Goal: Task Accomplishment & Management: Complete application form

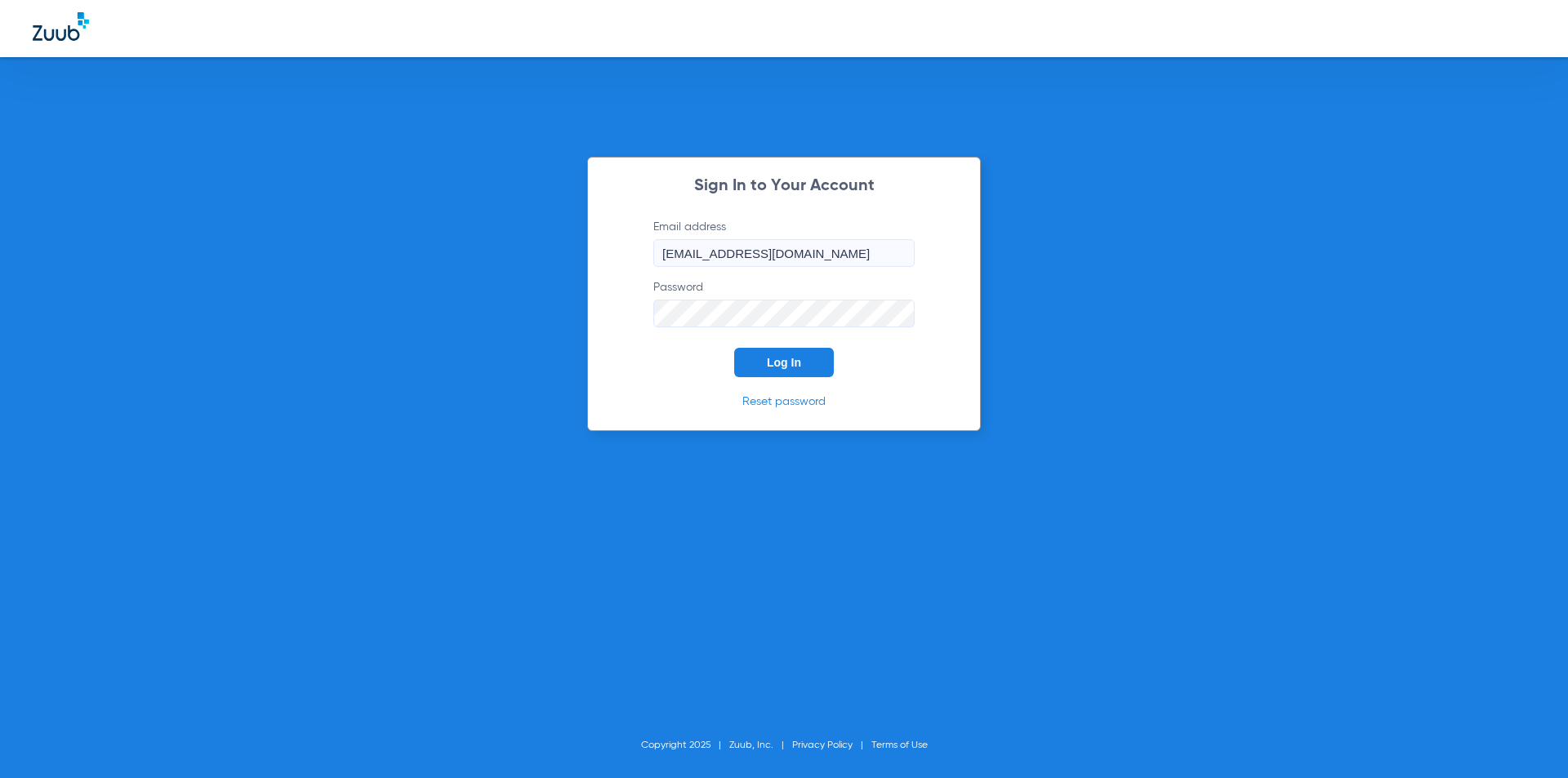
click at [808, 368] on button "Log In" at bounding box center [784, 362] width 100 height 30
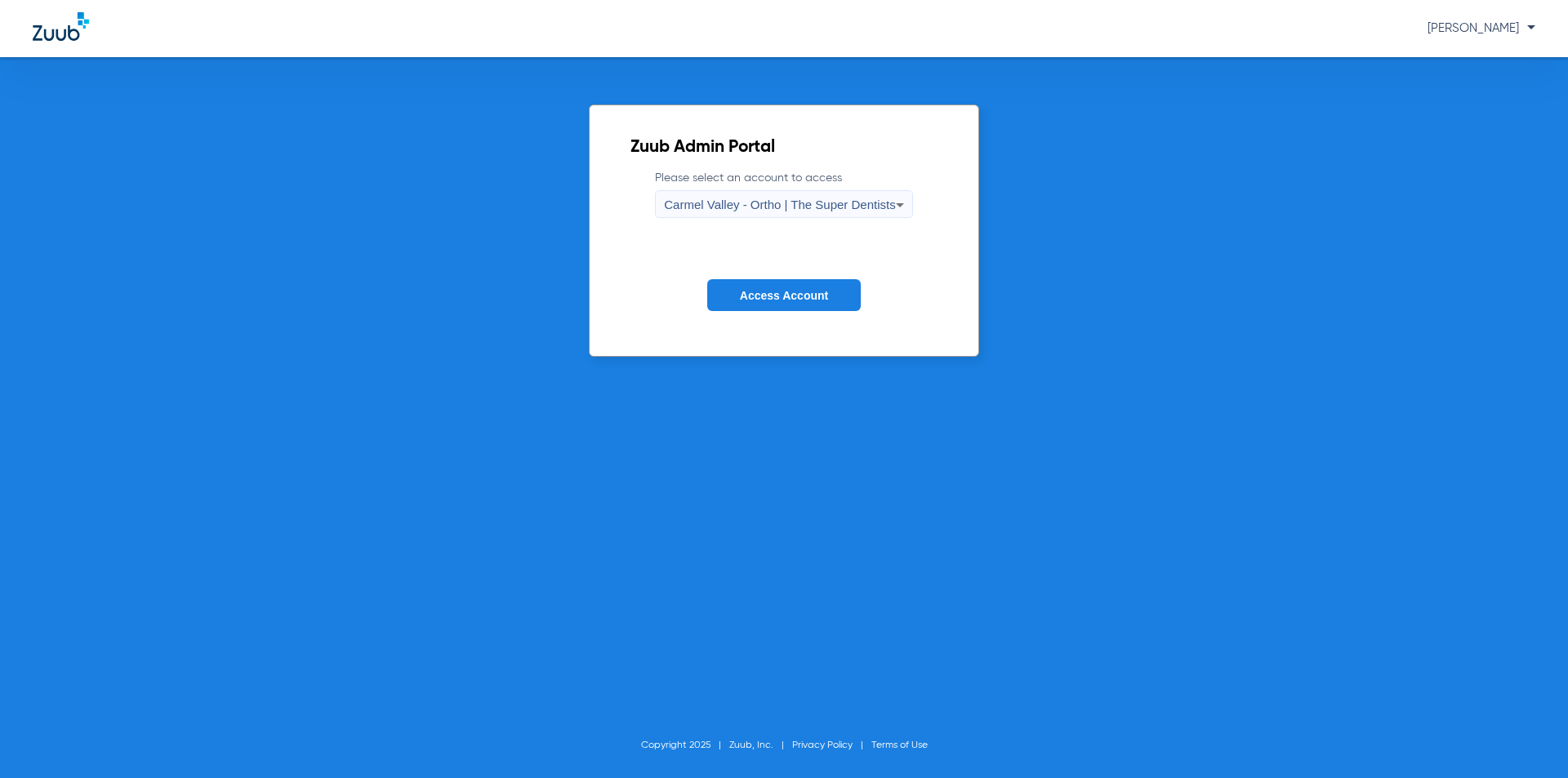
click at [755, 198] on span "Carmel Valley - Ortho | The Super Dentists" at bounding box center [780, 204] width 231 height 14
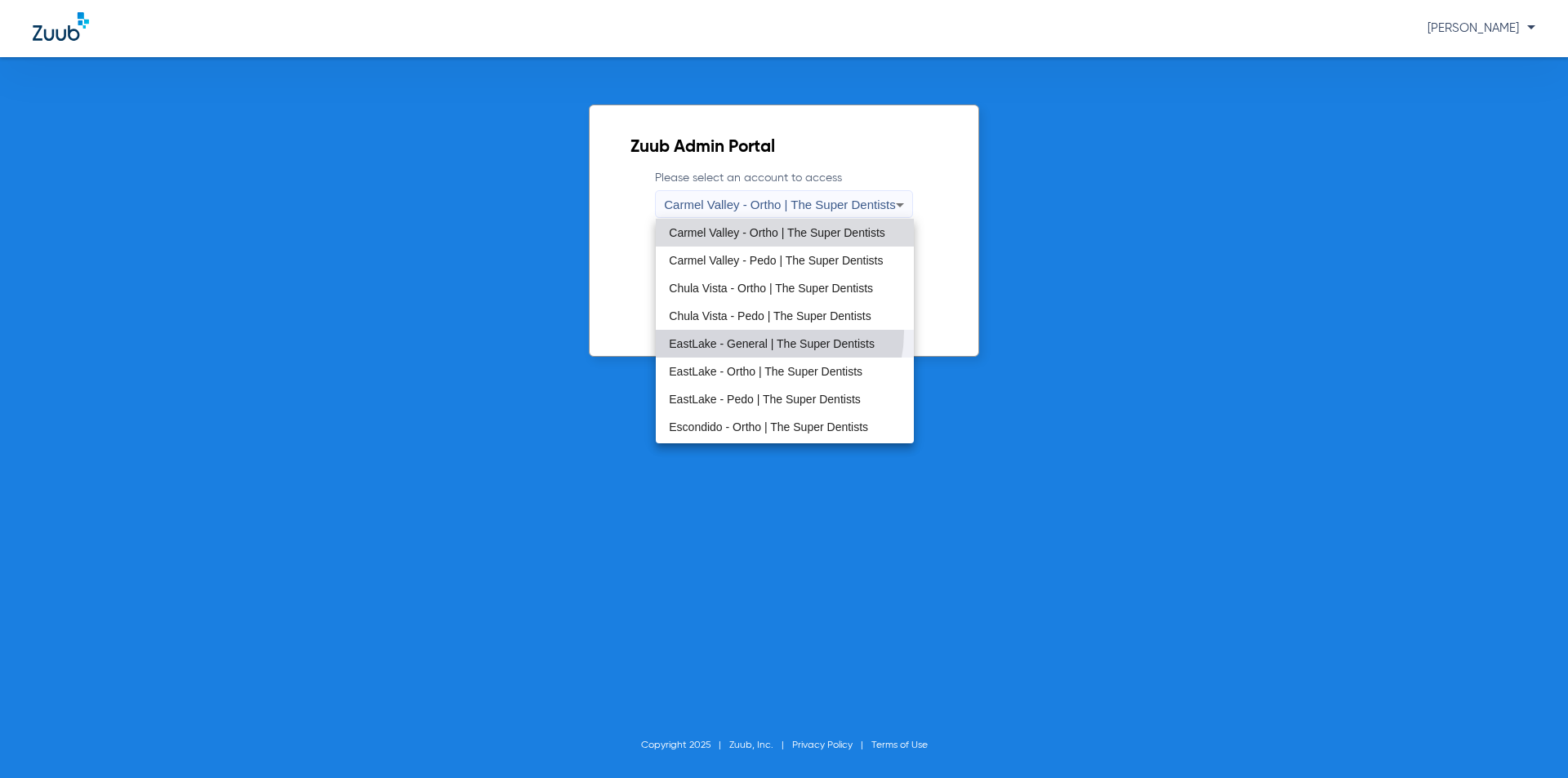
click at [760, 332] on mat-option "EastLake - General | The Super Dentists" at bounding box center [784, 344] width 257 height 28
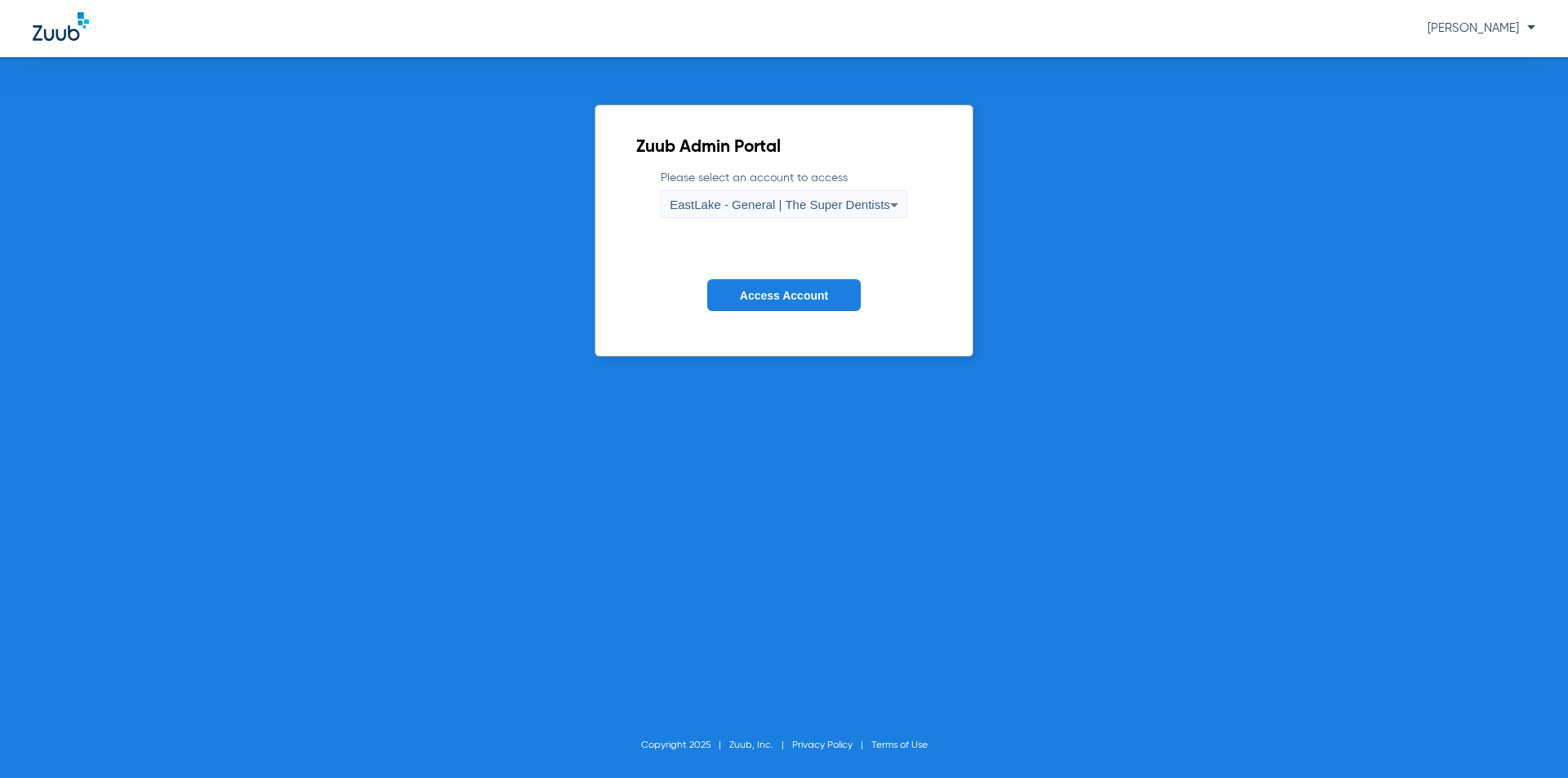
click at [769, 292] on span "Access Account" at bounding box center [783, 296] width 88 height 13
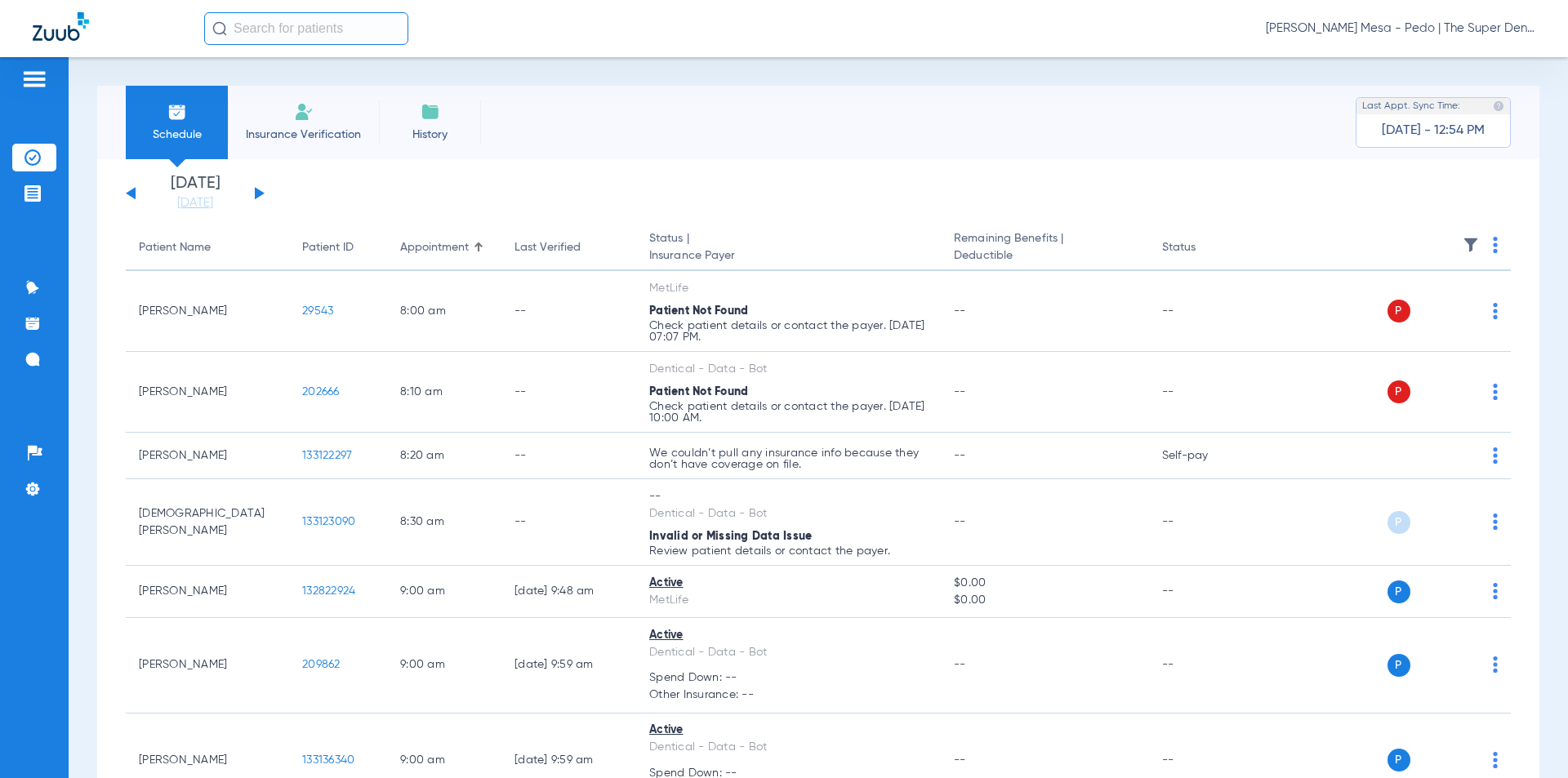
click at [294, 133] on span "Insurance Verification" at bounding box center [303, 135] width 127 height 17
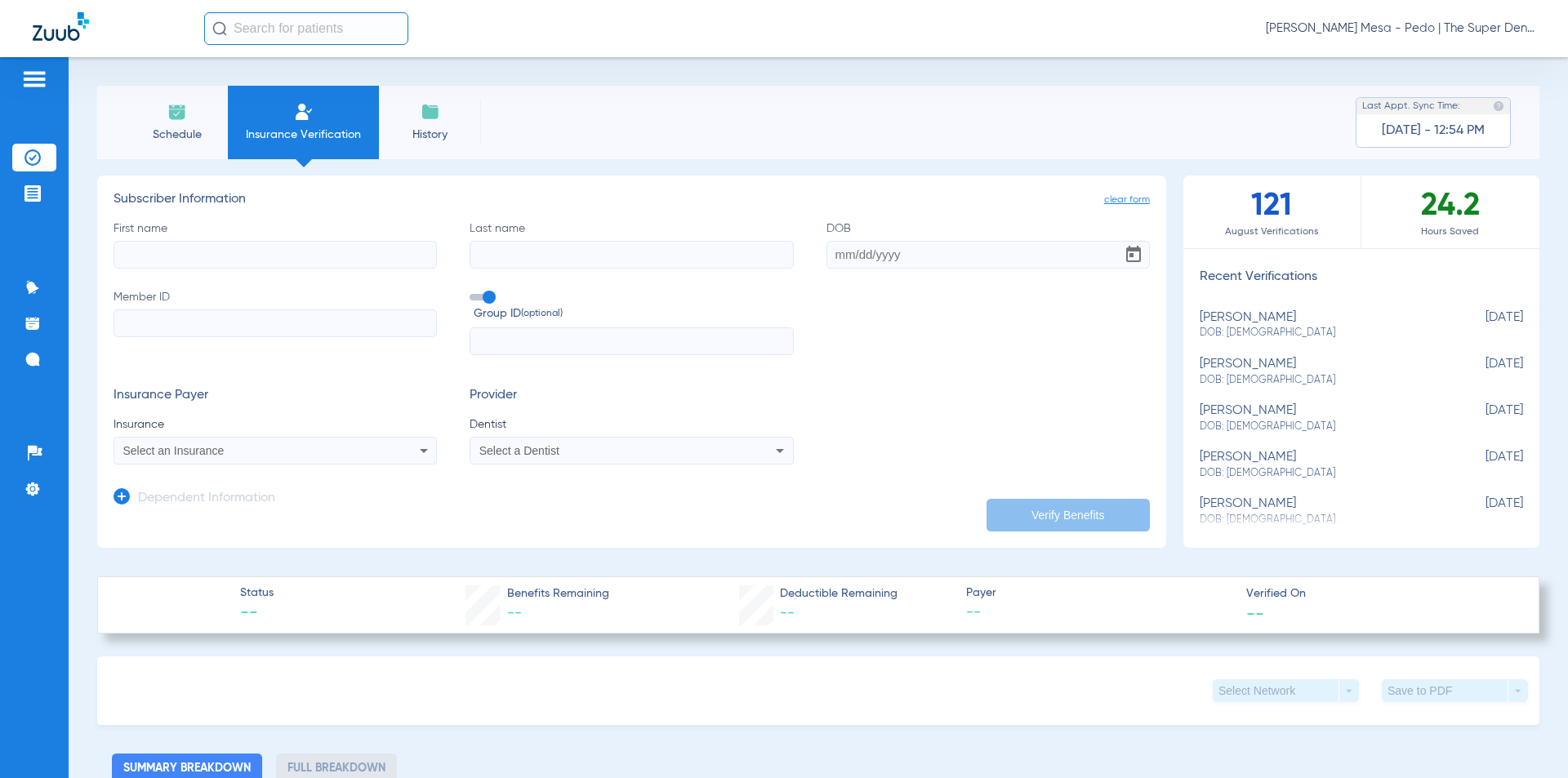
click at [295, 249] on input "First name" at bounding box center [276, 255] width 323 height 28
type input "[PERSON_NAME]"
type input "[DATE]"
click at [263, 322] on input "Member ID" at bounding box center [276, 323] width 323 height 28
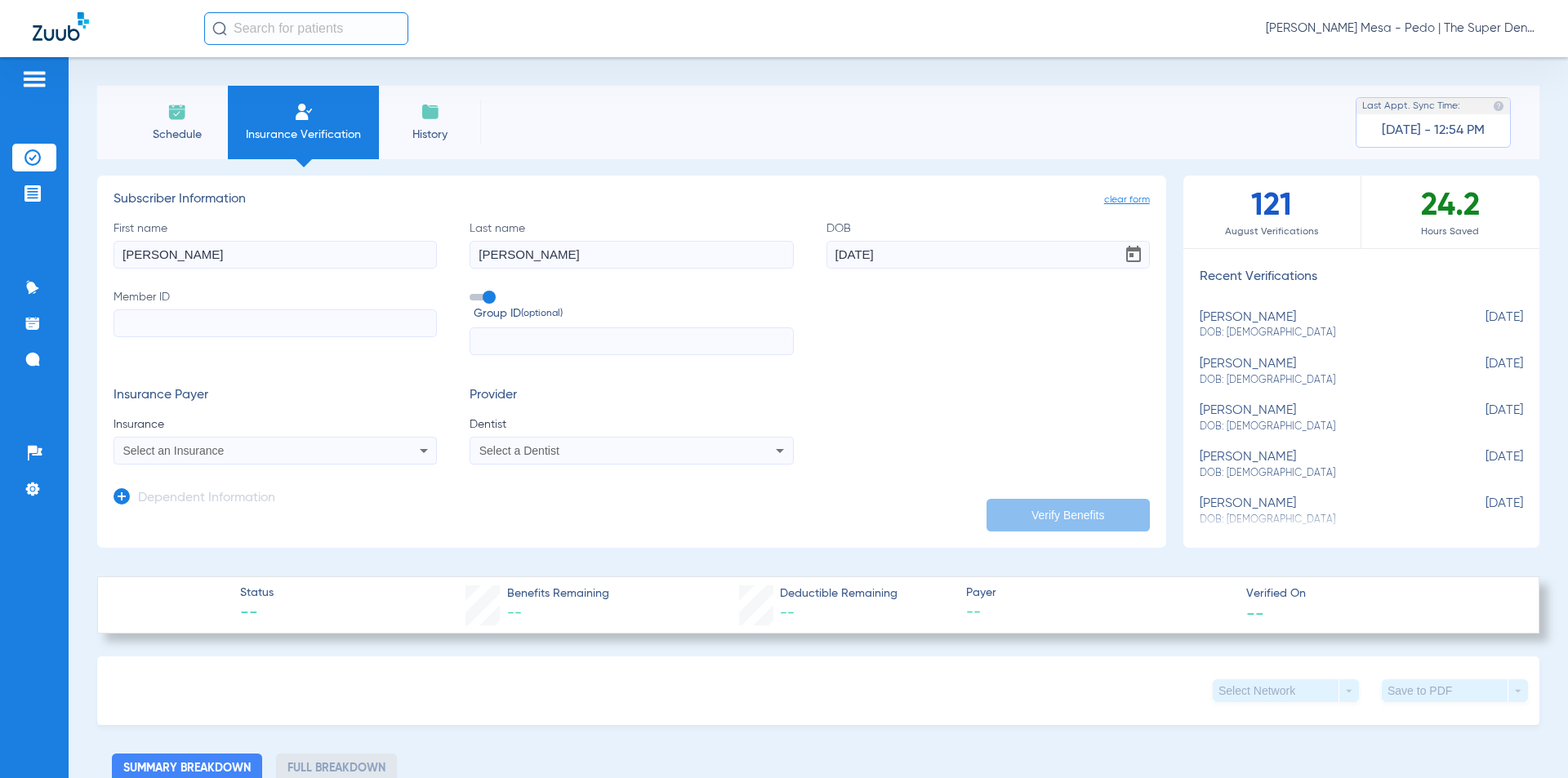
paste input "U62489004"
type input "U62489004"
click at [375, 457] on div "Select an Insurance" at bounding box center [276, 450] width 322 height 20
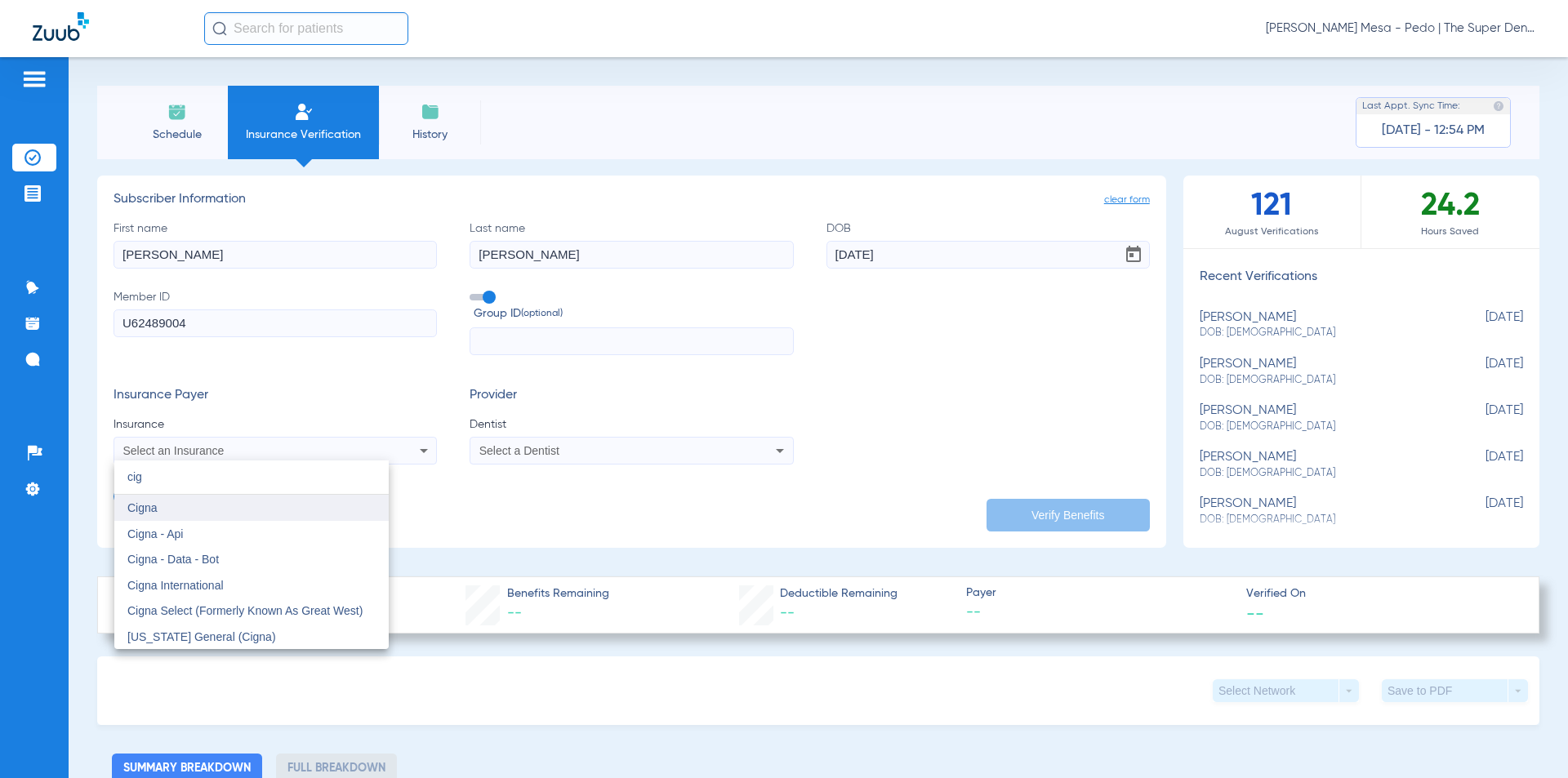
type input "cig"
click at [221, 515] on mat-option "Cigna" at bounding box center [252, 508] width 275 height 26
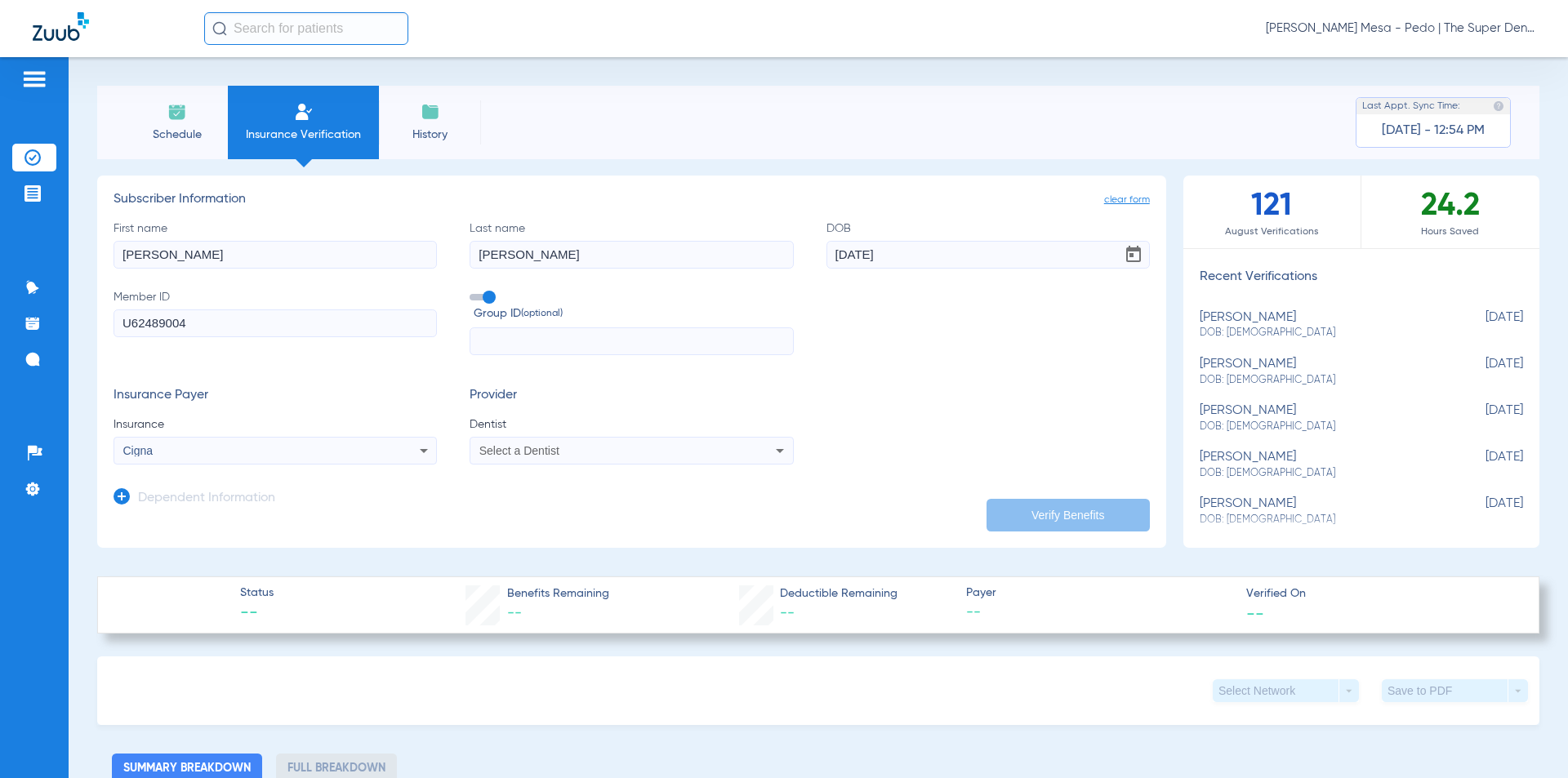
click at [501, 452] on span "Select a Dentist" at bounding box center [519, 450] width 80 height 13
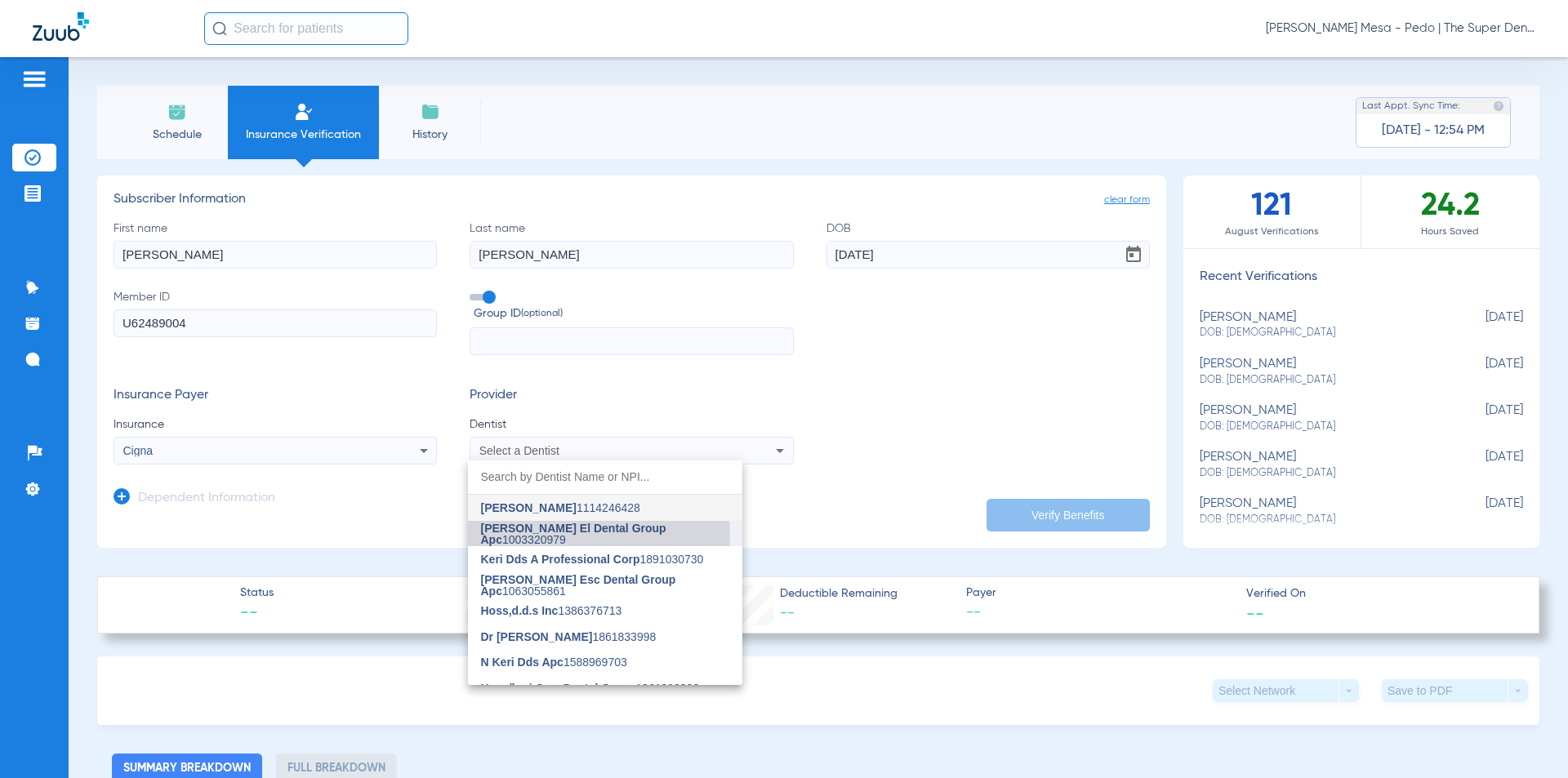
click at [554, 537] on span "[PERSON_NAME] El Dental Group Apc" at bounding box center [573, 534] width 185 height 24
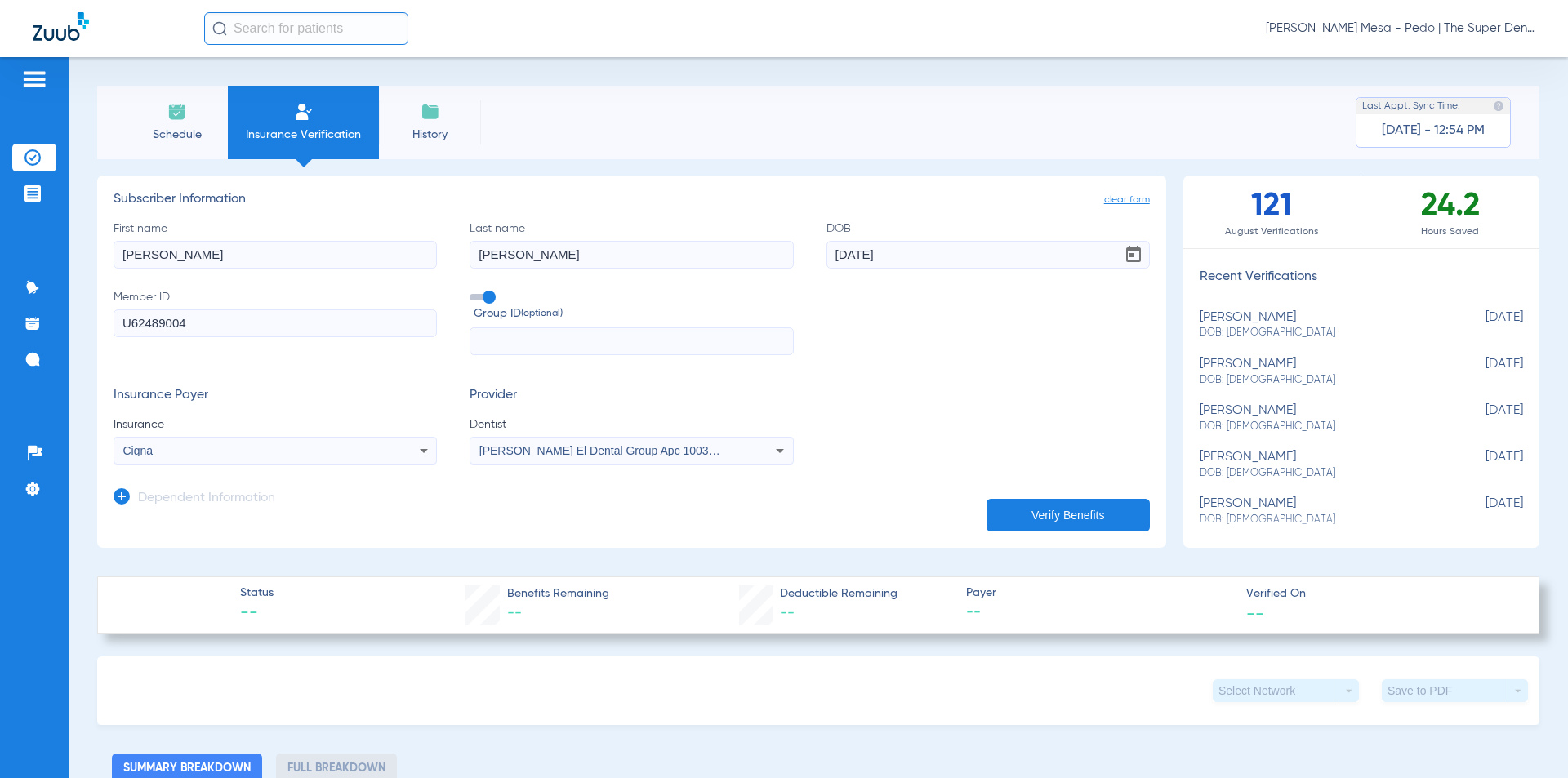
click at [1034, 519] on button "Verify Benefits" at bounding box center [1068, 515] width 163 height 33
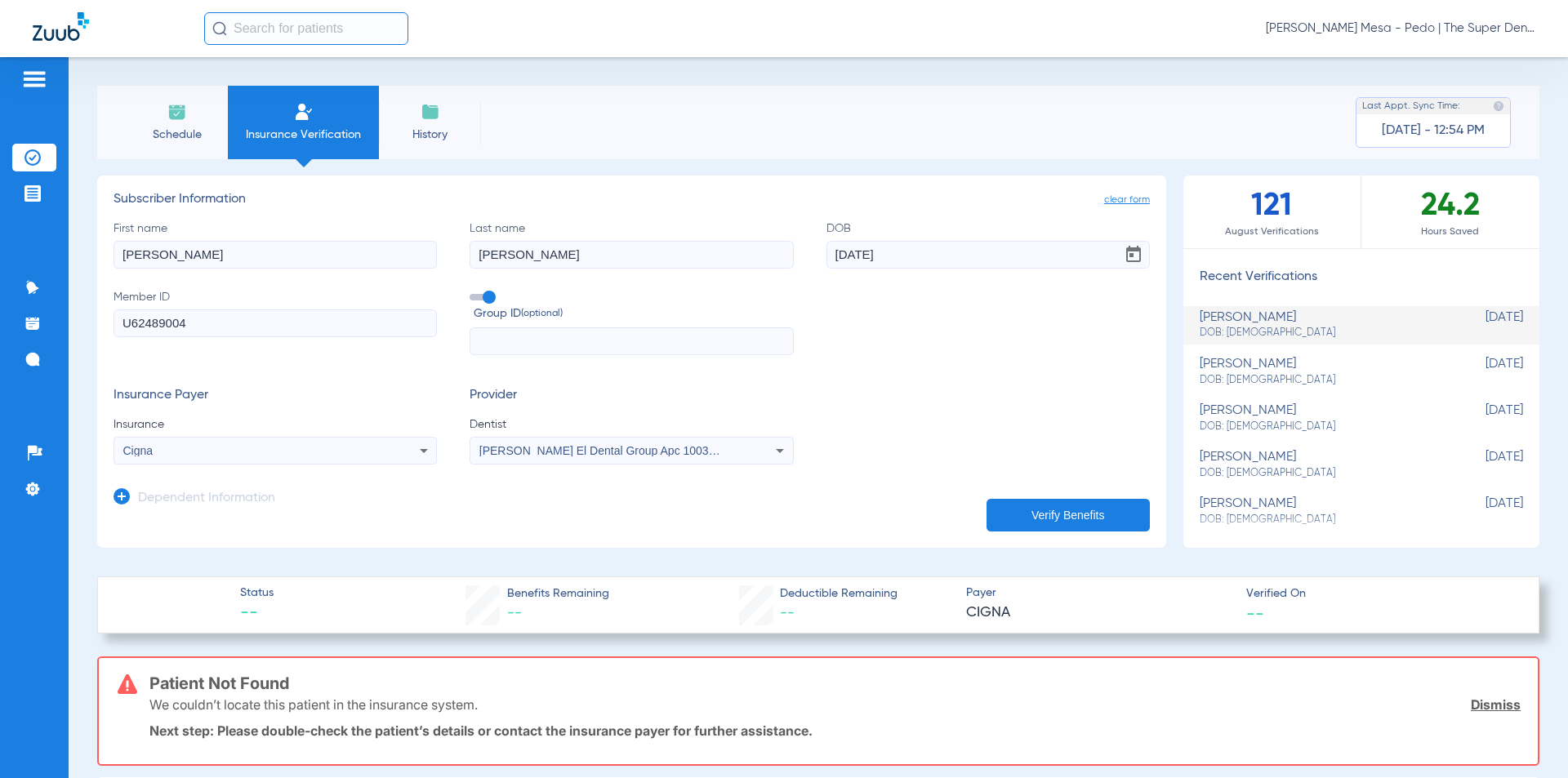
click at [233, 454] on div "Cigna" at bounding box center [245, 450] width 244 height 11
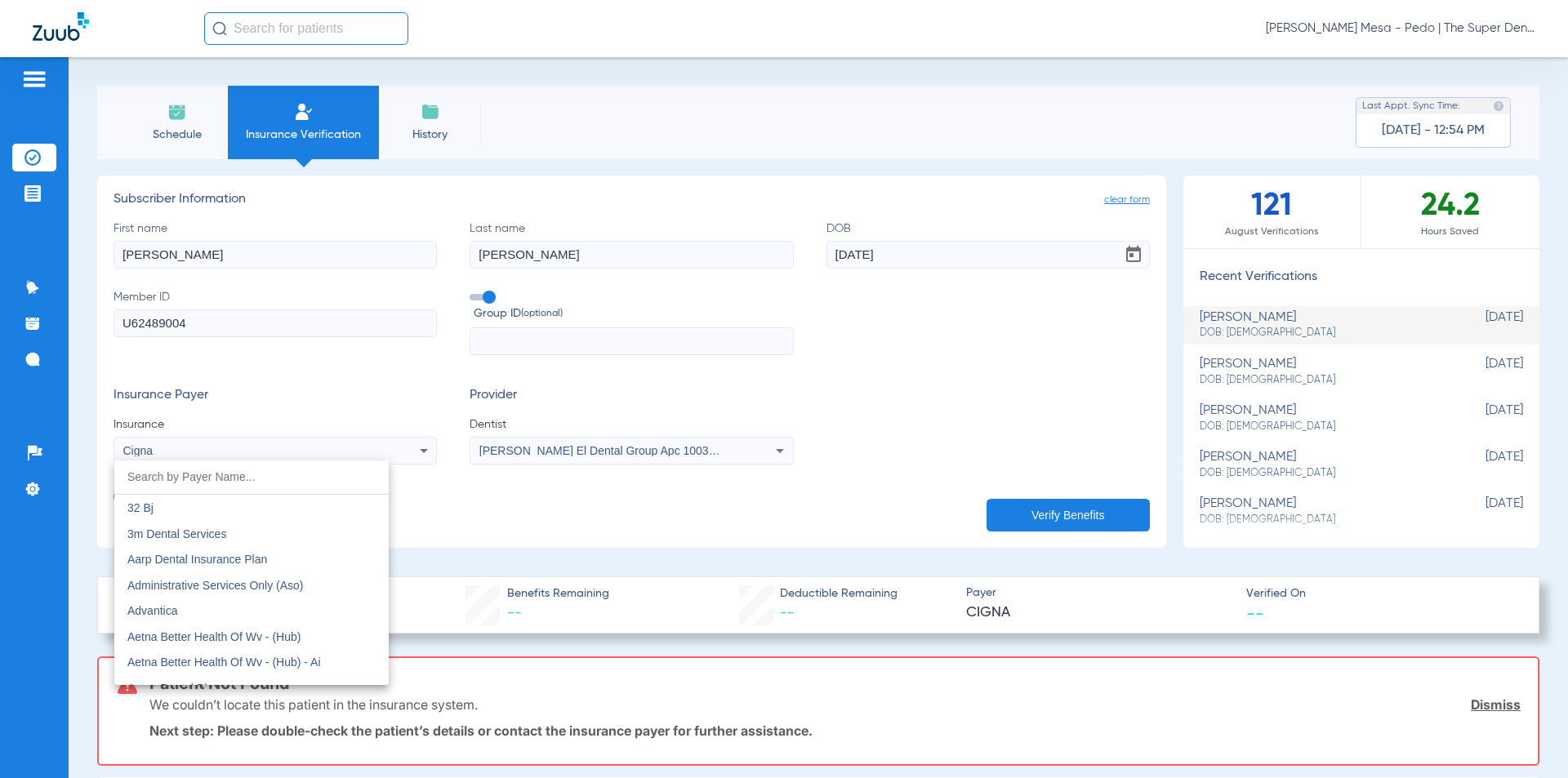
scroll to position [2254, 0]
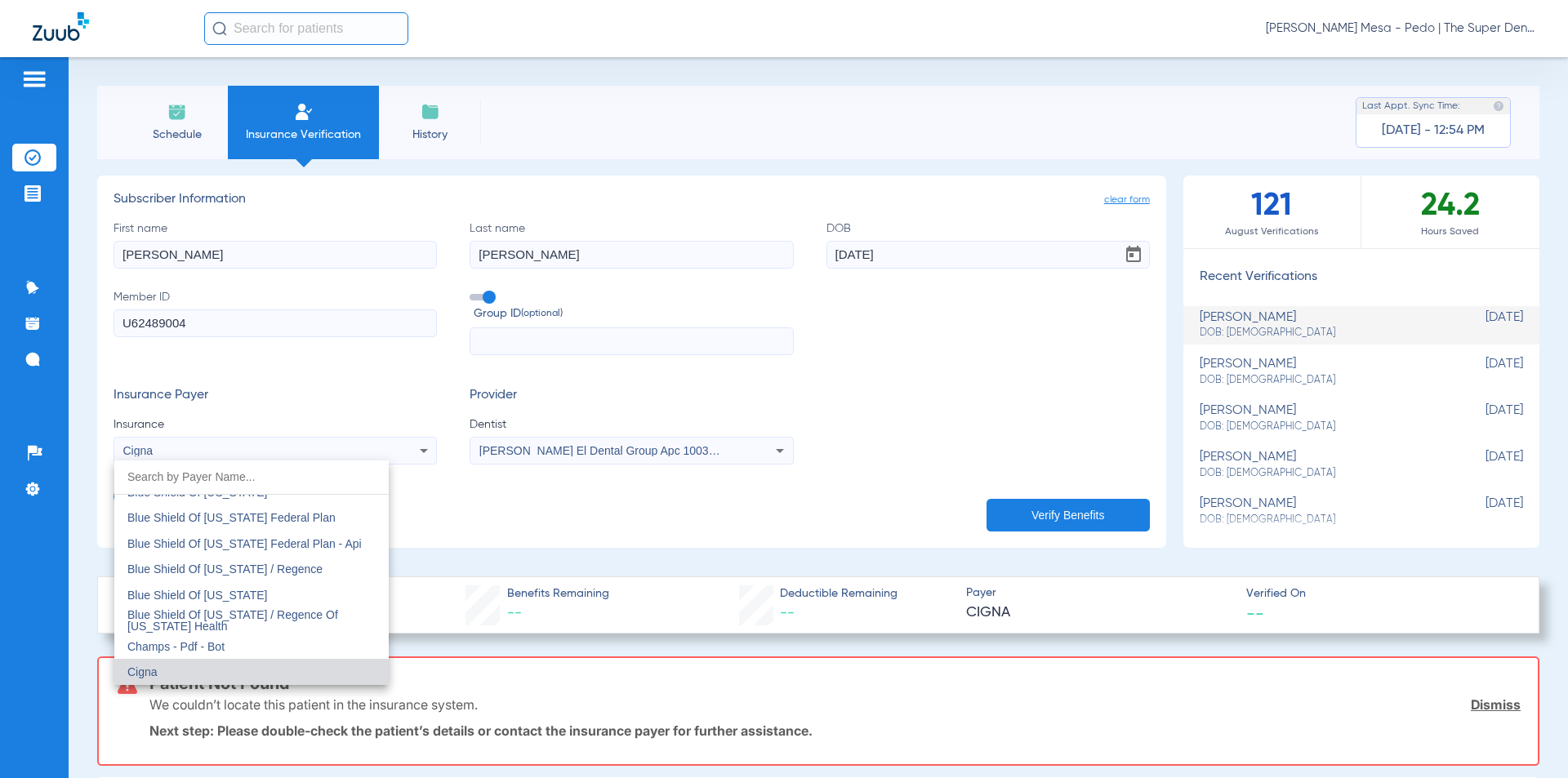
click at [220, 323] on div at bounding box center [784, 389] width 1568 height 778
click at [220, 323] on input "U62489004" at bounding box center [276, 323] width 323 height 28
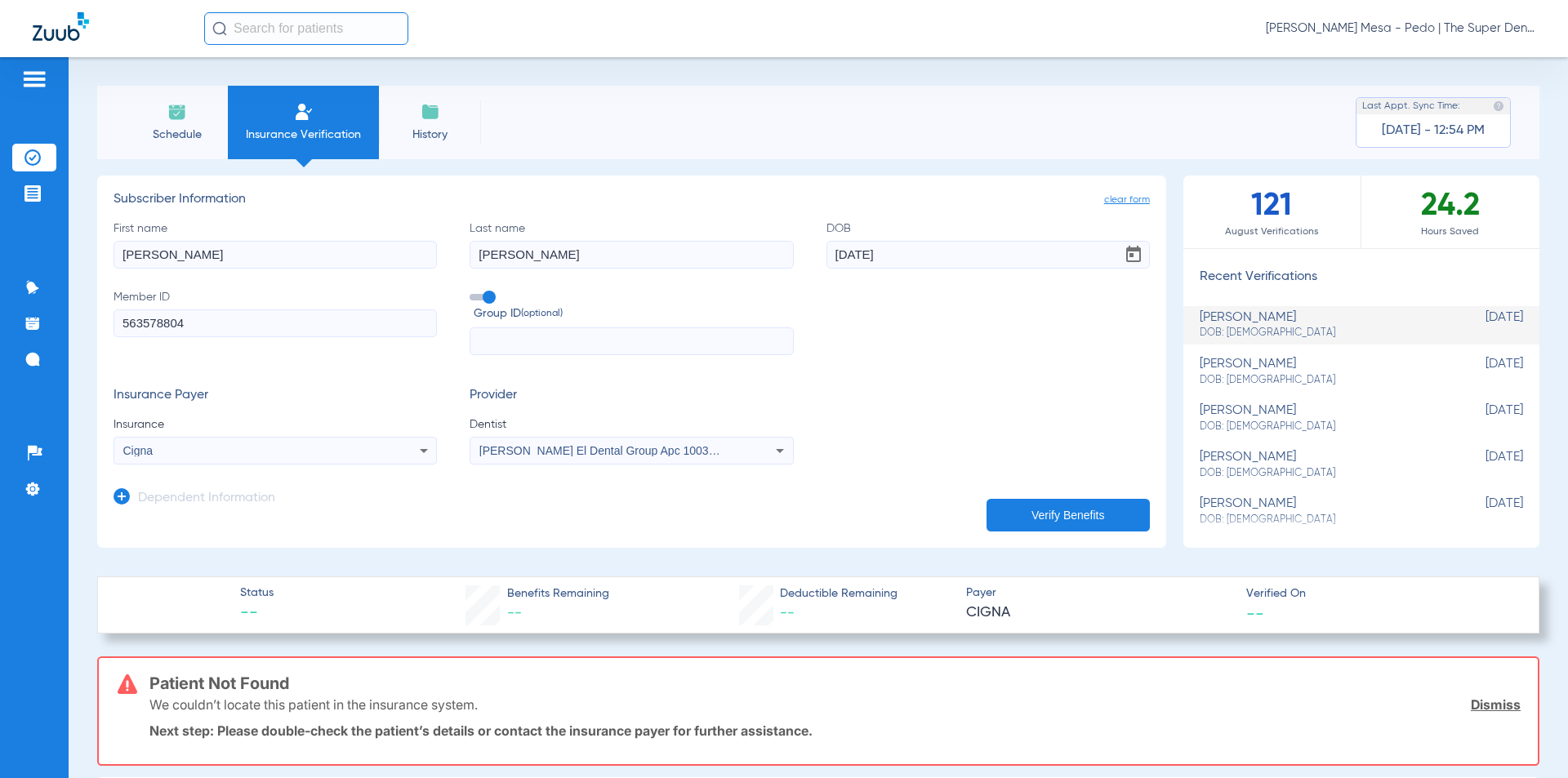
type input "563578804"
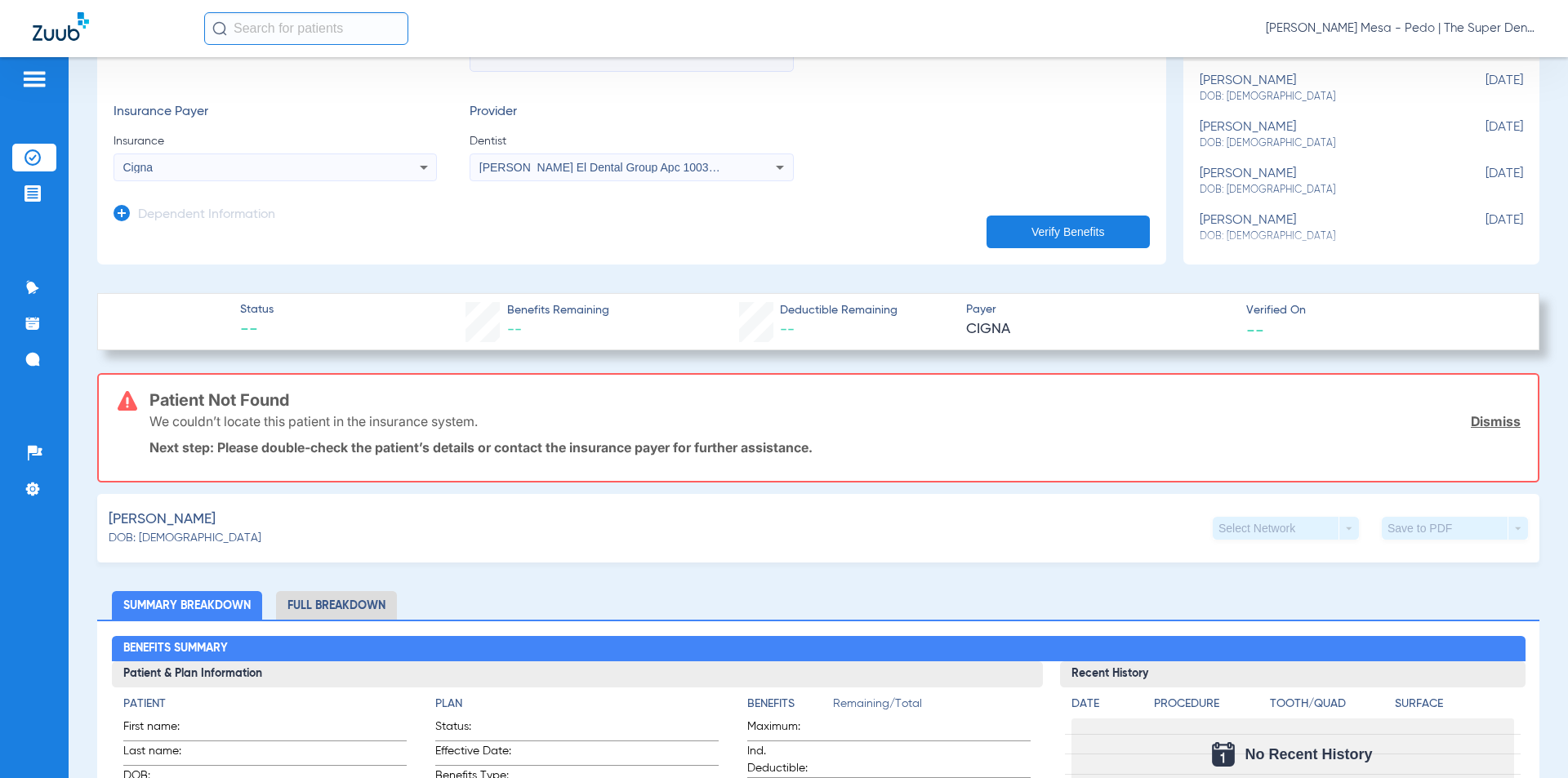
scroll to position [245, 0]
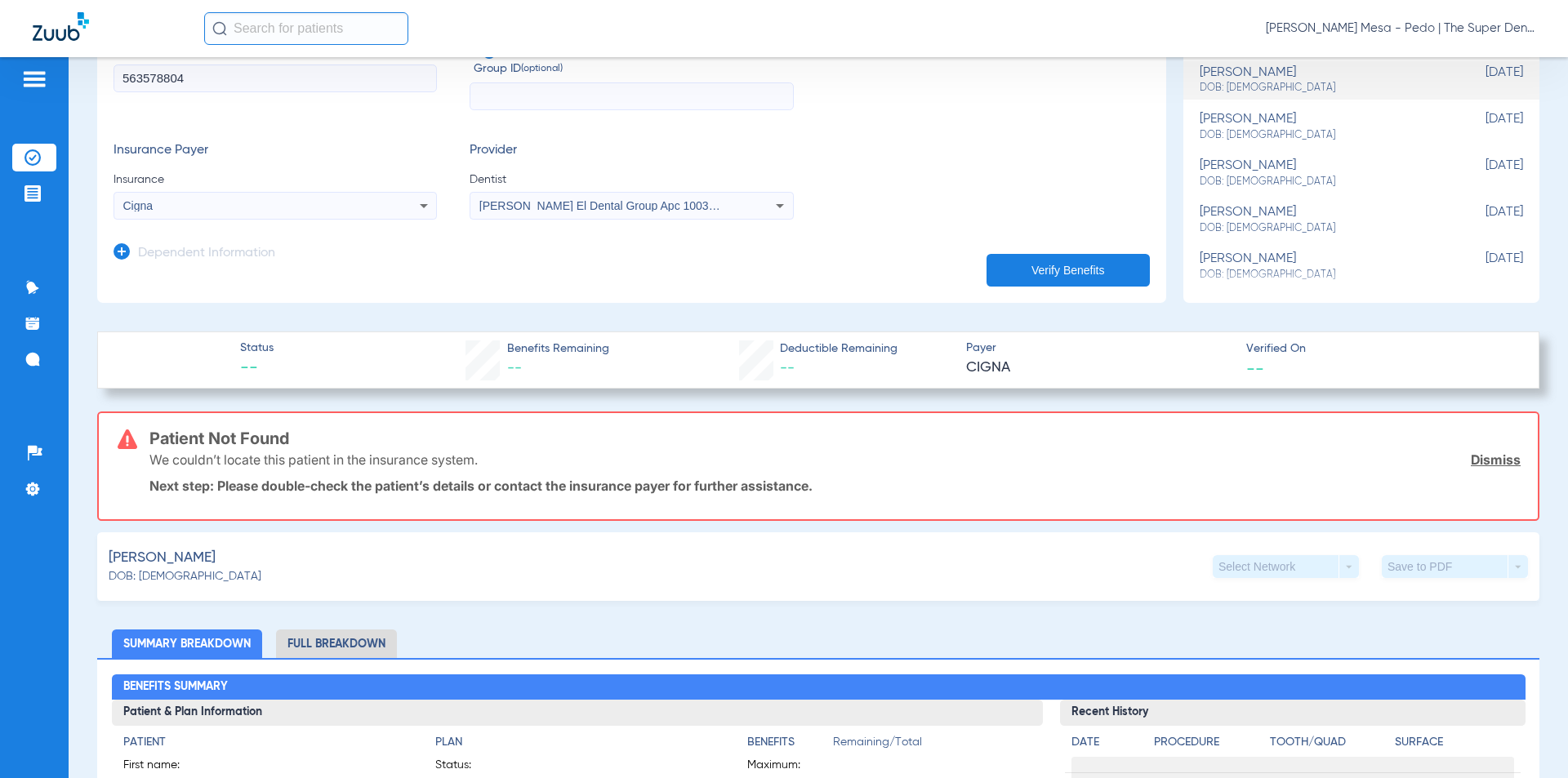
click at [174, 258] on h3 "Dependent Information" at bounding box center [207, 254] width 137 height 17
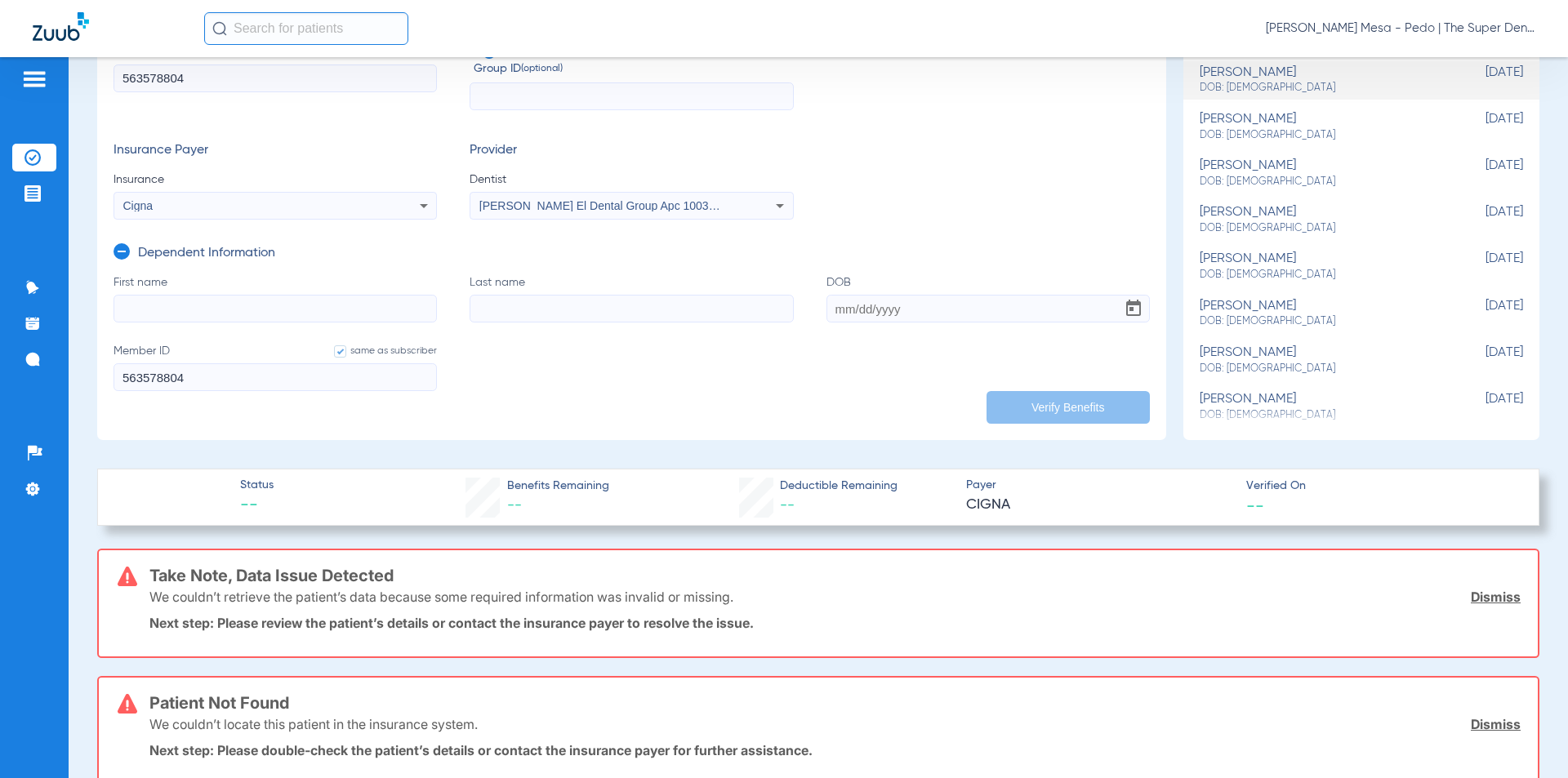
click at [257, 307] on input "First name" at bounding box center [276, 309] width 323 height 28
type input "[PERSON_NAME]"
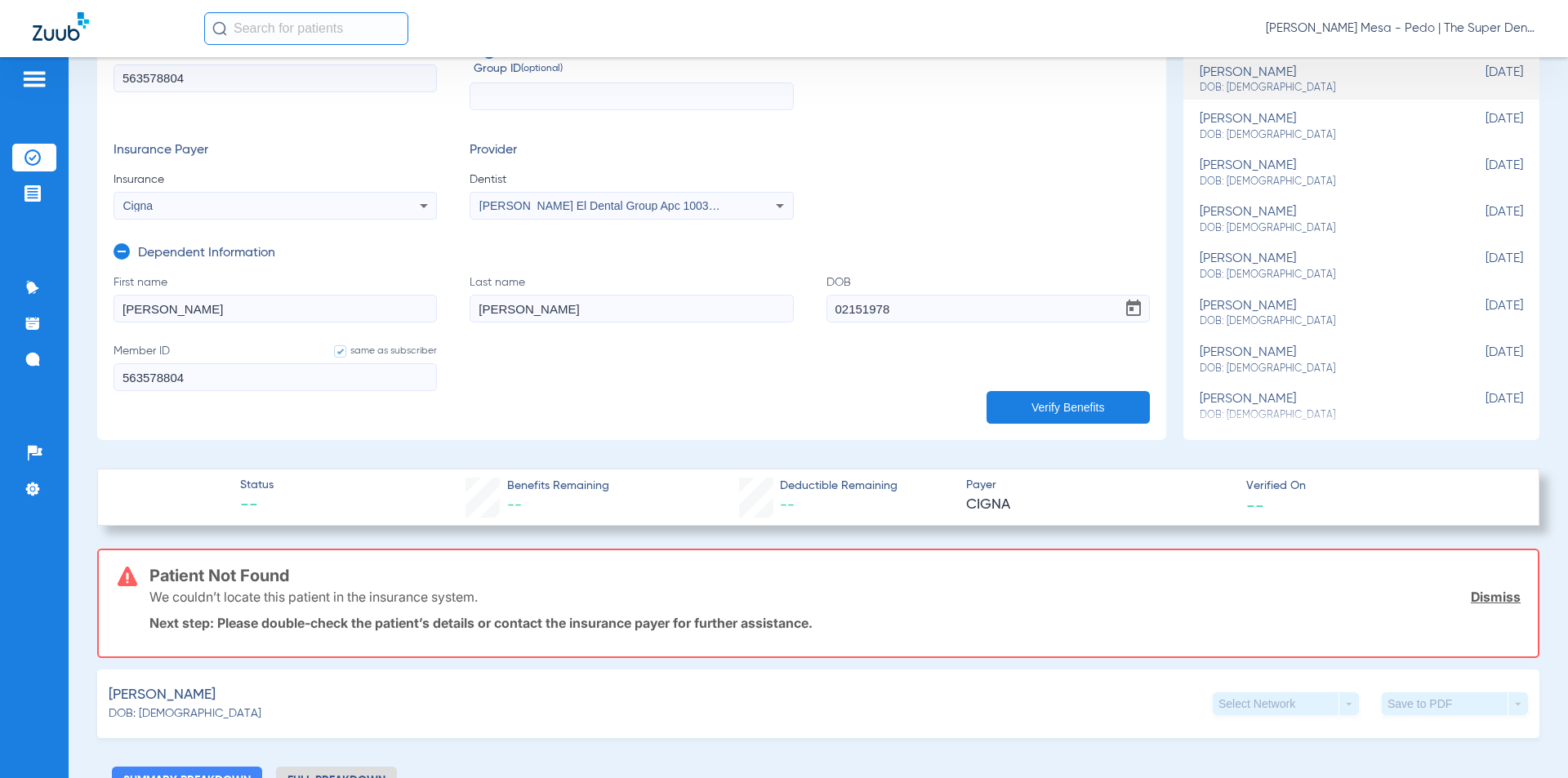
type input "[DATE]"
click at [265, 308] on input "[PERSON_NAME]" at bounding box center [276, 309] width 323 height 28
click at [1097, 404] on button "Verify Benefits" at bounding box center [1068, 408] width 163 height 33
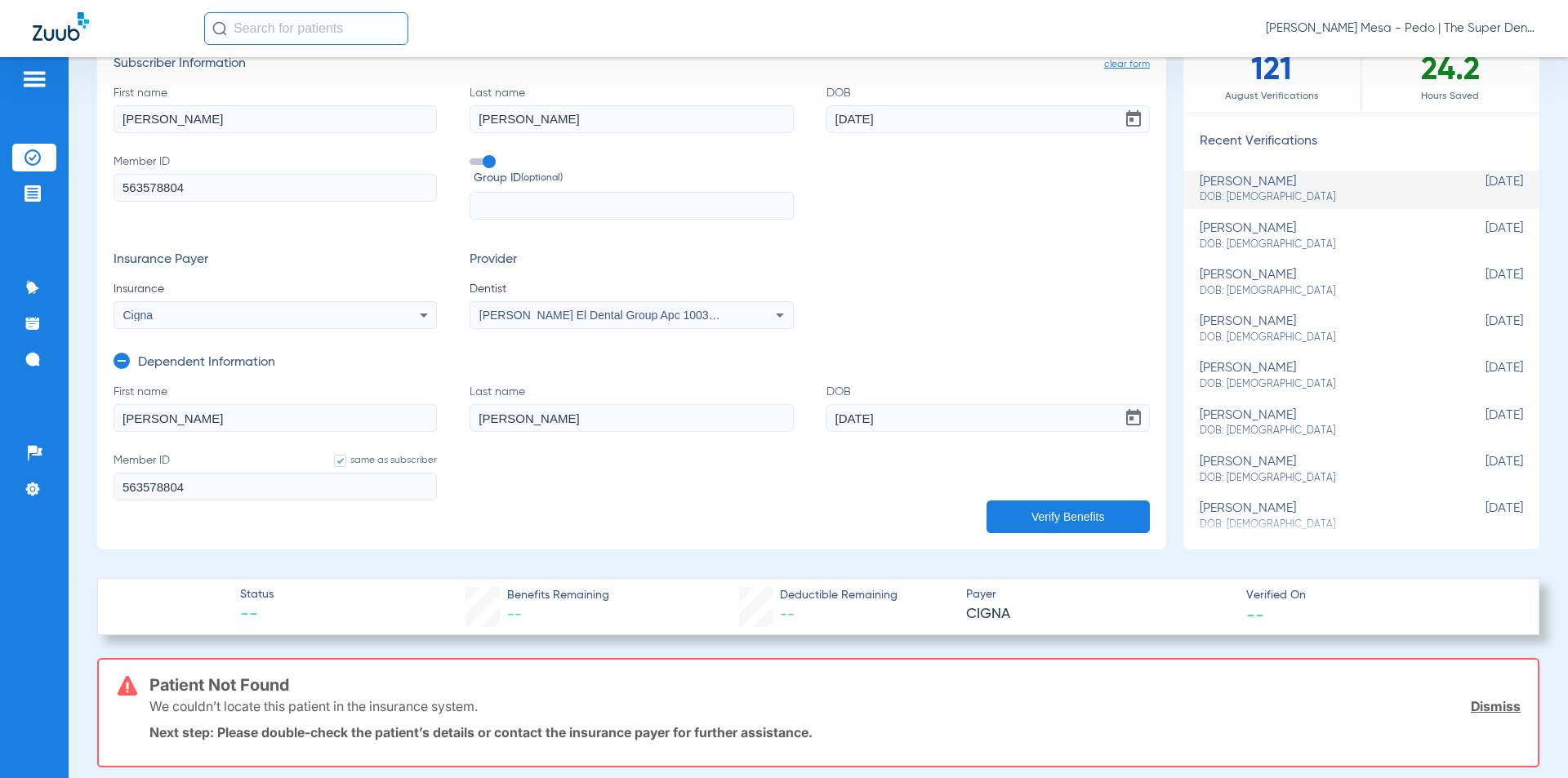
scroll to position [82, 0]
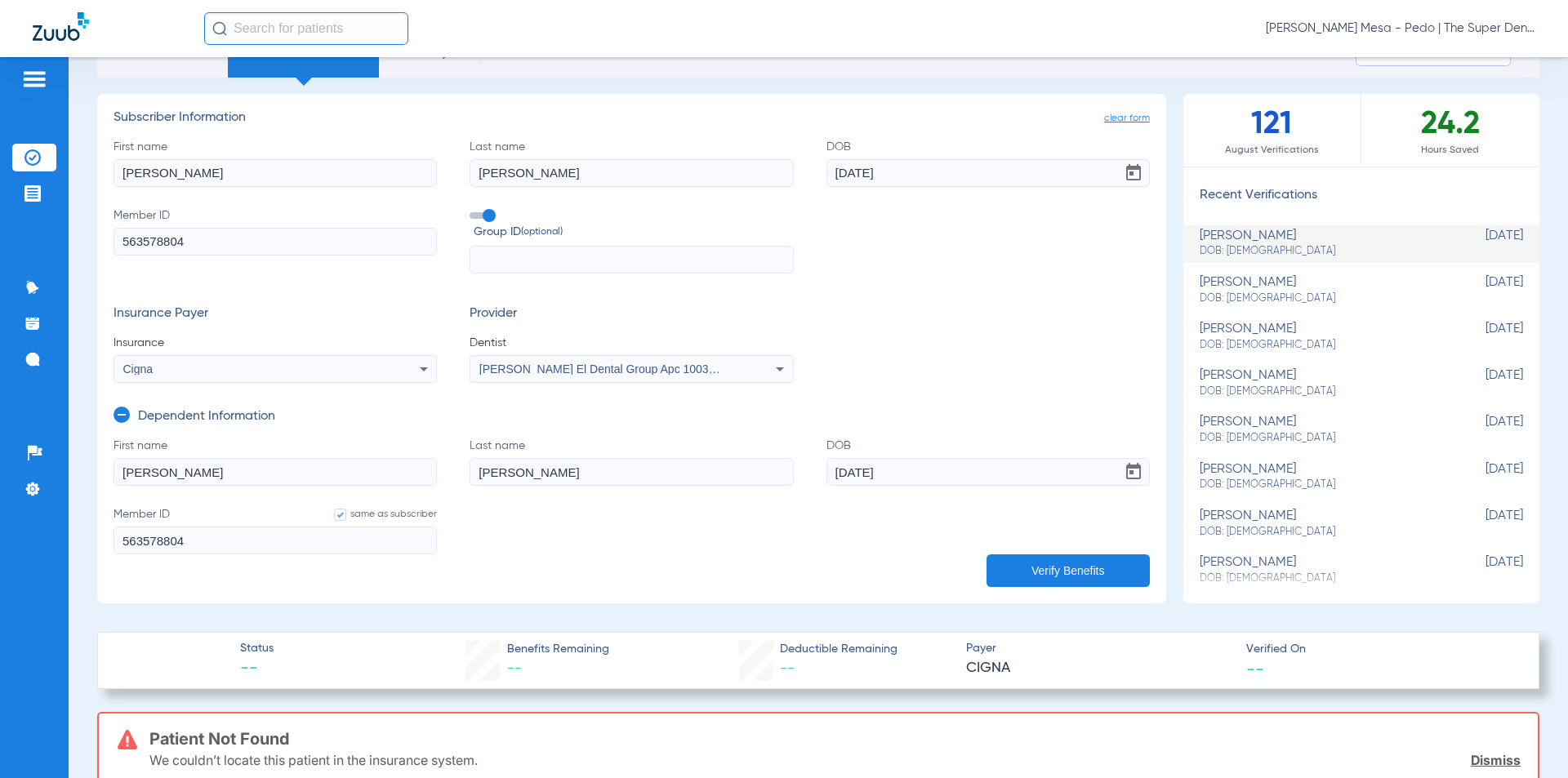
click at [169, 246] on input "563578804" at bounding box center [276, 242] width 323 height 28
type input "56357804"
type input "563578604"
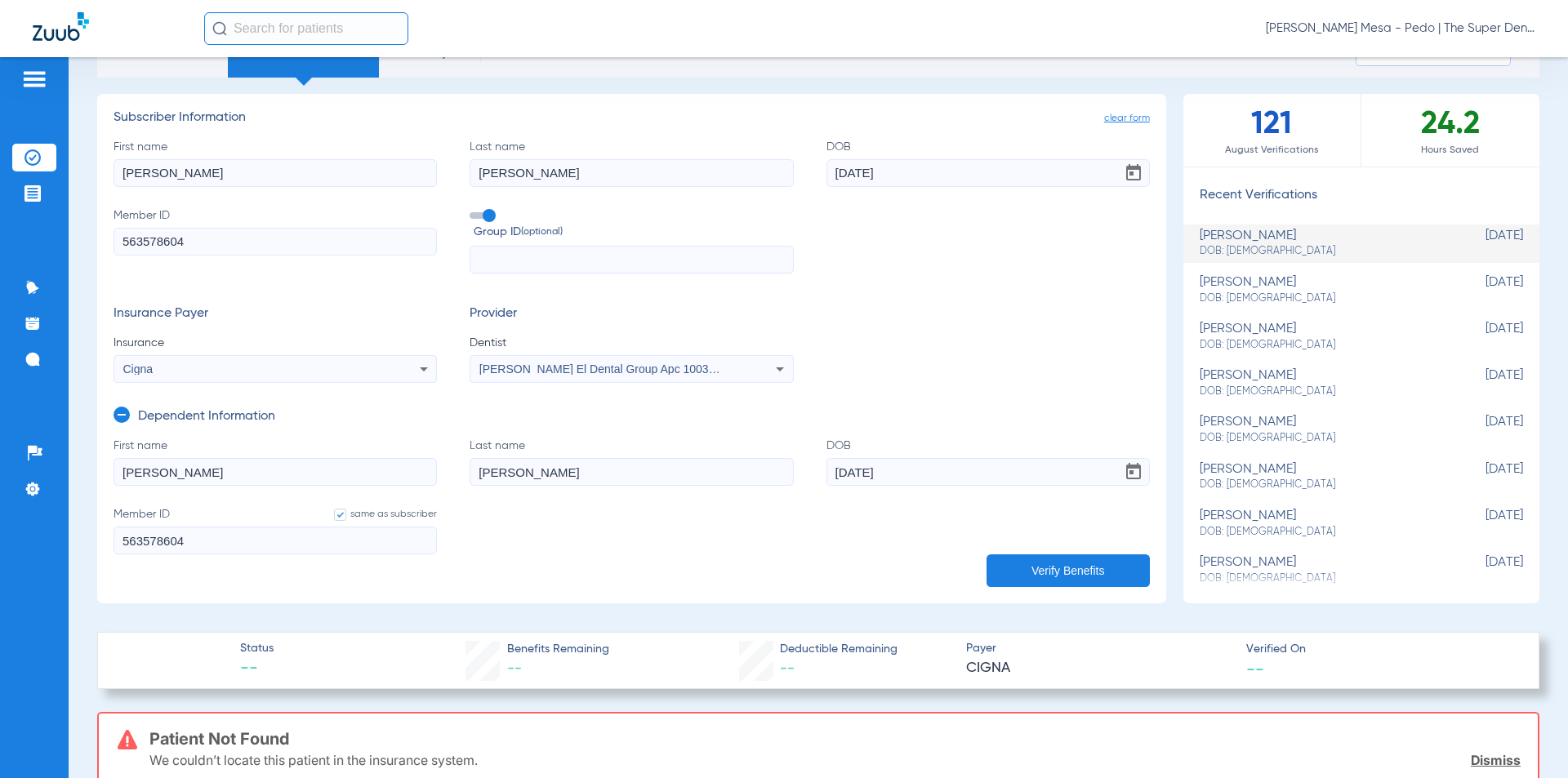
type input "563578604"
click at [1053, 571] on button "Verify Benefits" at bounding box center [1068, 571] width 163 height 33
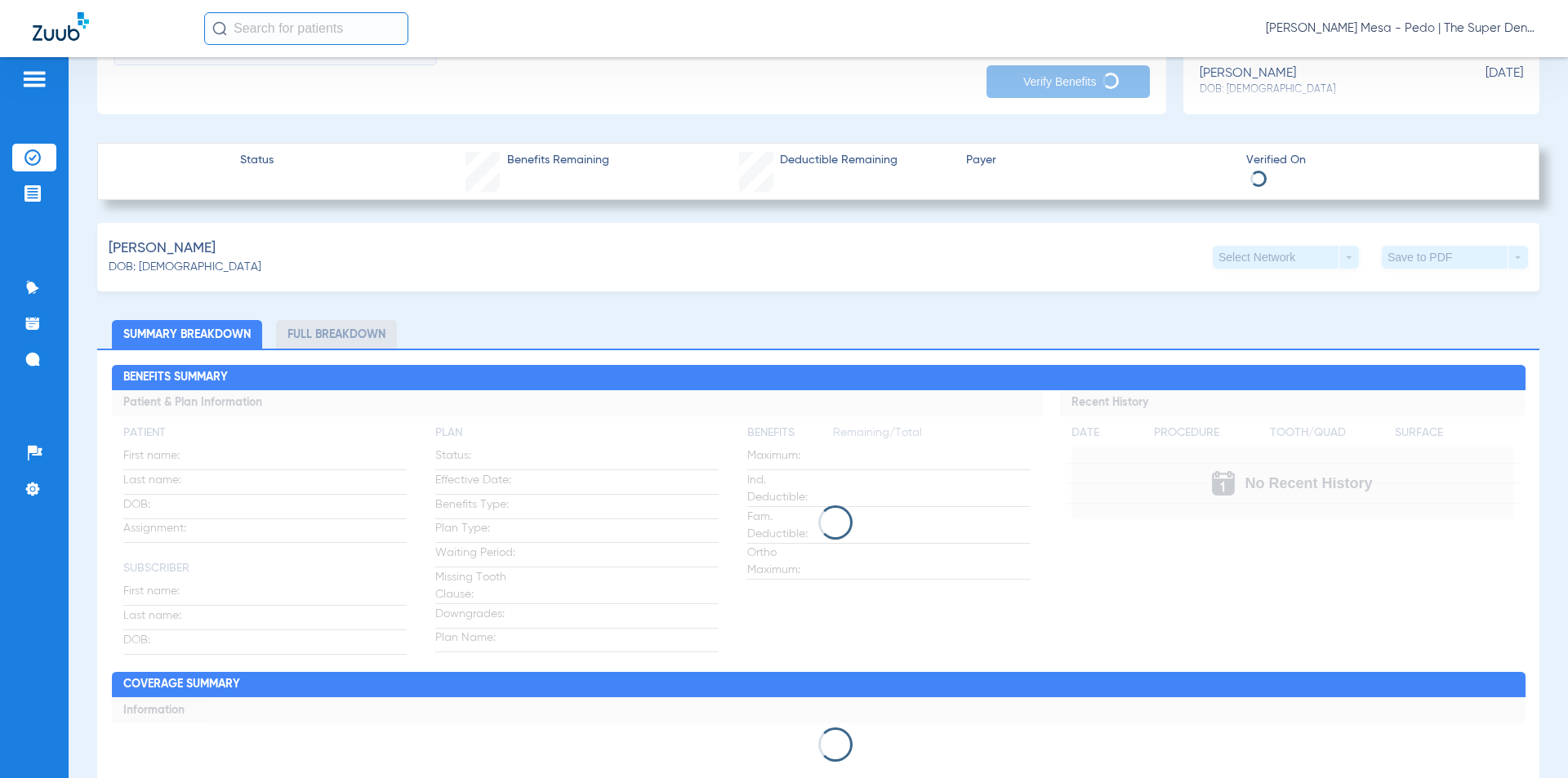
scroll to position [572, 0]
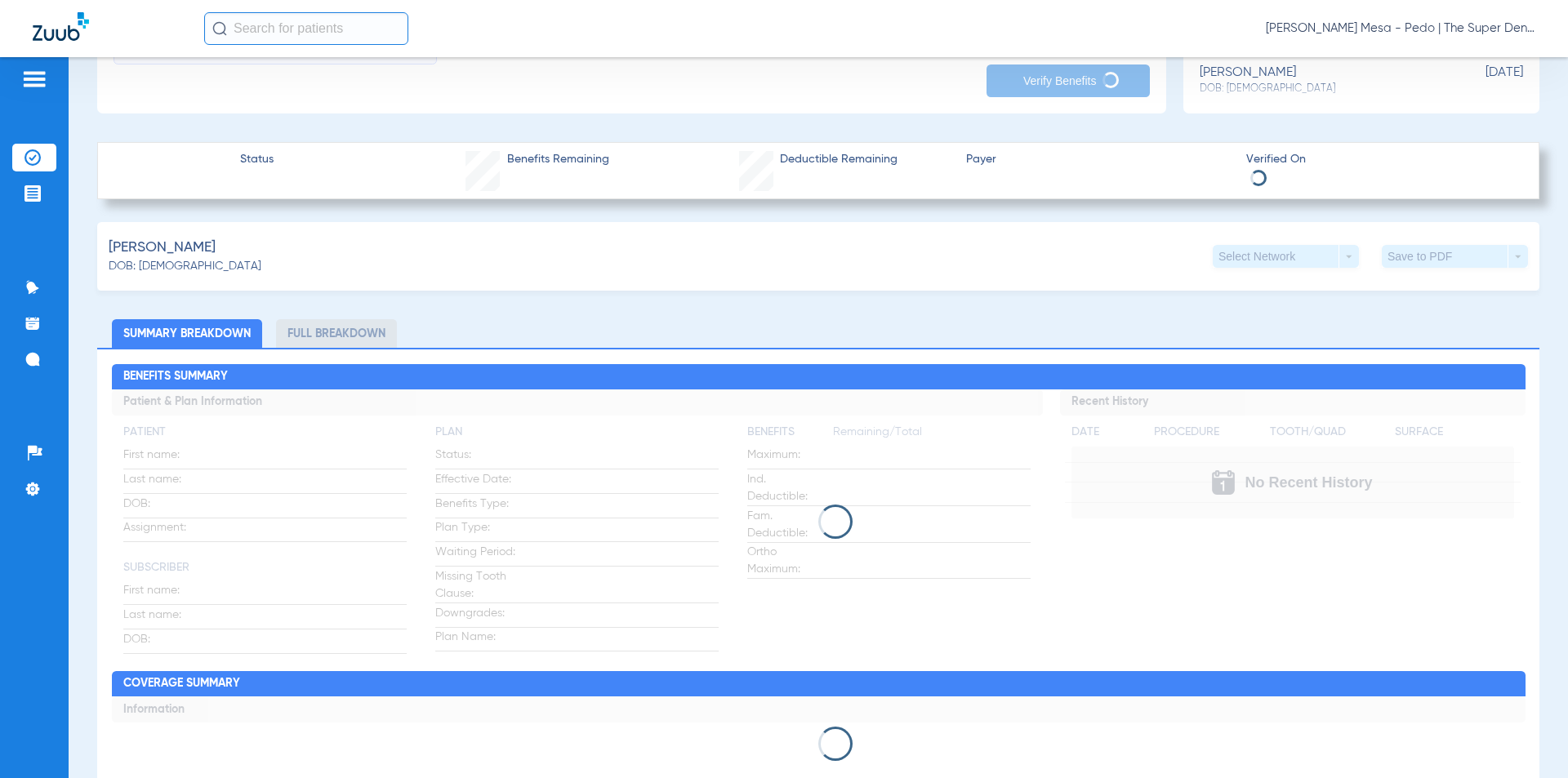
type input "563578804"
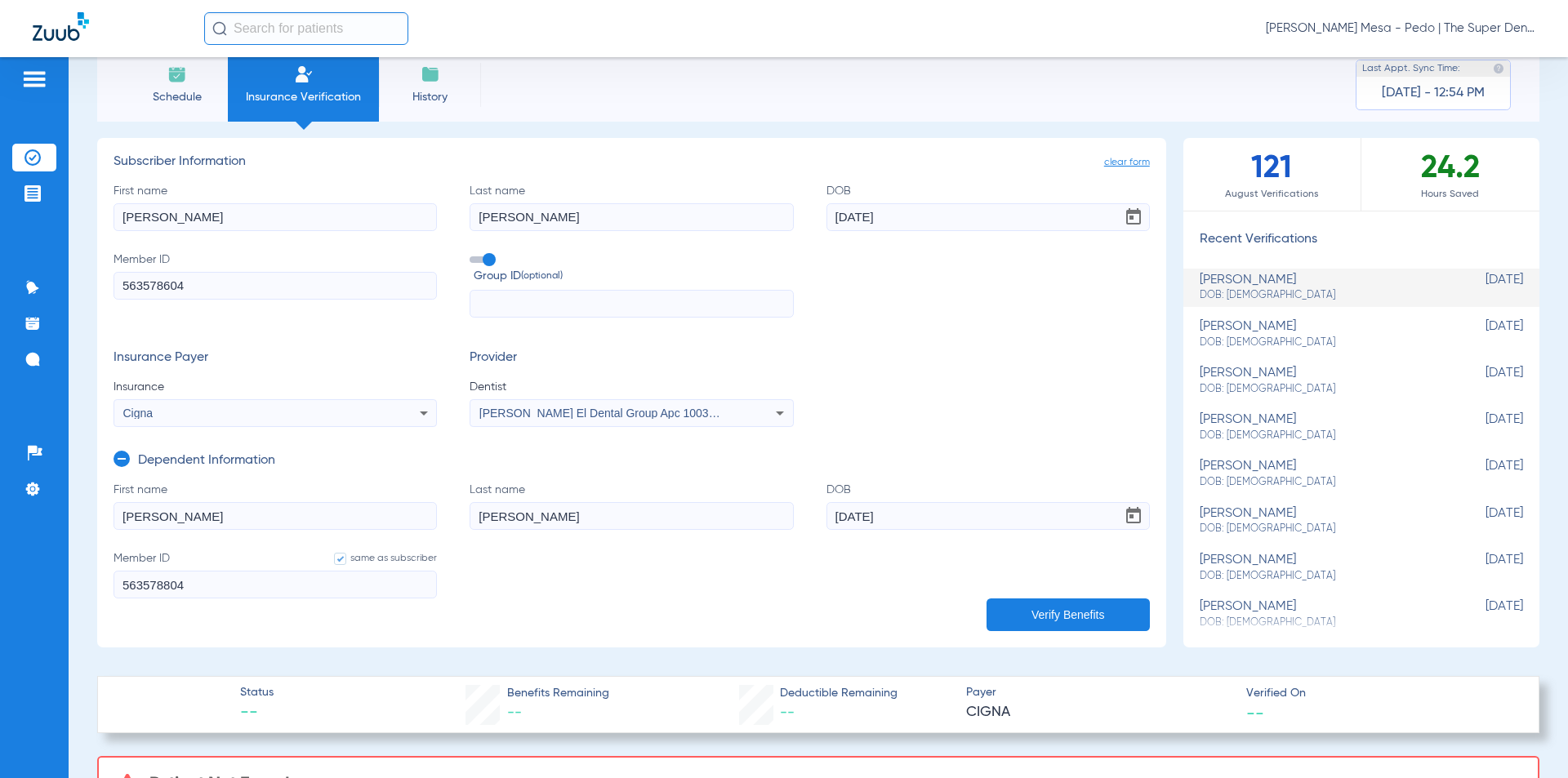
scroll to position [0, 0]
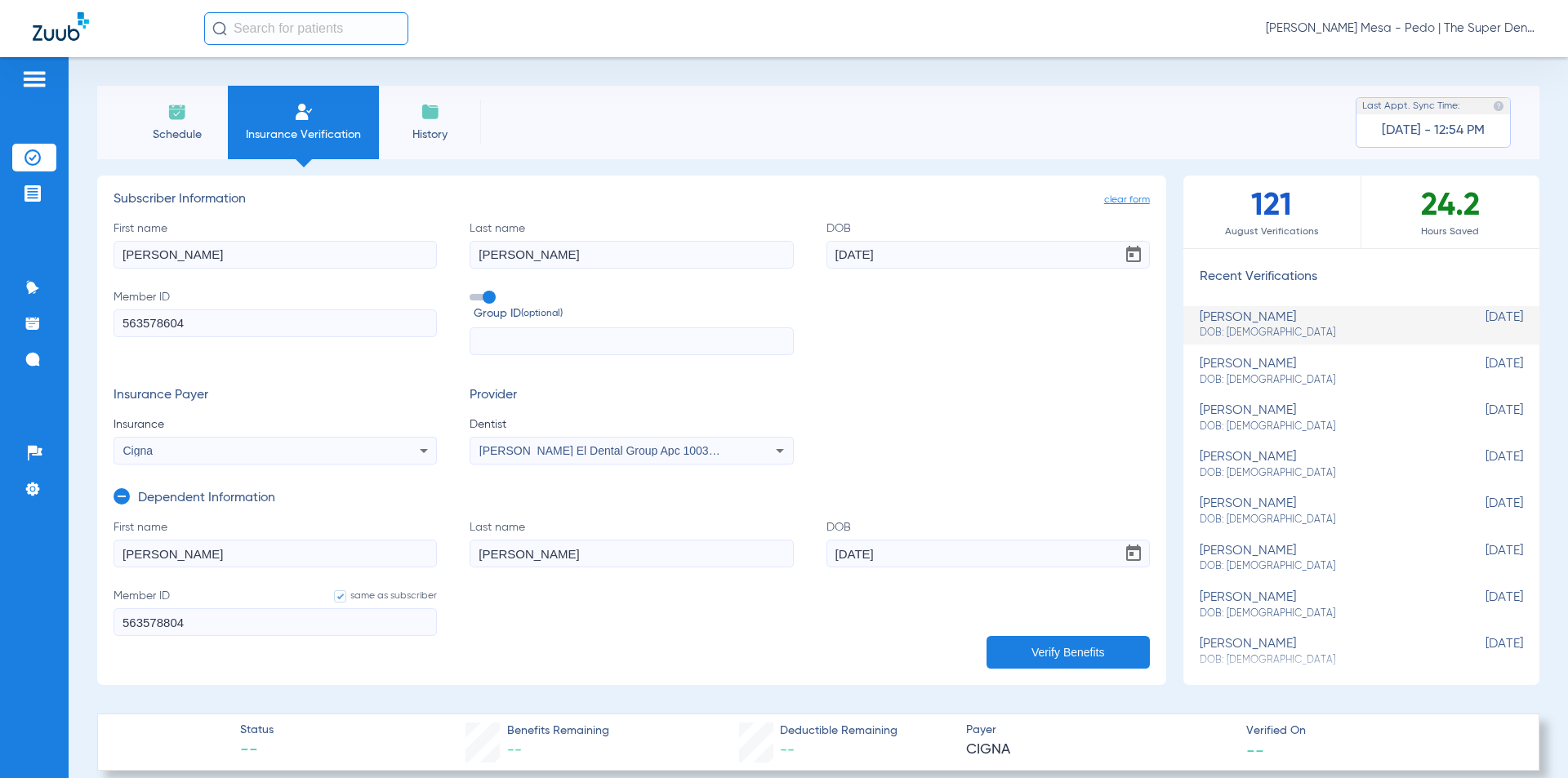
click at [1109, 196] on span "clear form" at bounding box center [1126, 200] width 46 height 17
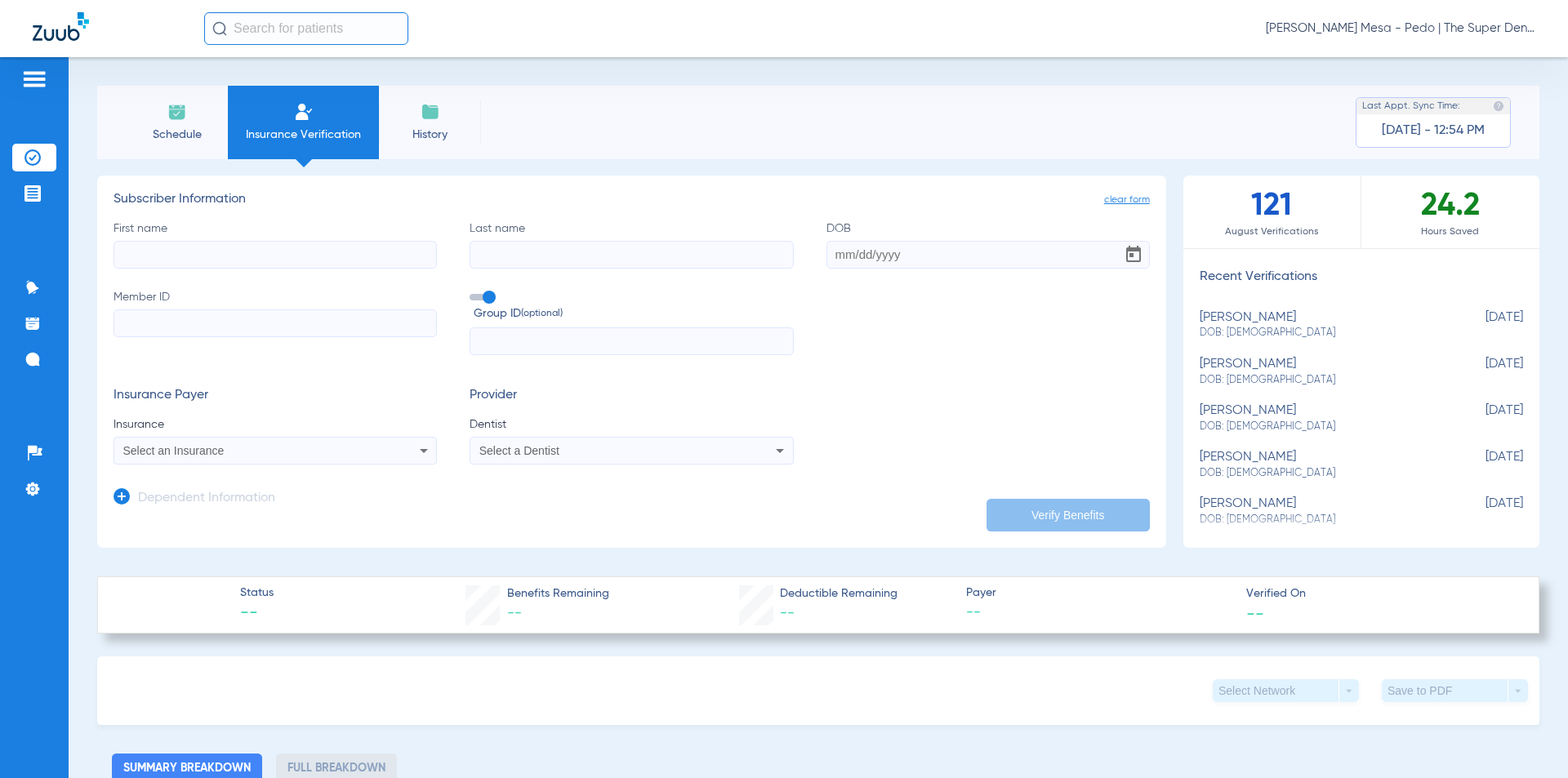
click at [209, 259] on input "First name" at bounding box center [276, 255] width 323 height 28
click at [421, 258] on input "First name" at bounding box center [276, 255] width 323 height 28
type input "[PERSON_NAME]"
type input "[DATE]"
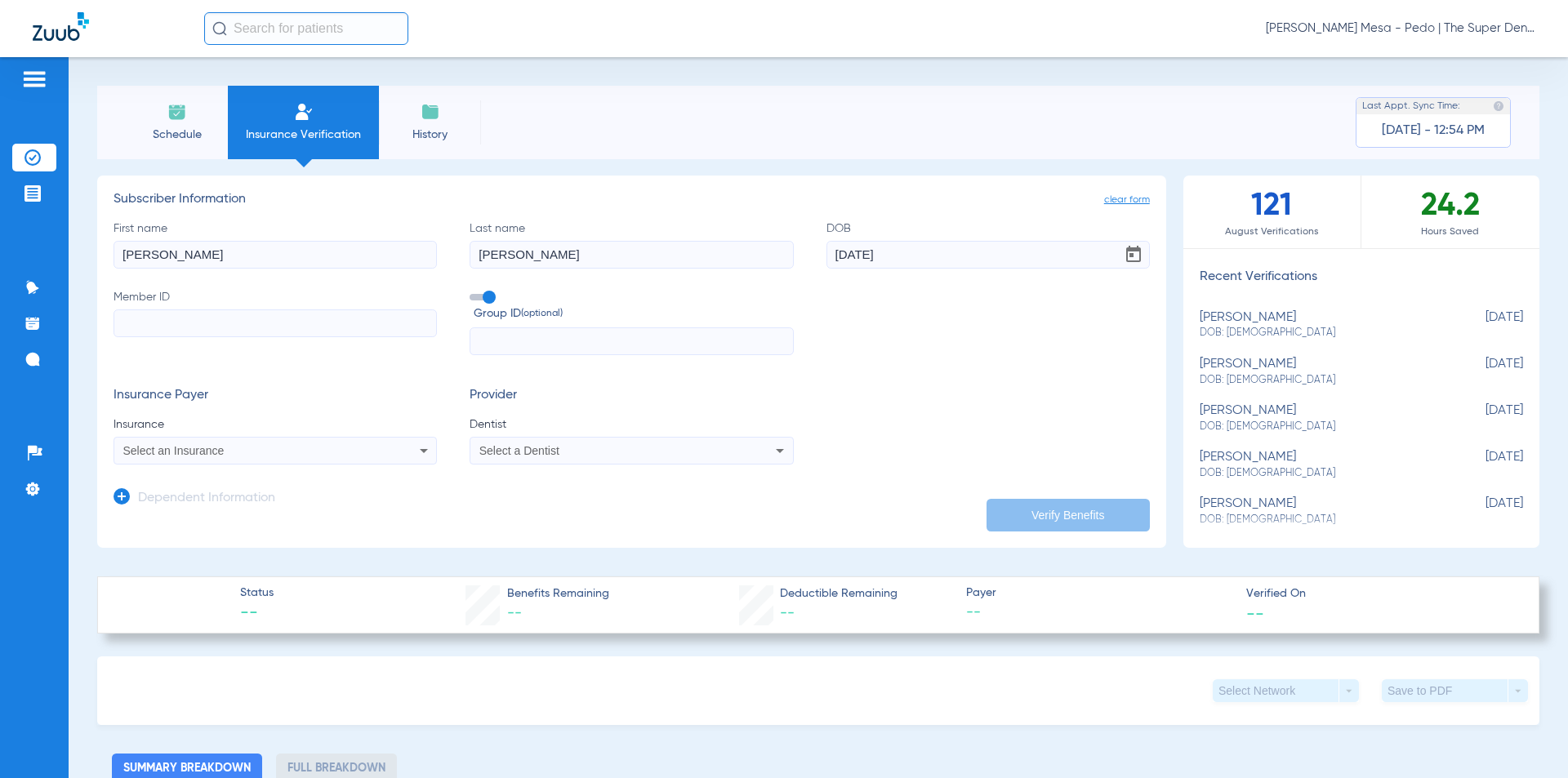
click at [369, 314] on input "Member ID" at bounding box center [276, 323] width 323 height 28
type input "563578604"
click at [203, 469] on app-dependent-form "Dependent Information" at bounding box center [632, 492] width 1036 height 55
click at [203, 457] on div "Select an Insurance" at bounding box center [276, 450] width 322 height 20
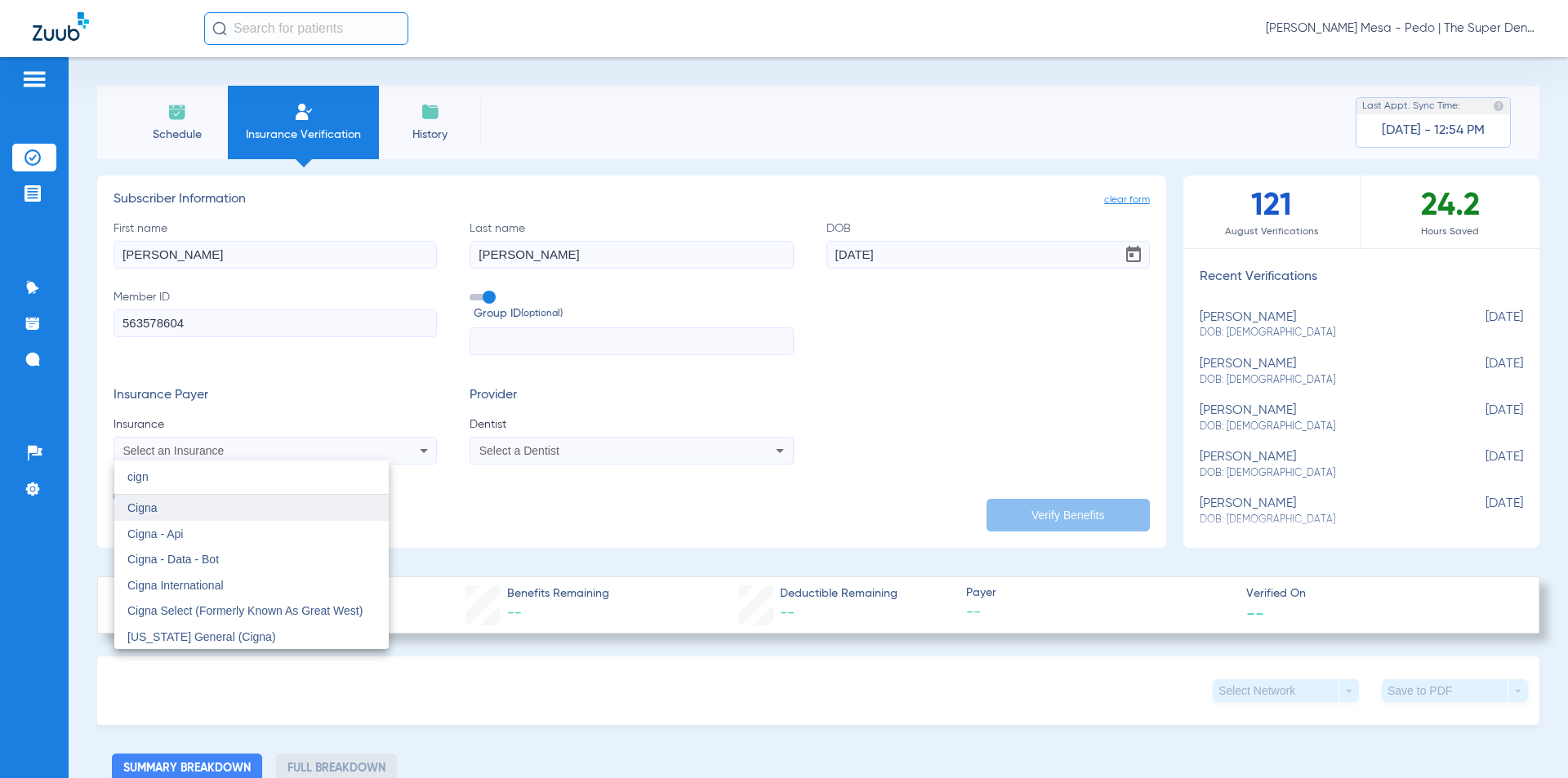
type input "cign"
click at [190, 511] on mat-option "Cigna" at bounding box center [252, 508] width 275 height 26
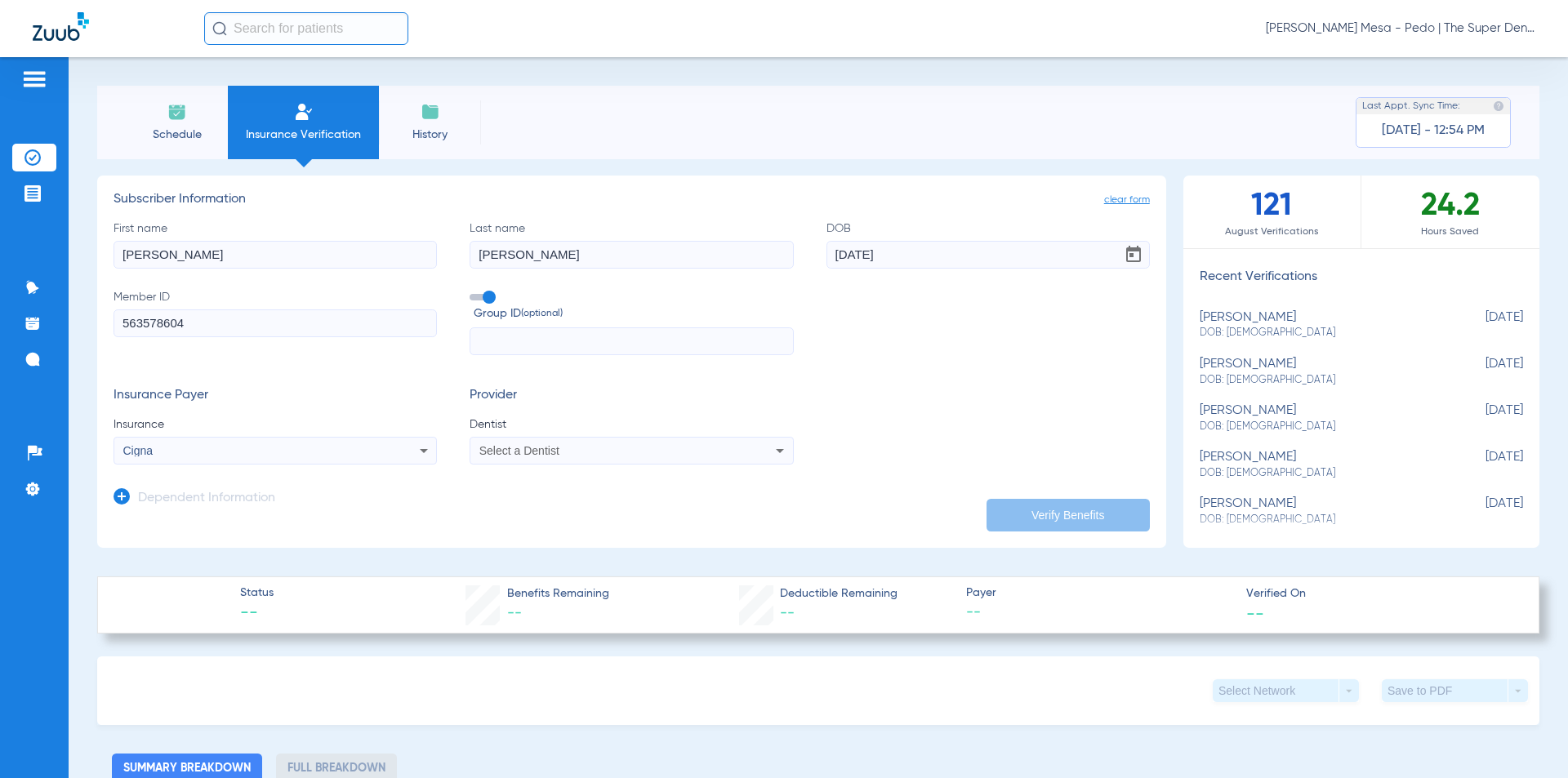
click at [584, 455] on div "Select a Dentist" at bounding box center [601, 450] width 244 height 11
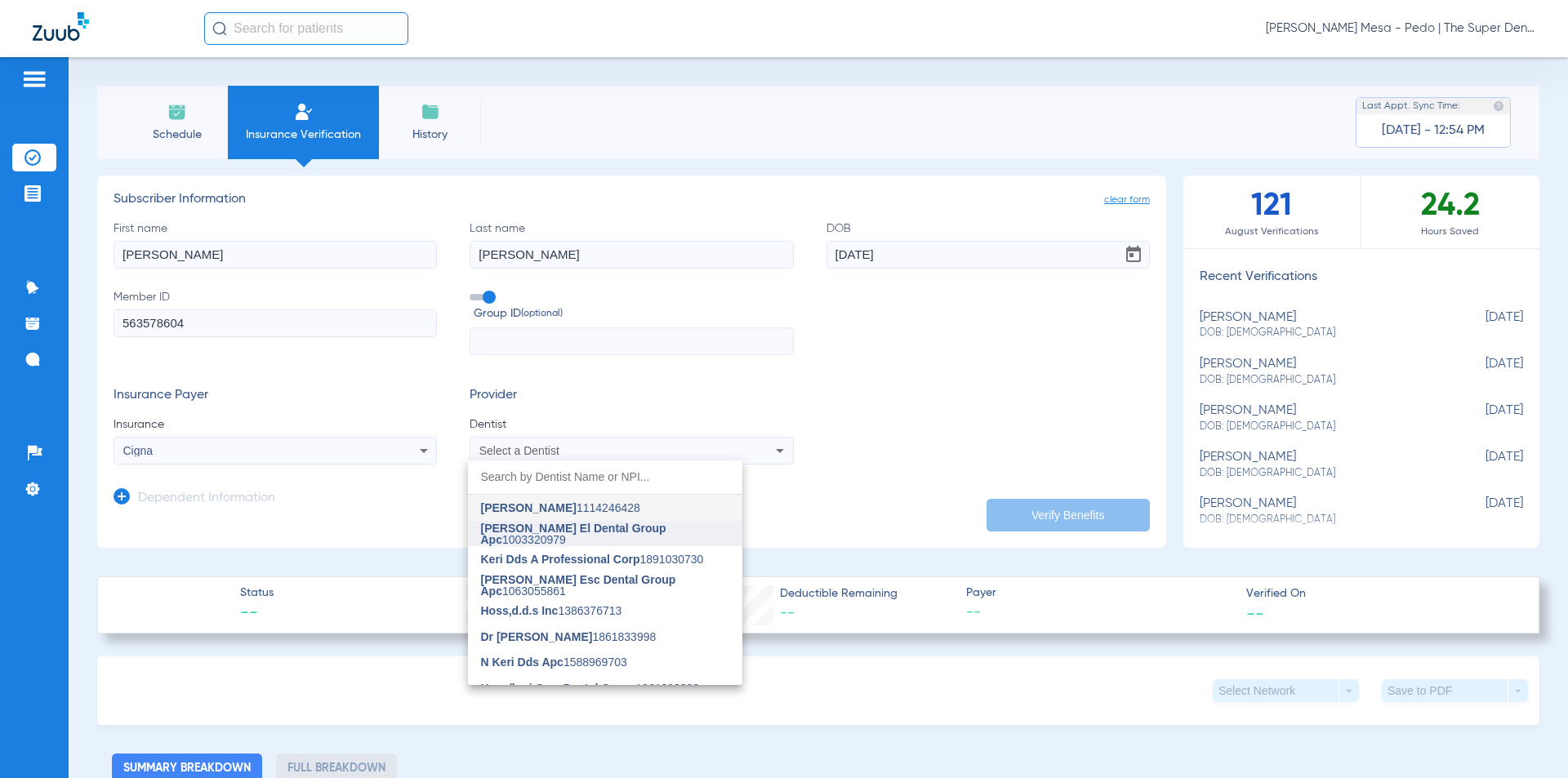
click at [538, 532] on span "[PERSON_NAME] El Dental Group Apc" at bounding box center [573, 534] width 185 height 24
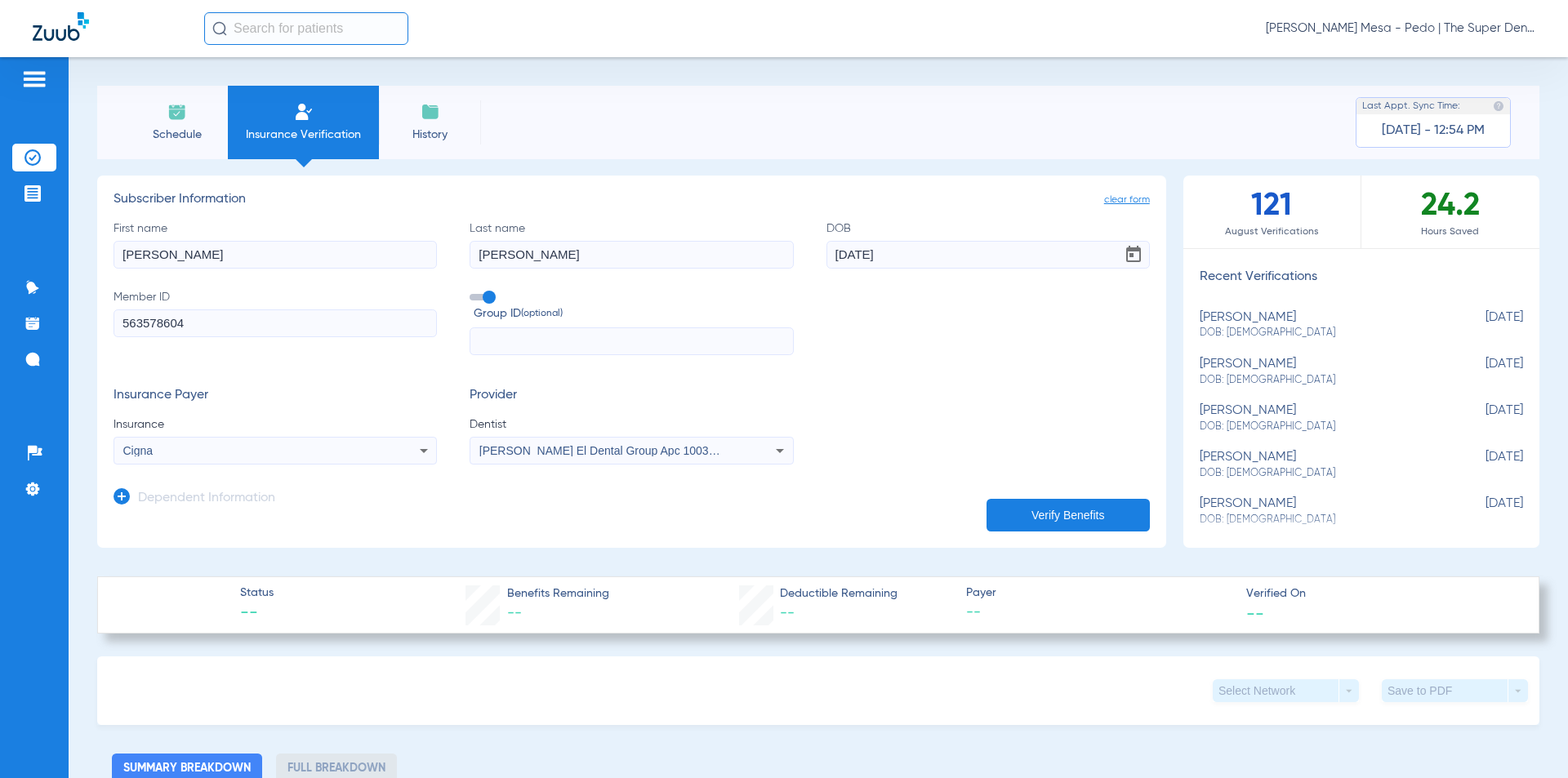
click at [1076, 502] on button "Verify Benefits" at bounding box center [1068, 515] width 163 height 33
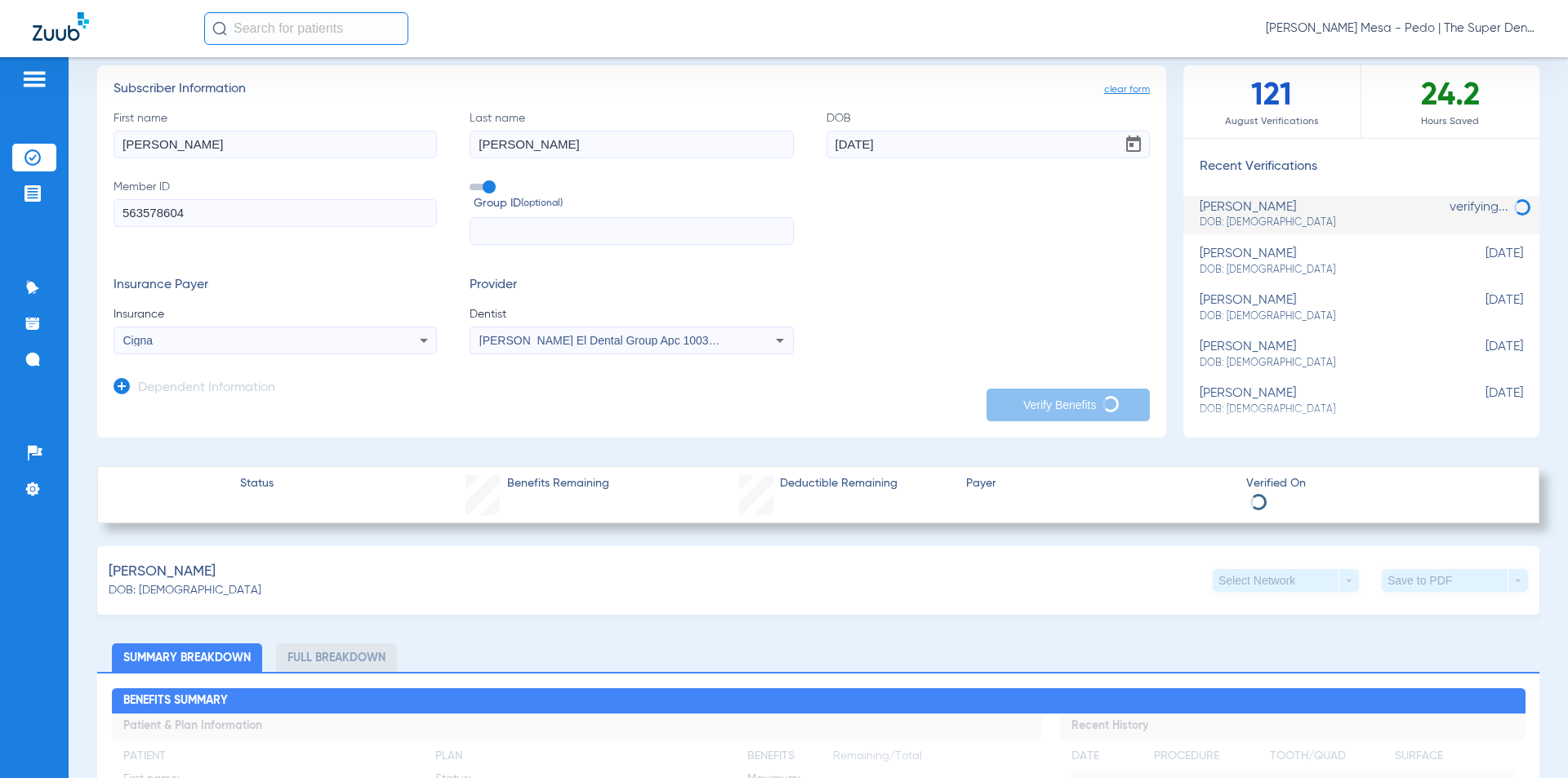
scroll to position [82, 0]
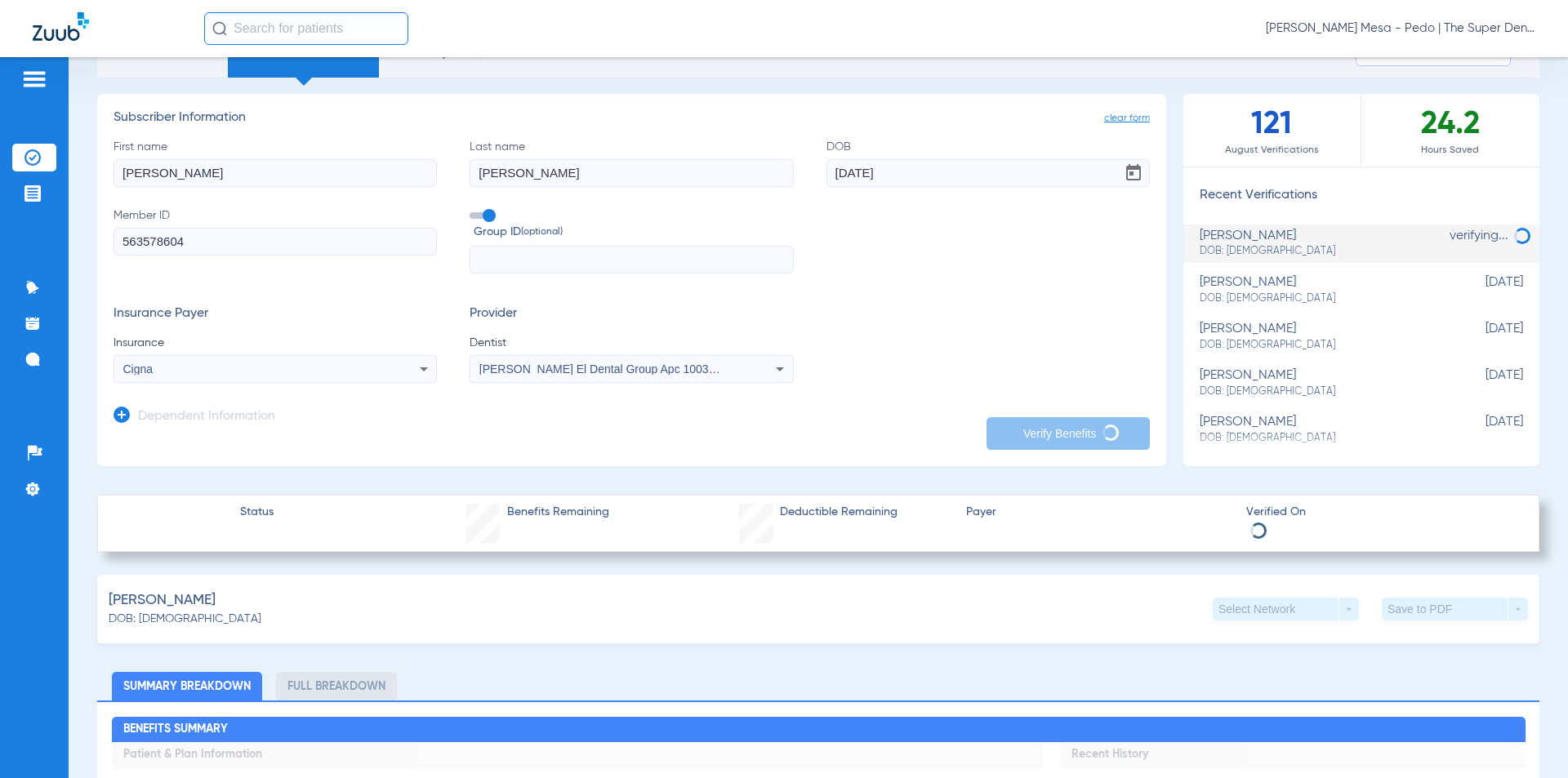
click at [1279, 343] on span "DOB: [DEMOGRAPHIC_DATA]" at bounding box center [1320, 345] width 242 height 15
type input "[DATE]"
type input "563578804"
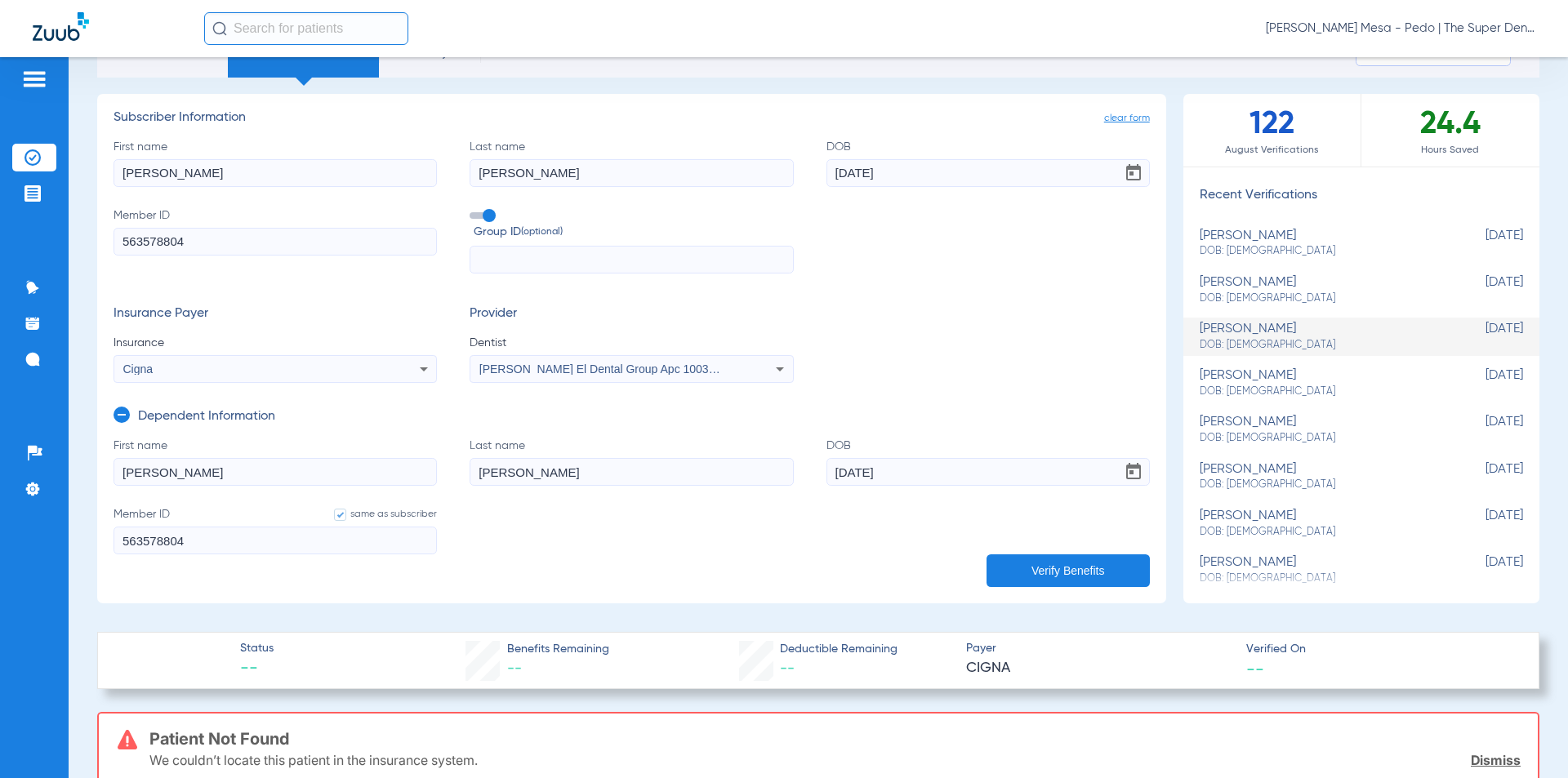
scroll to position [0, 0]
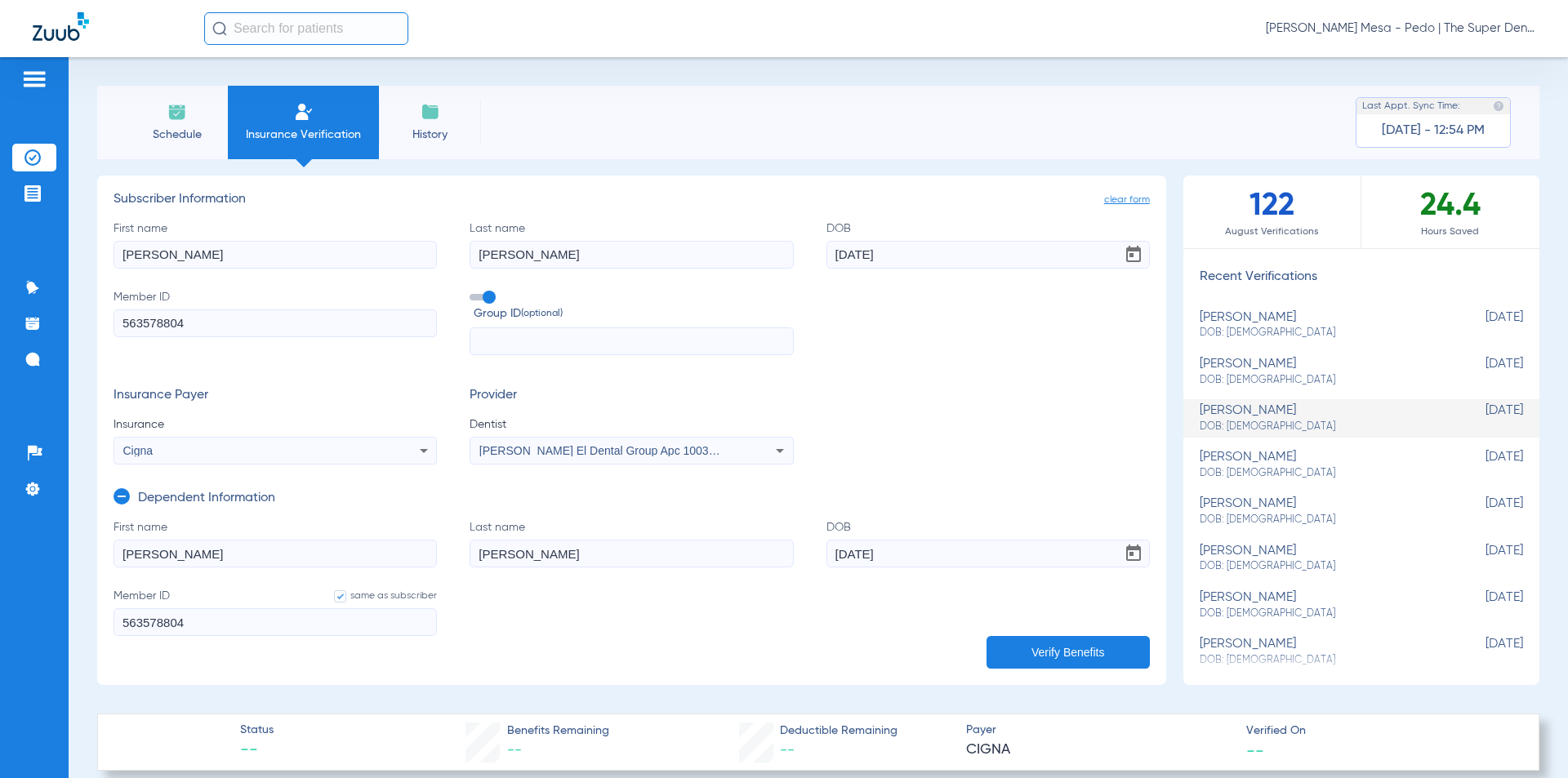
click at [1359, 316] on div "[PERSON_NAME]: [DEMOGRAPHIC_DATA]" at bounding box center [1320, 325] width 242 height 30
type input "[DATE]"
type input "563578604"
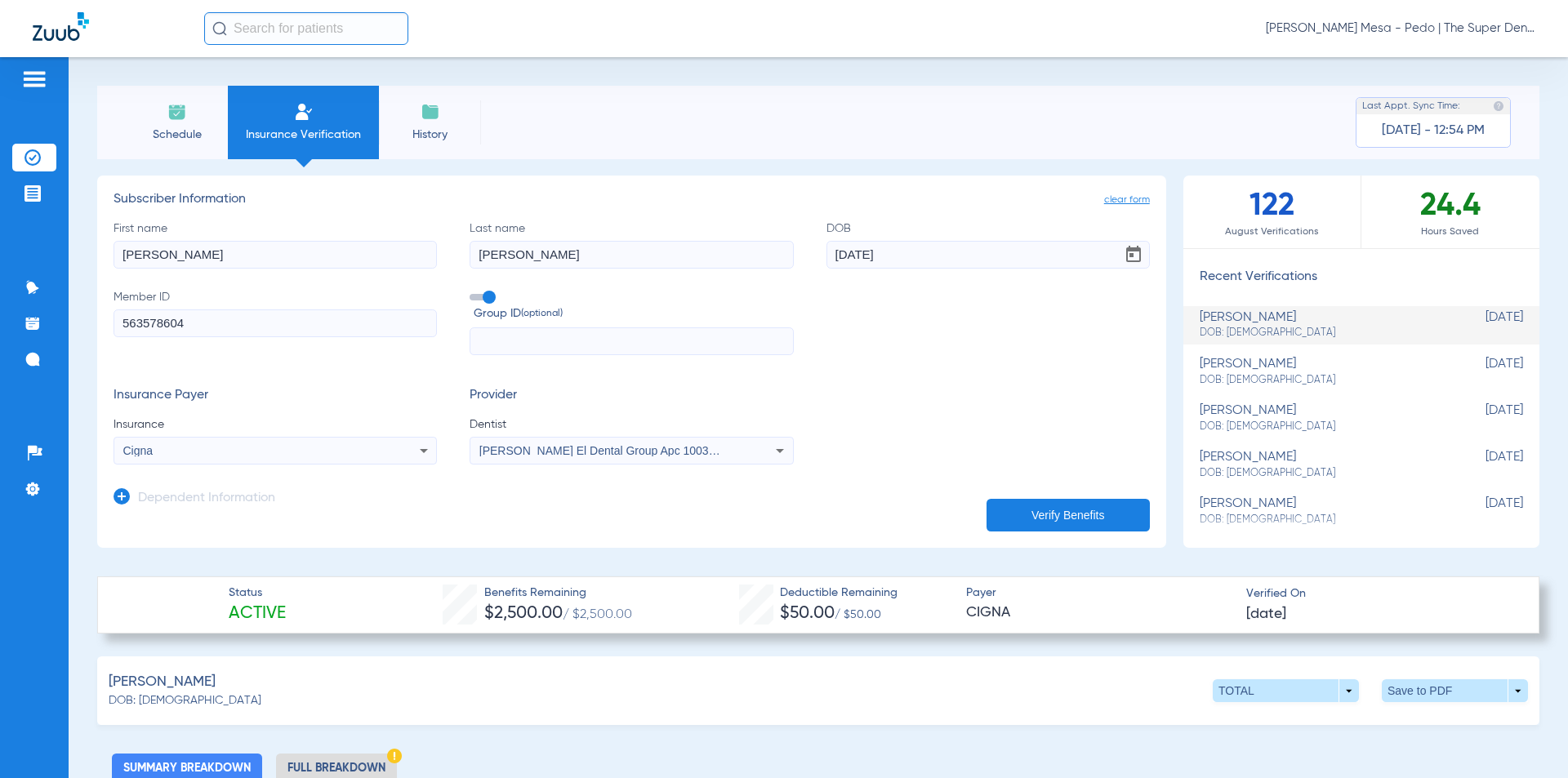
click at [1283, 373] on span "DOB: [DEMOGRAPHIC_DATA]" at bounding box center [1320, 380] width 242 height 15
type input "[DATE]"
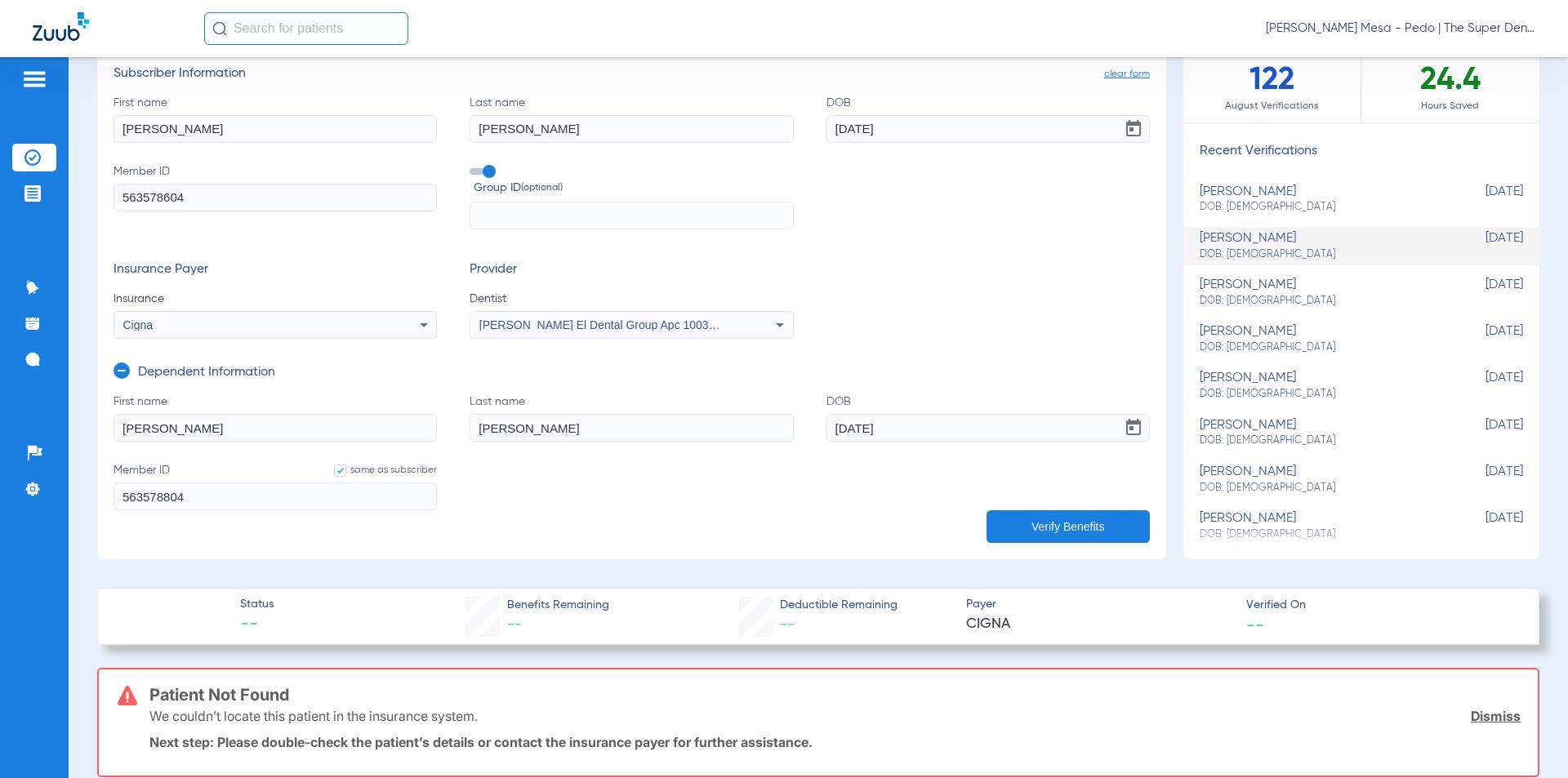
scroll to position [82, 0]
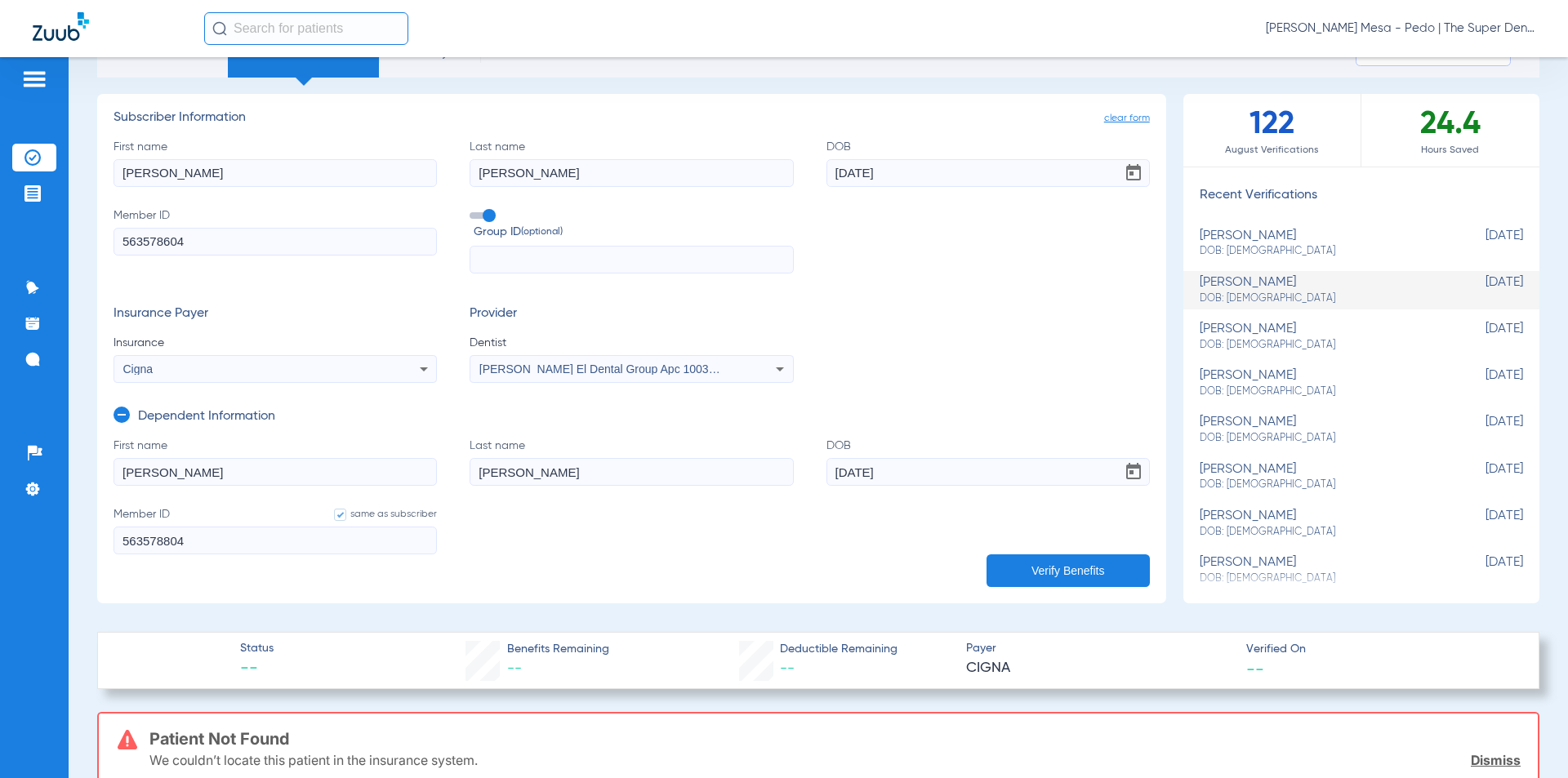
click at [1248, 320] on li "[PERSON_NAME]: [DEMOGRAPHIC_DATA] [DEMOGRAPHIC_DATA]" at bounding box center [1361, 336] width 356 height 38
click at [1279, 283] on div "[PERSON_NAME]: [DEMOGRAPHIC_DATA]" at bounding box center [1320, 290] width 242 height 30
type input "563578604"
click at [1260, 330] on div "[PERSON_NAME]: [DEMOGRAPHIC_DATA]" at bounding box center [1320, 336] width 242 height 30
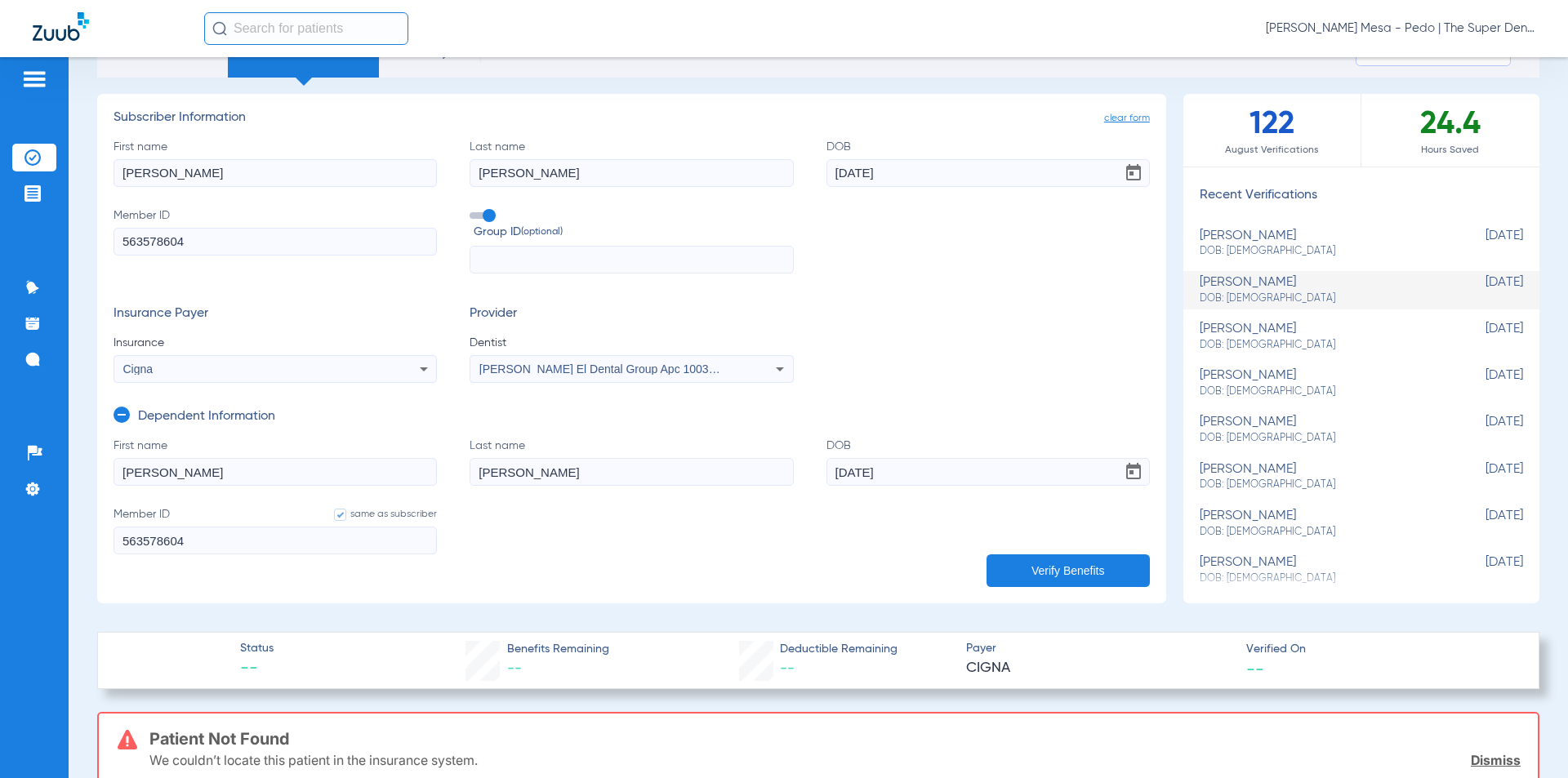
type input "563578804"
click at [1295, 273] on li "[PERSON_NAME]: [DEMOGRAPHIC_DATA] [DEMOGRAPHIC_DATA]" at bounding box center [1361, 290] width 356 height 38
type input "563578604"
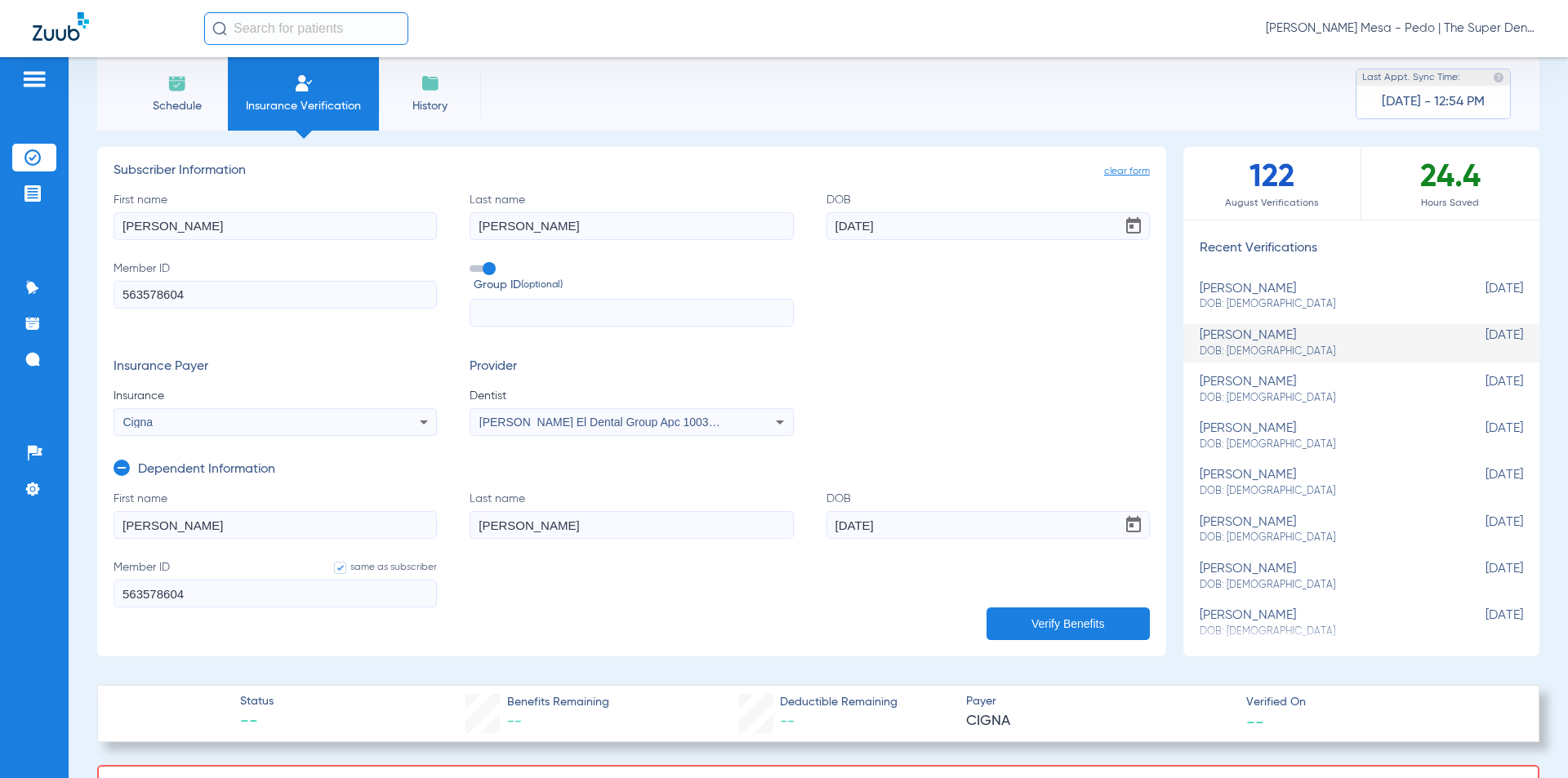
scroll to position [0, 0]
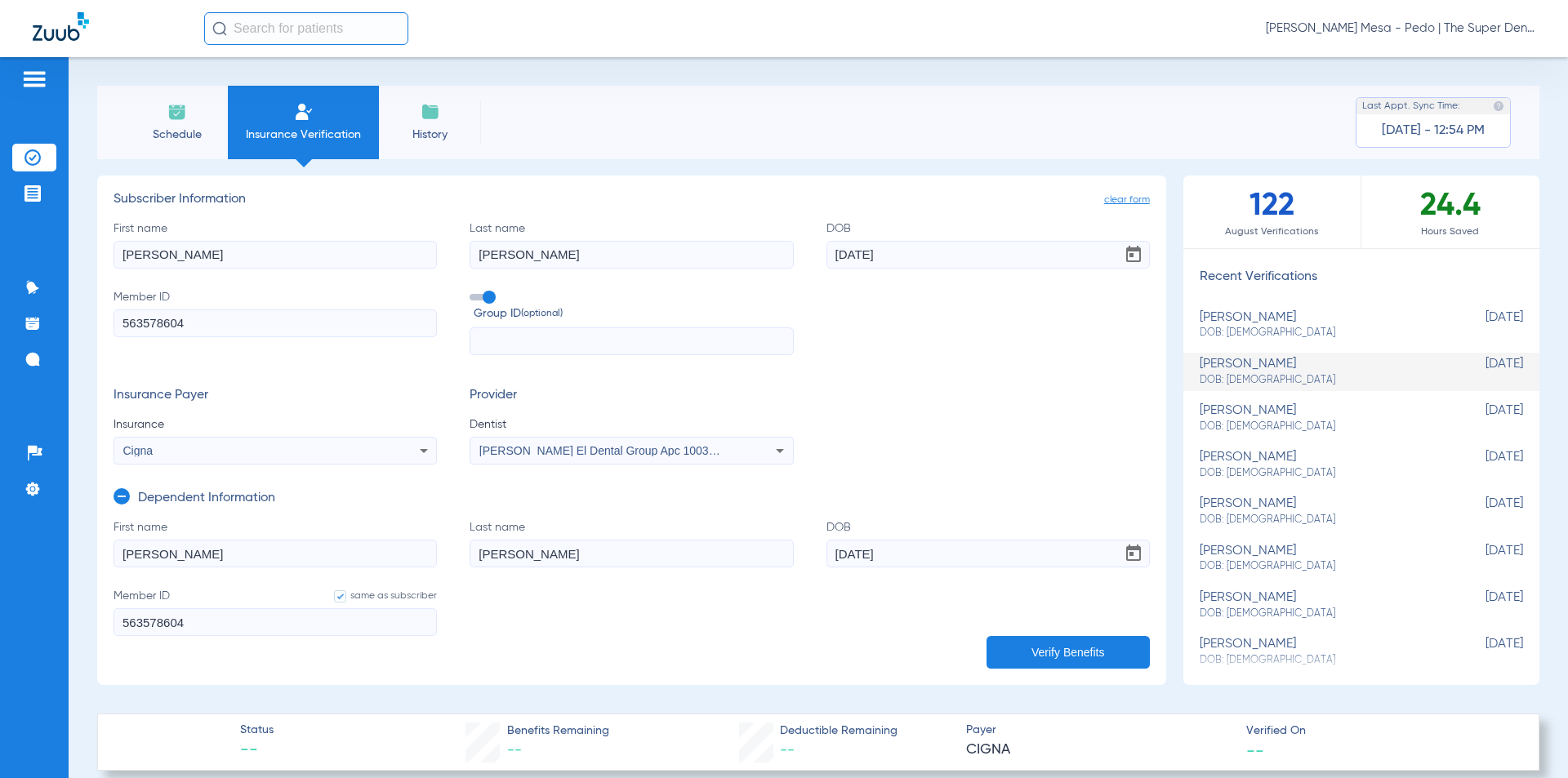
click at [1243, 336] on span "DOB: [DEMOGRAPHIC_DATA]" at bounding box center [1320, 333] width 242 height 15
type input "[DATE]"
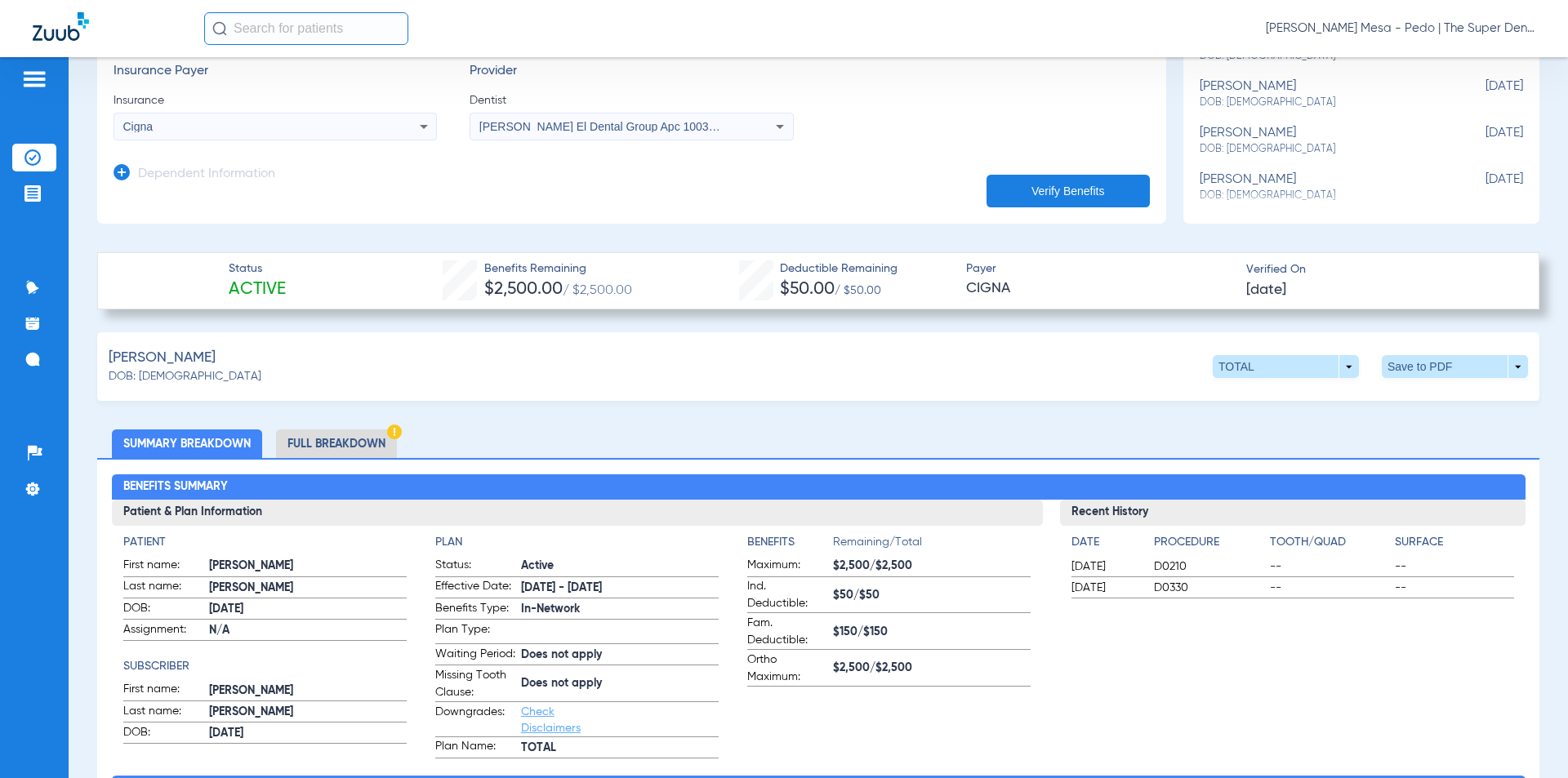
scroll to position [327, 0]
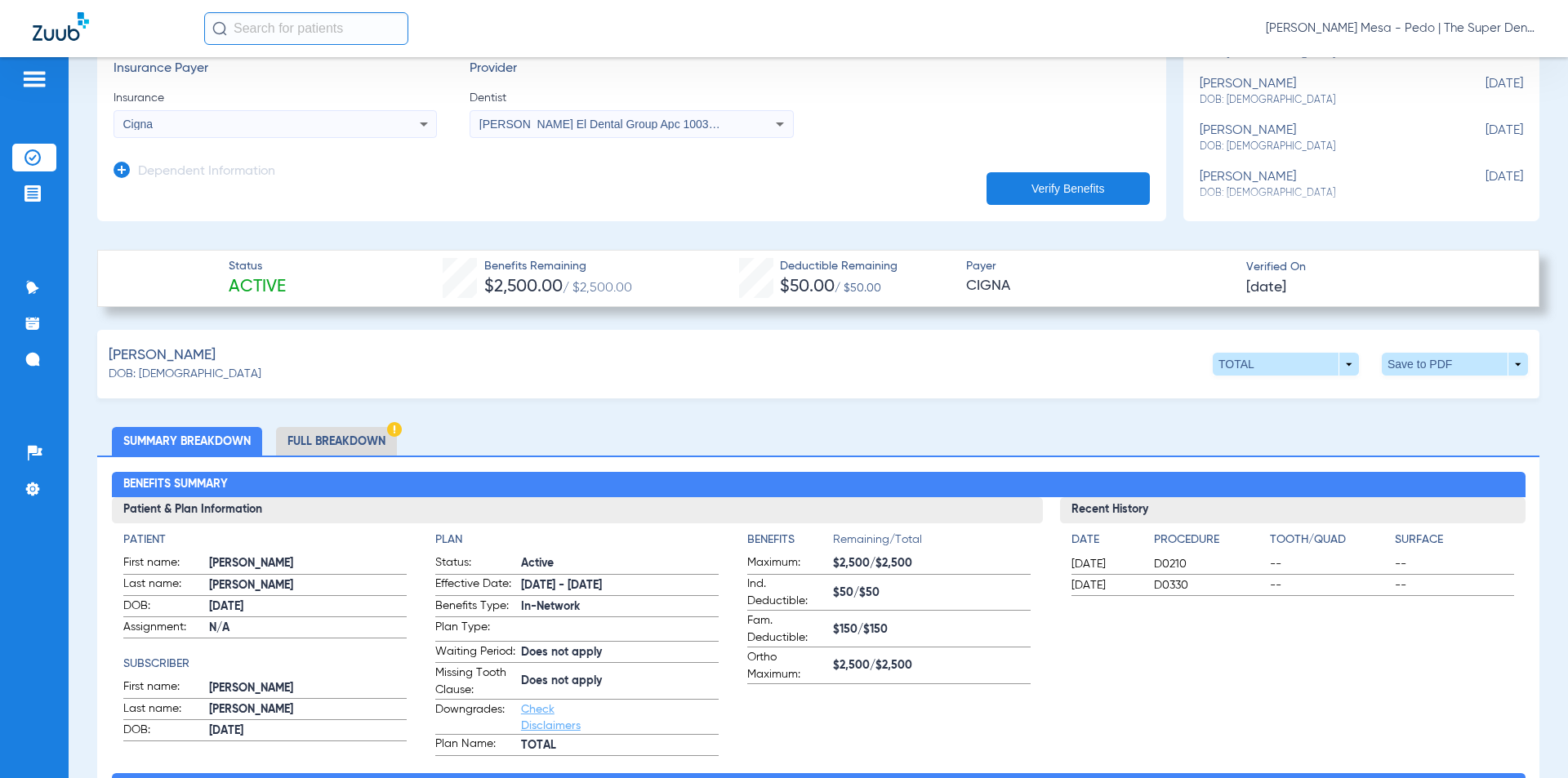
click at [376, 427] on li "Full Breakdown" at bounding box center [336, 441] width 121 height 29
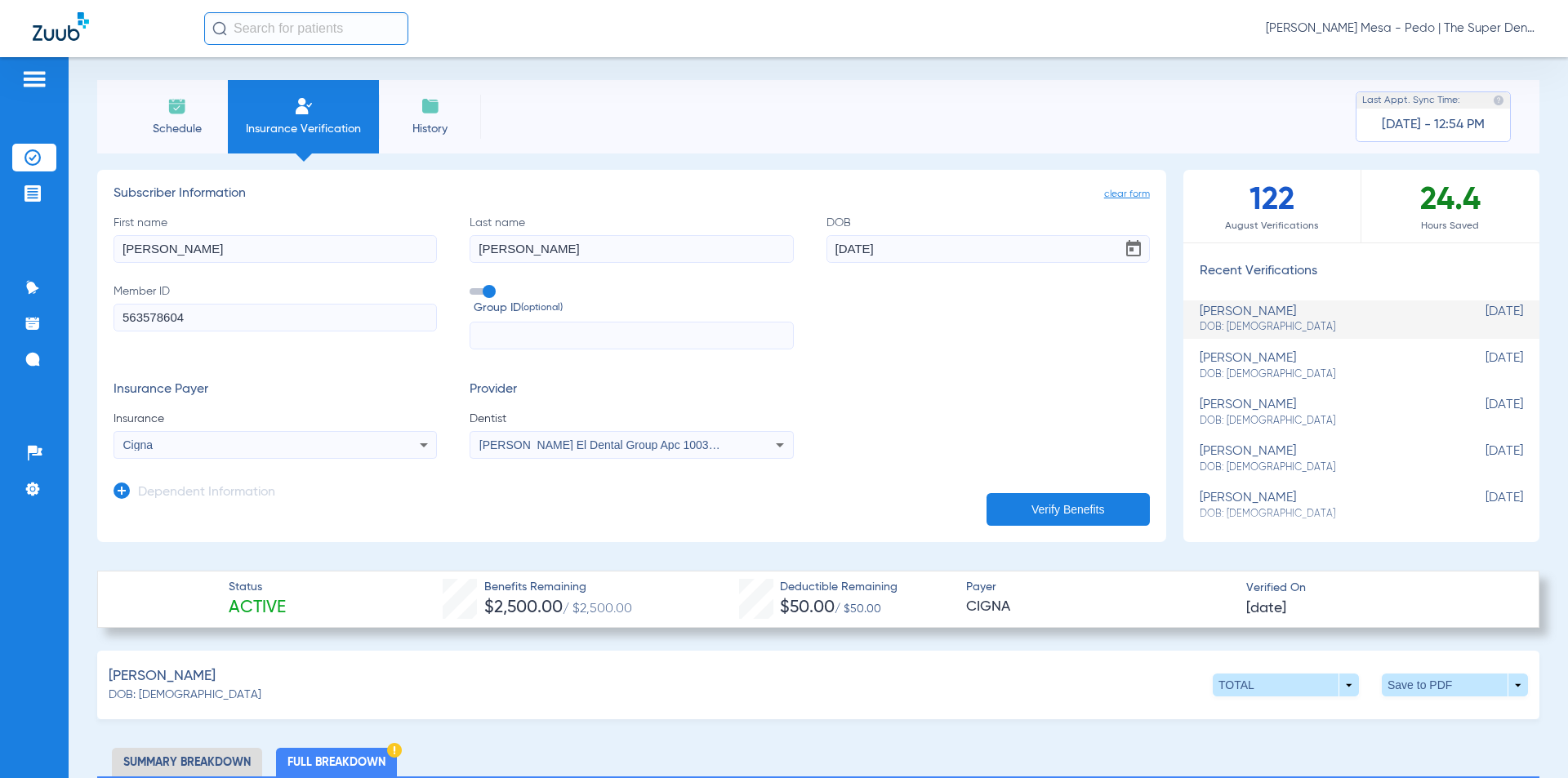
scroll to position [0, 0]
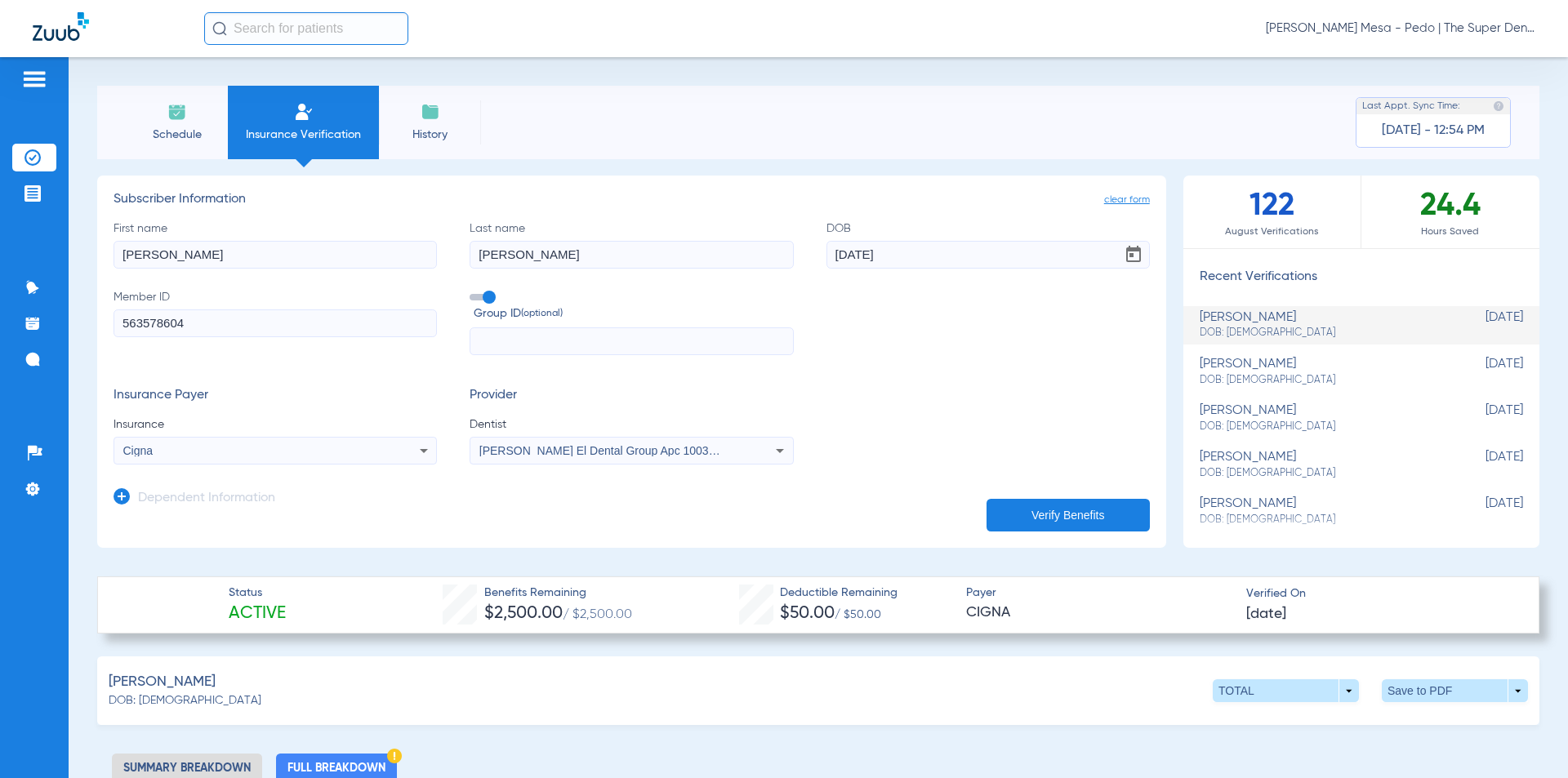
click at [1133, 202] on span "clear form" at bounding box center [1126, 200] width 46 height 17
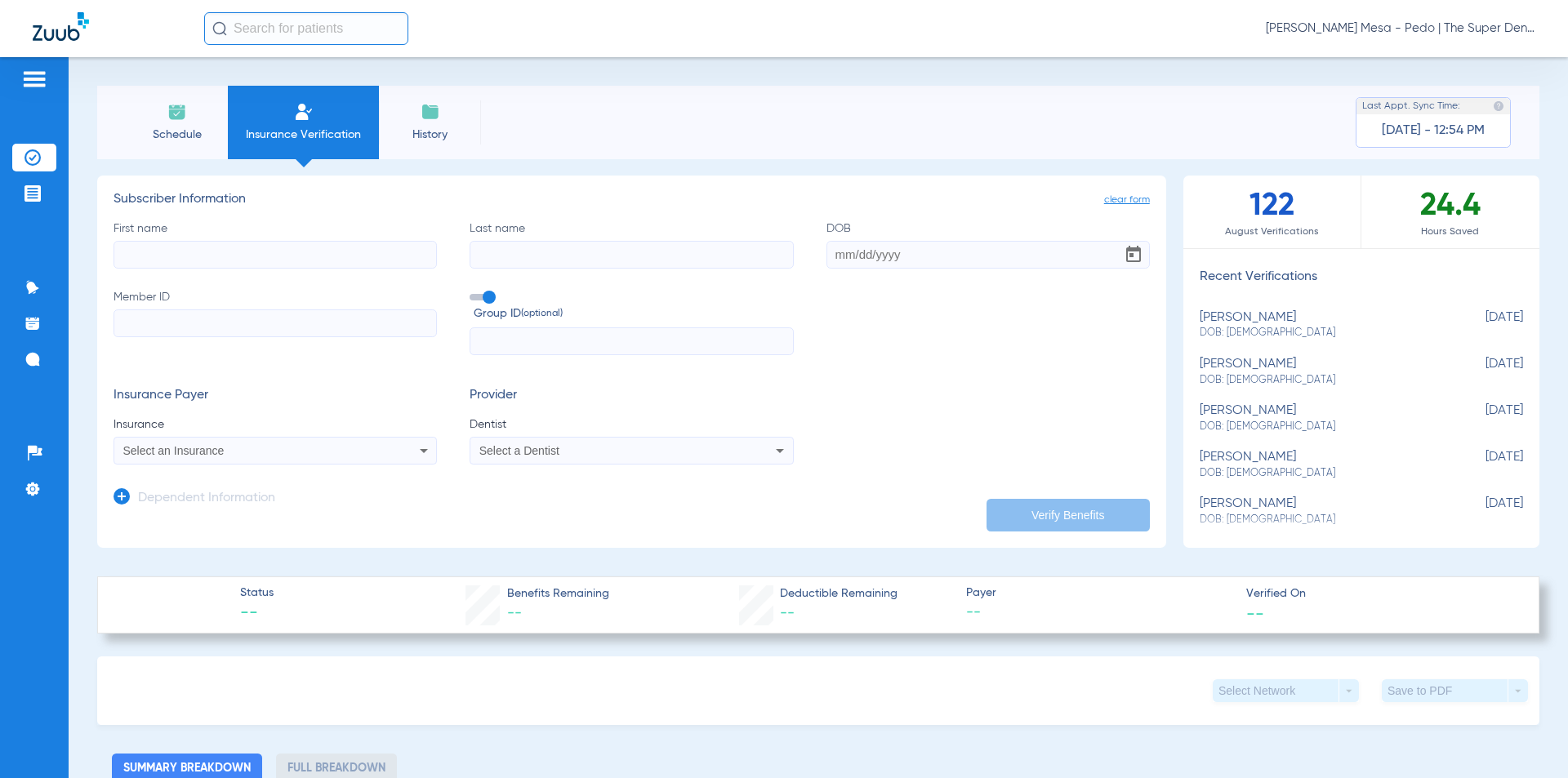
click at [278, 259] on input "First name" at bounding box center [276, 255] width 323 height 28
drag, startPoint x: 334, startPoint y: 259, endPoint x: 79, endPoint y: 270, distance: 255.2
click at [79, 270] on div "Schedule Insurance Verification History Last Appt. Sync Time: [DATE] - 12:54 PM…" at bounding box center [818, 417] width 1499 height 721
type input "Ri"
type input "[PERSON_NAME]"
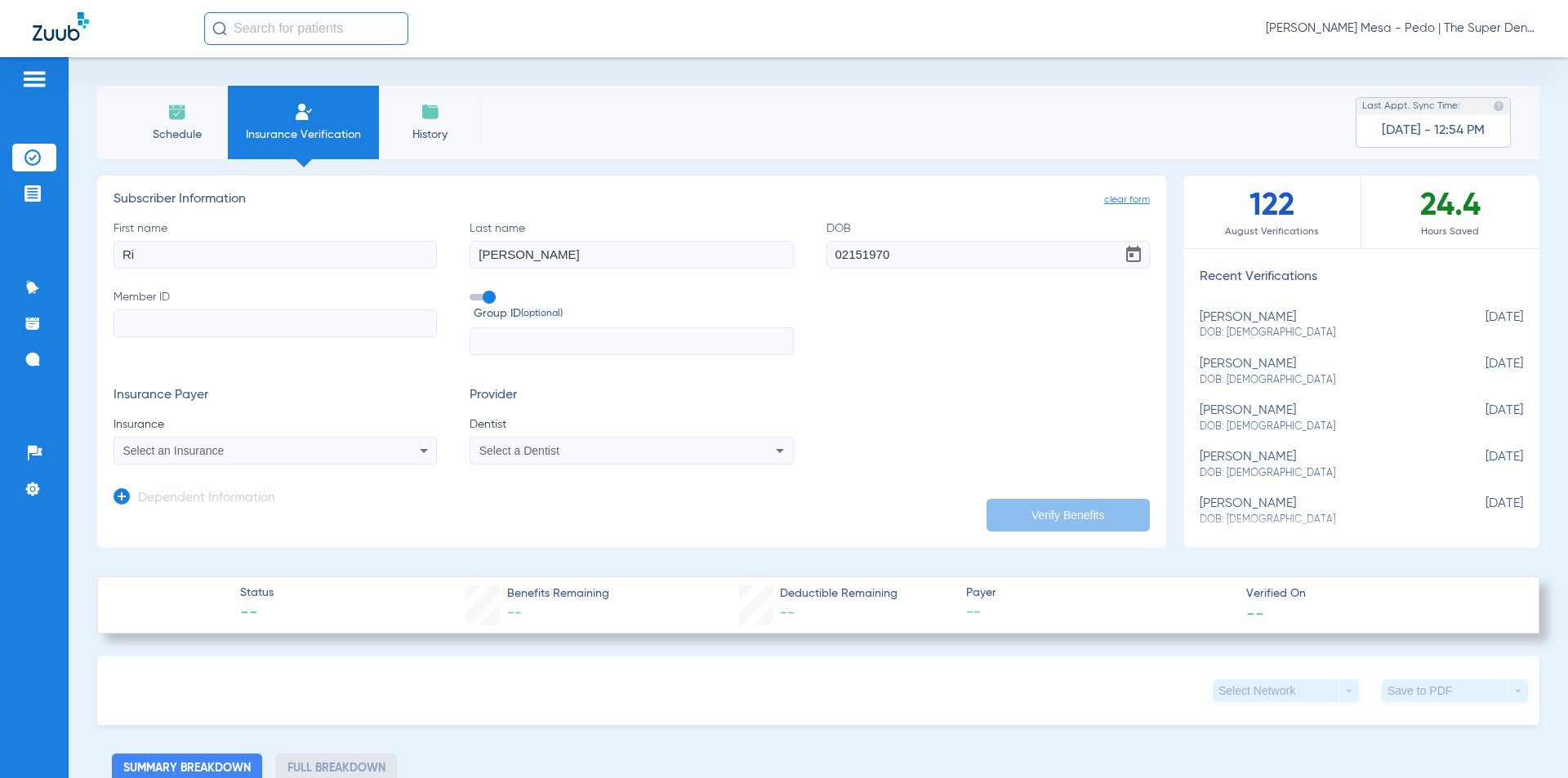
type input "[DATE]"
click at [124, 323] on input "Member ID" at bounding box center [276, 323] width 323 height 28
type input "621339020"
click at [152, 451] on span "Select an Insurance" at bounding box center [174, 450] width 101 height 13
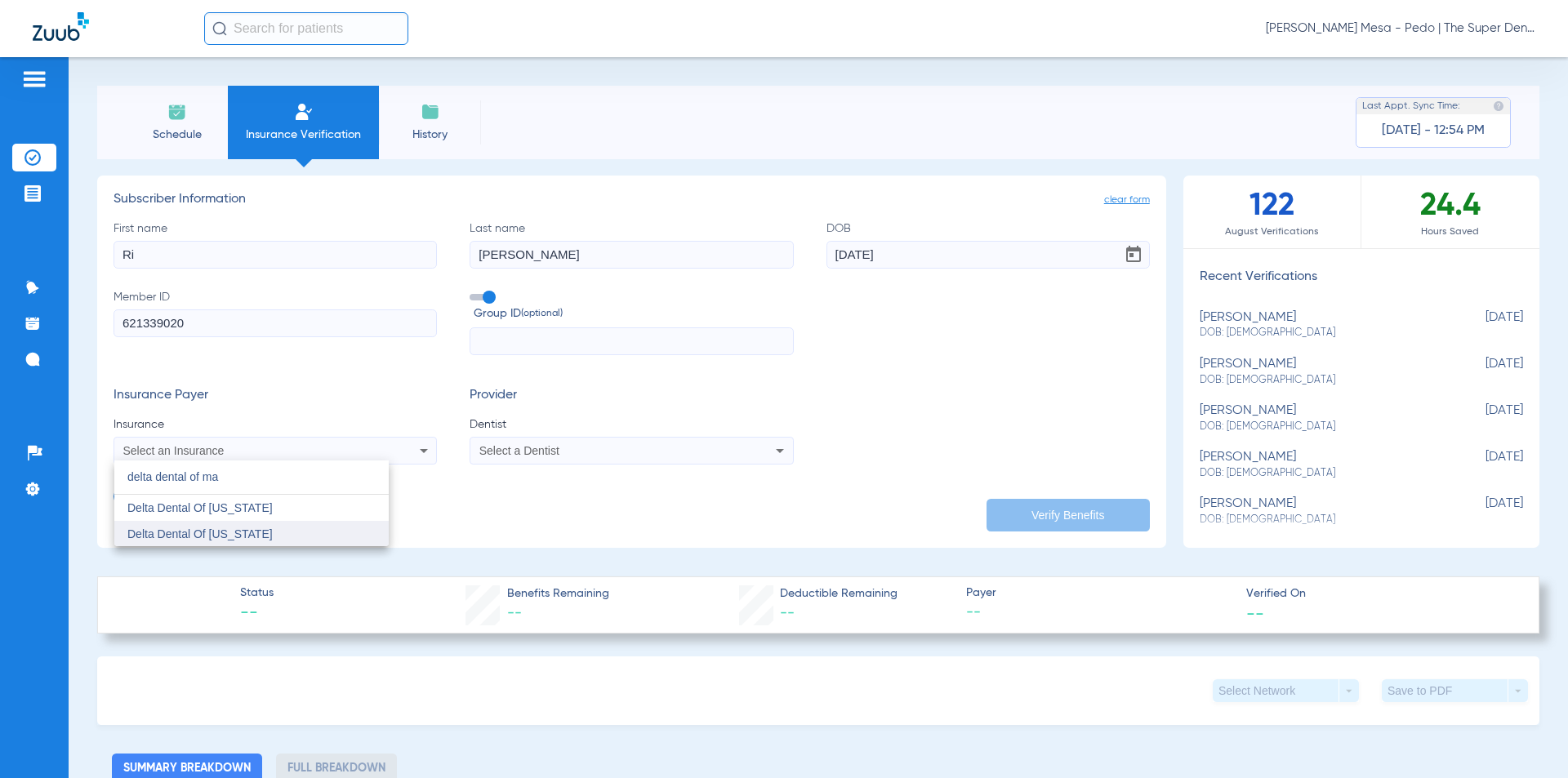
type input "delta dental of ma"
click at [167, 528] on span "Delta Dental Of [US_STATE]" at bounding box center [200, 534] width 145 height 13
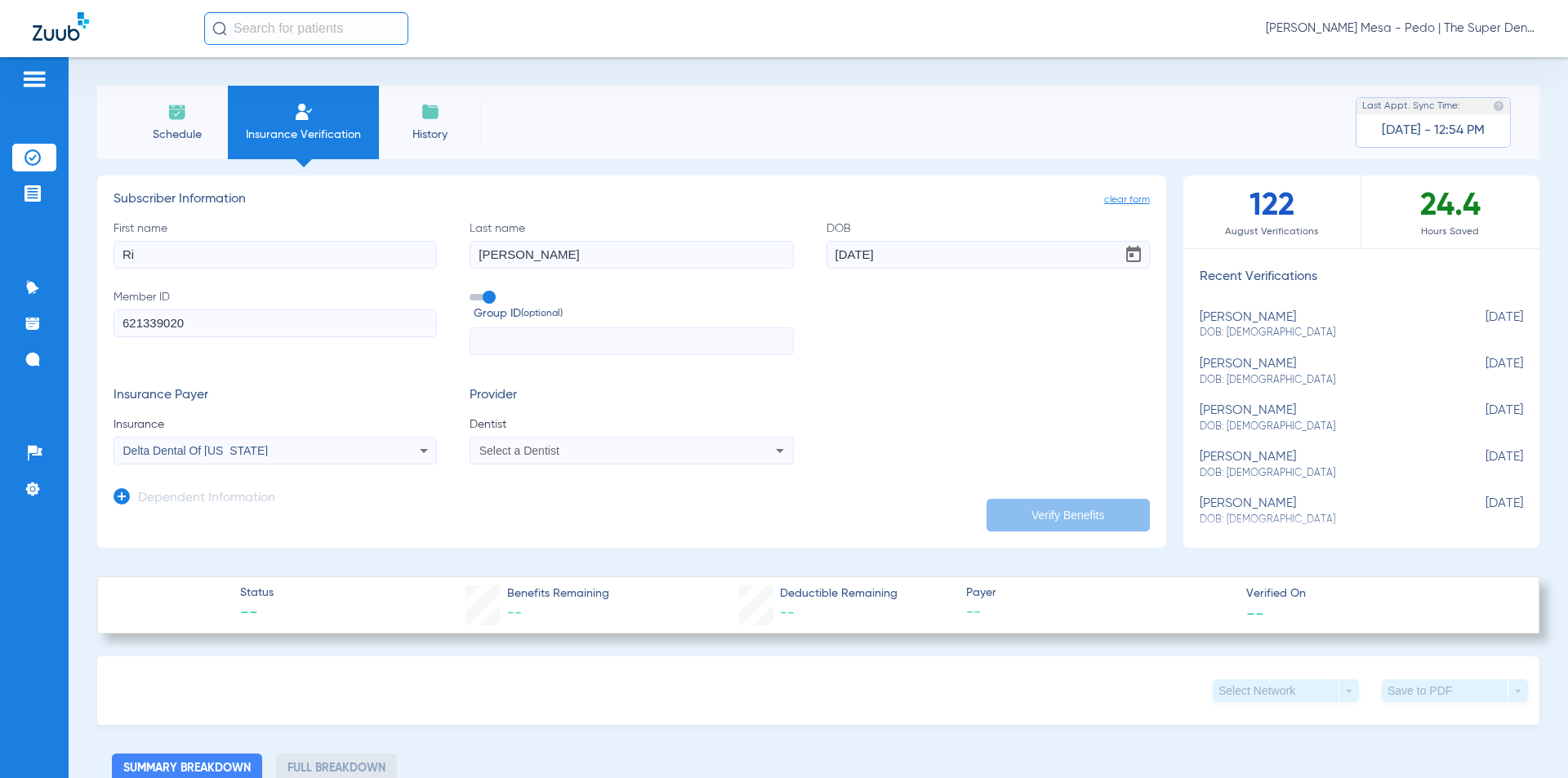
click at [503, 451] on span "Select a Dentist" at bounding box center [519, 450] width 80 height 13
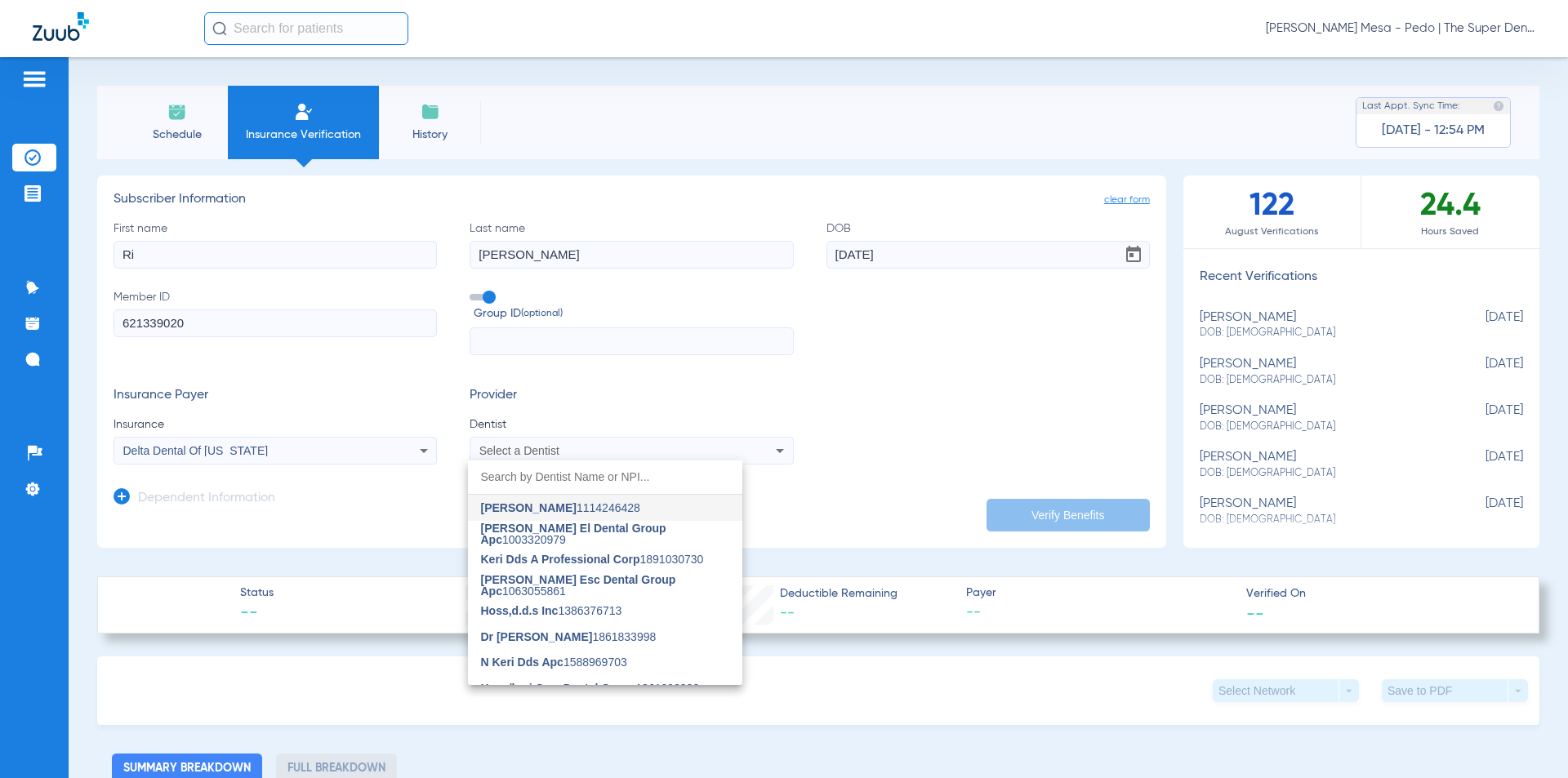
drag, startPoint x: 500, startPoint y: 538, endPoint x: 359, endPoint y: 521, distance: 142.0
click at [501, 537] on span "[PERSON_NAME] El Dental Group Apc" at bounding box center [573, 534] width 185 height 24
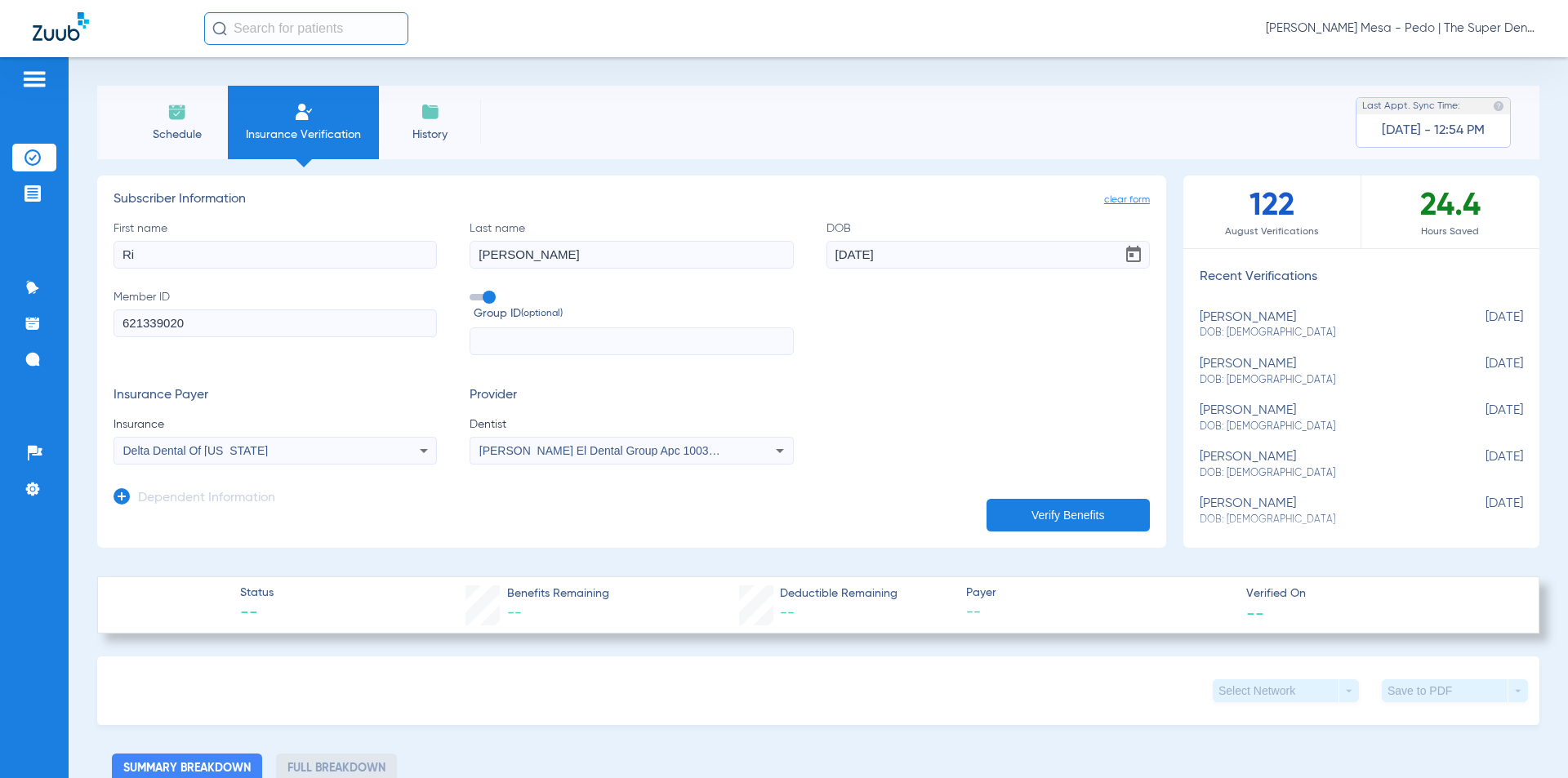
click at [271, 496] on h3 "Dependent Information" at bounding box center [207, 499] width 137 height 17
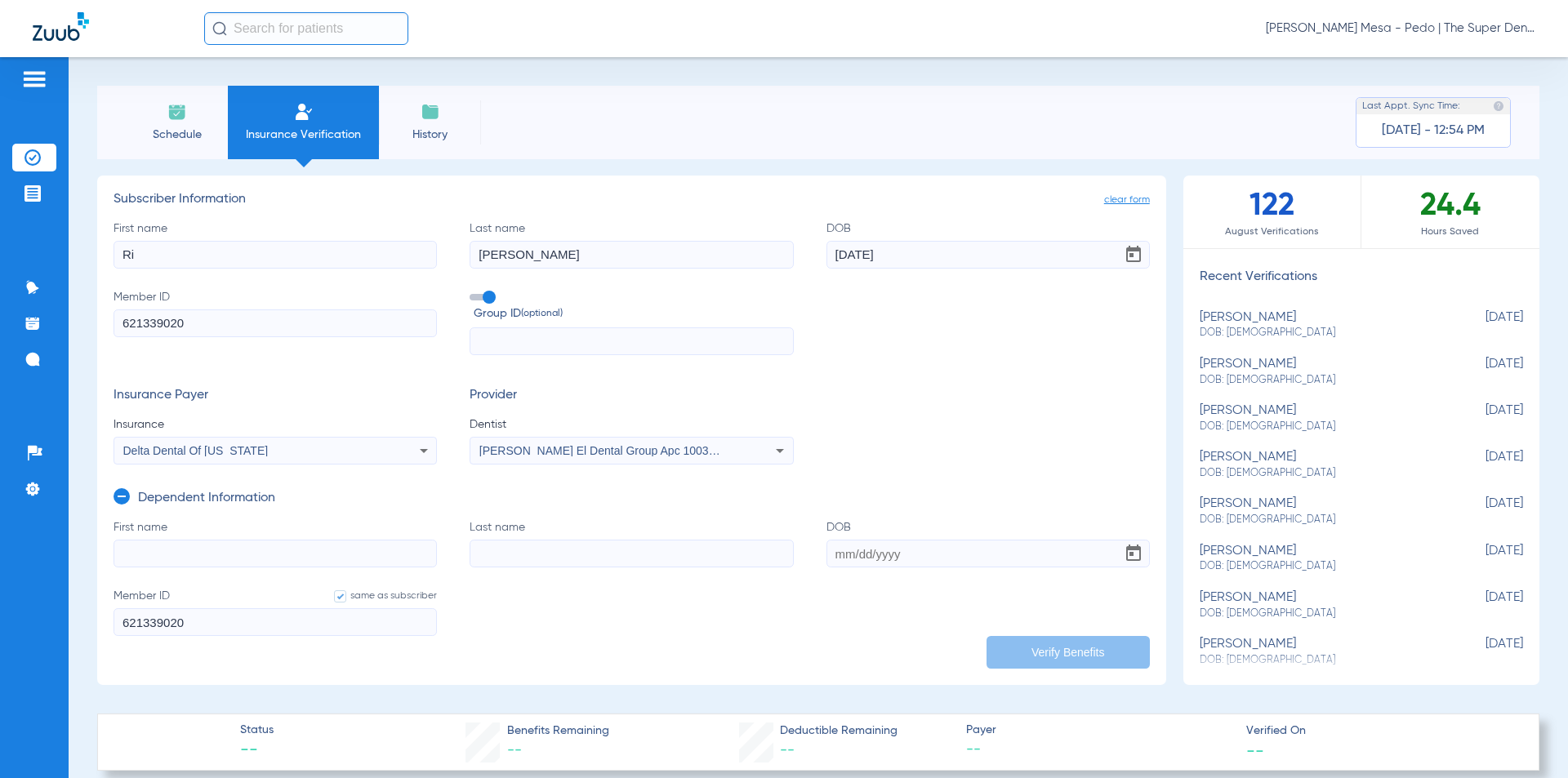
click at [262, 544] on input "First name" at bounding box center [276, 554] width 323 height 28
type input "Grace"
type input "[PERSON_NAME]"
type input "[DATE]"
click at [262, 544] on input "Grace" at bounding box center [276, 554] width 323 height 28
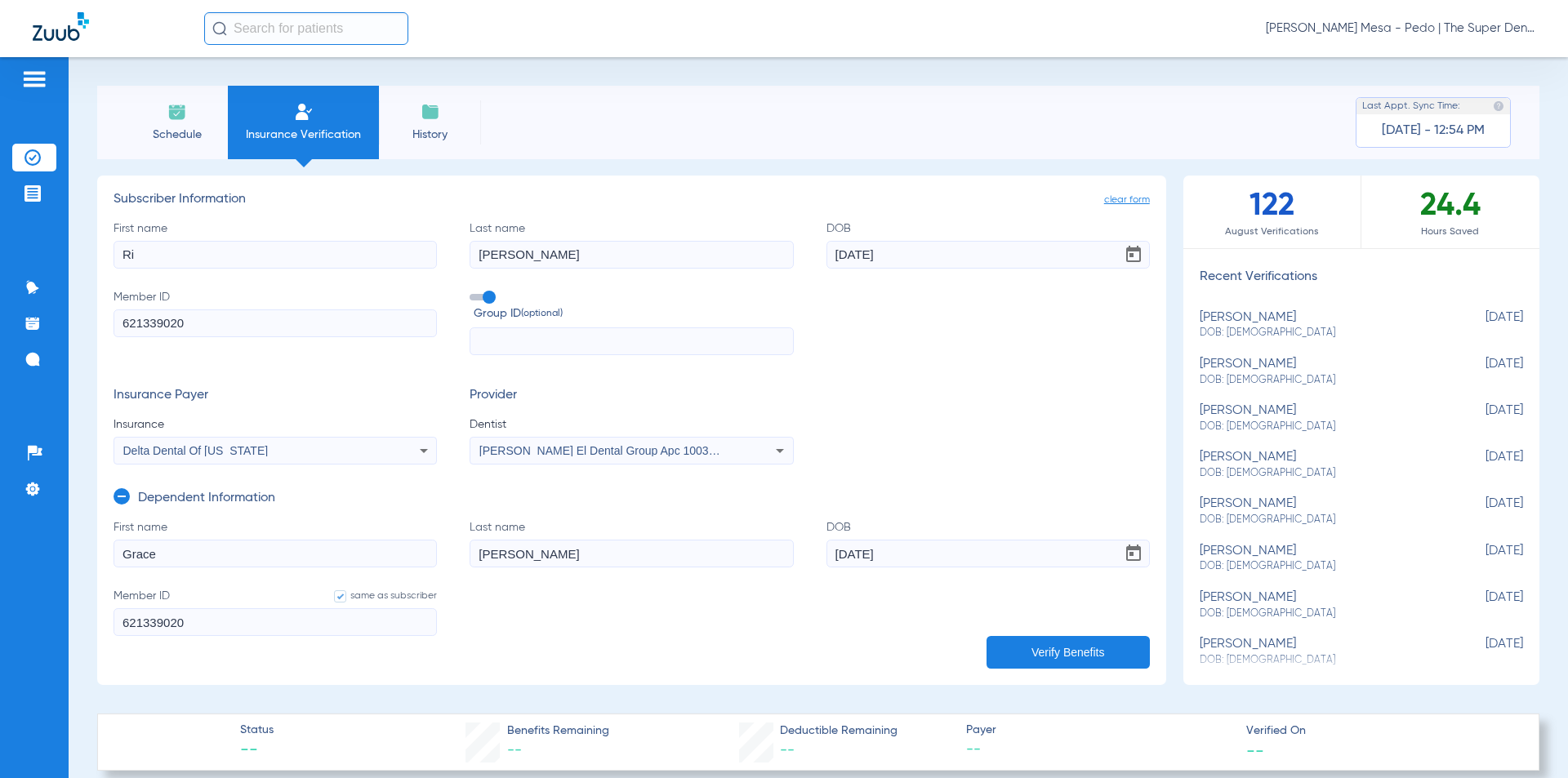
click at [1060, 644] on button "Verify Benefits" at bounding box center [1068, 653] width 163 height 33
click at [1125, 194] on span "clear form" at bounding box center [1126, 200] width 46 height 17
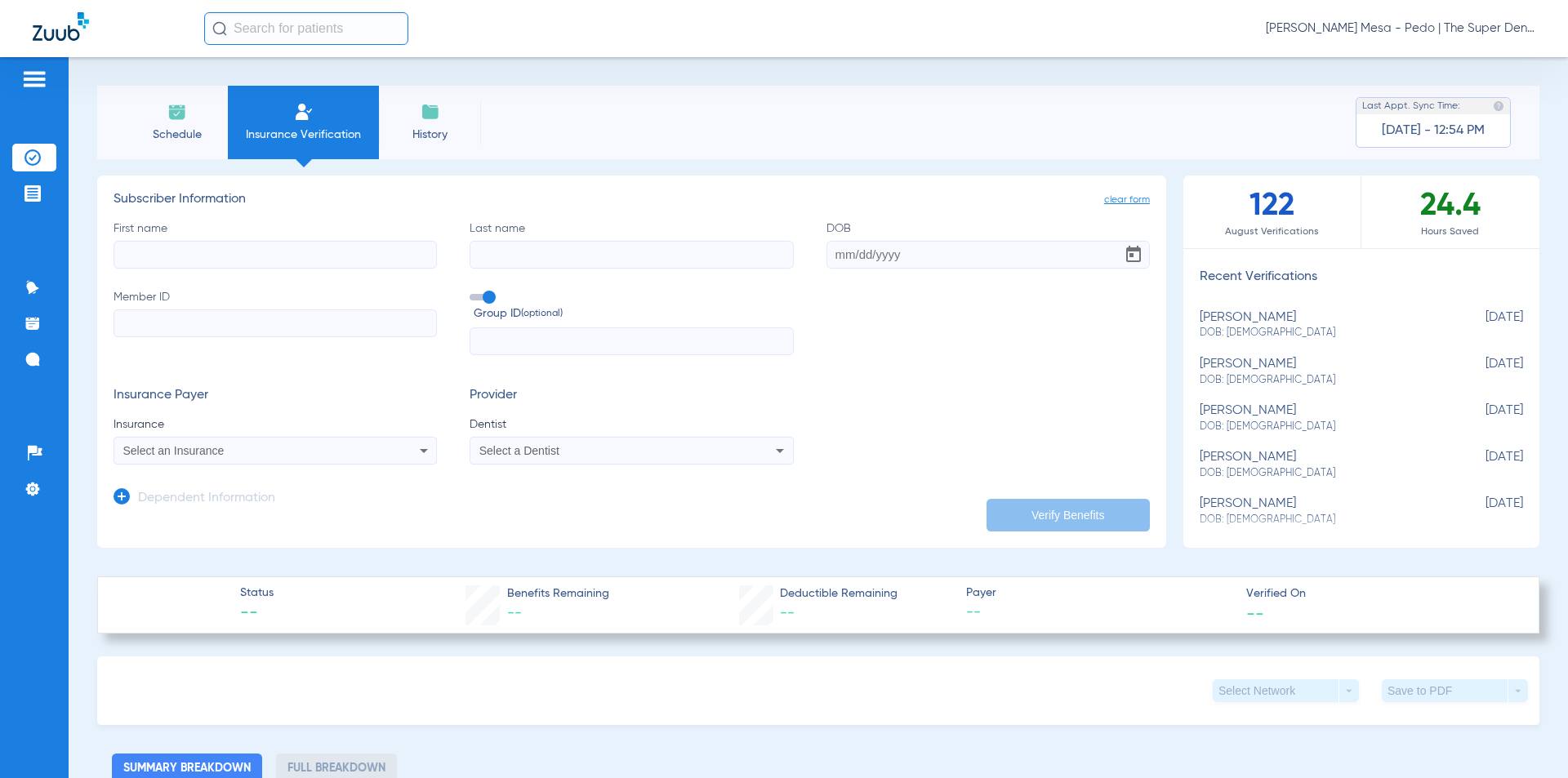
click at [337, 270] on div "First name Last name DOB Member ID Group ID (optional)" at bounding box center [632, 289] width 1036 height 136
click at [335, 262] on input "First name" at bounding box center [276, 255] width 323 height 28
type input "[PERSON_NAME]"
type input "[DATE]"
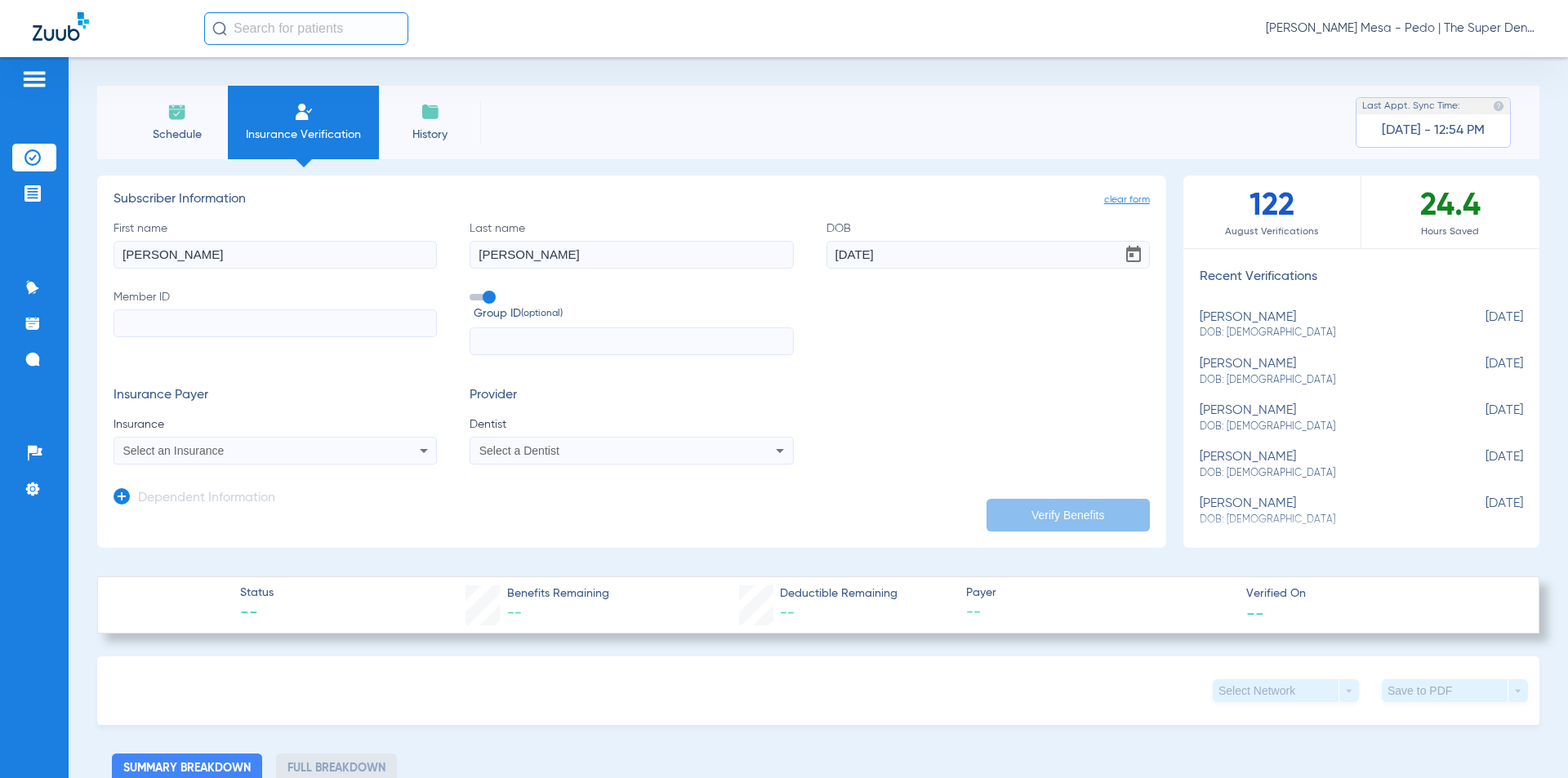
click at [256, 329] on input "Member ID" at bounding box center [276, 323] width 323 height 28
type input "569734308"
click at [197, 462] on mat-select "Select an Insurance" at bounding box center [276, 451] width 323 height 28
click at [199, 457] on div "Select an Insurance" at bounding box center [276, 450] width 322 height 20
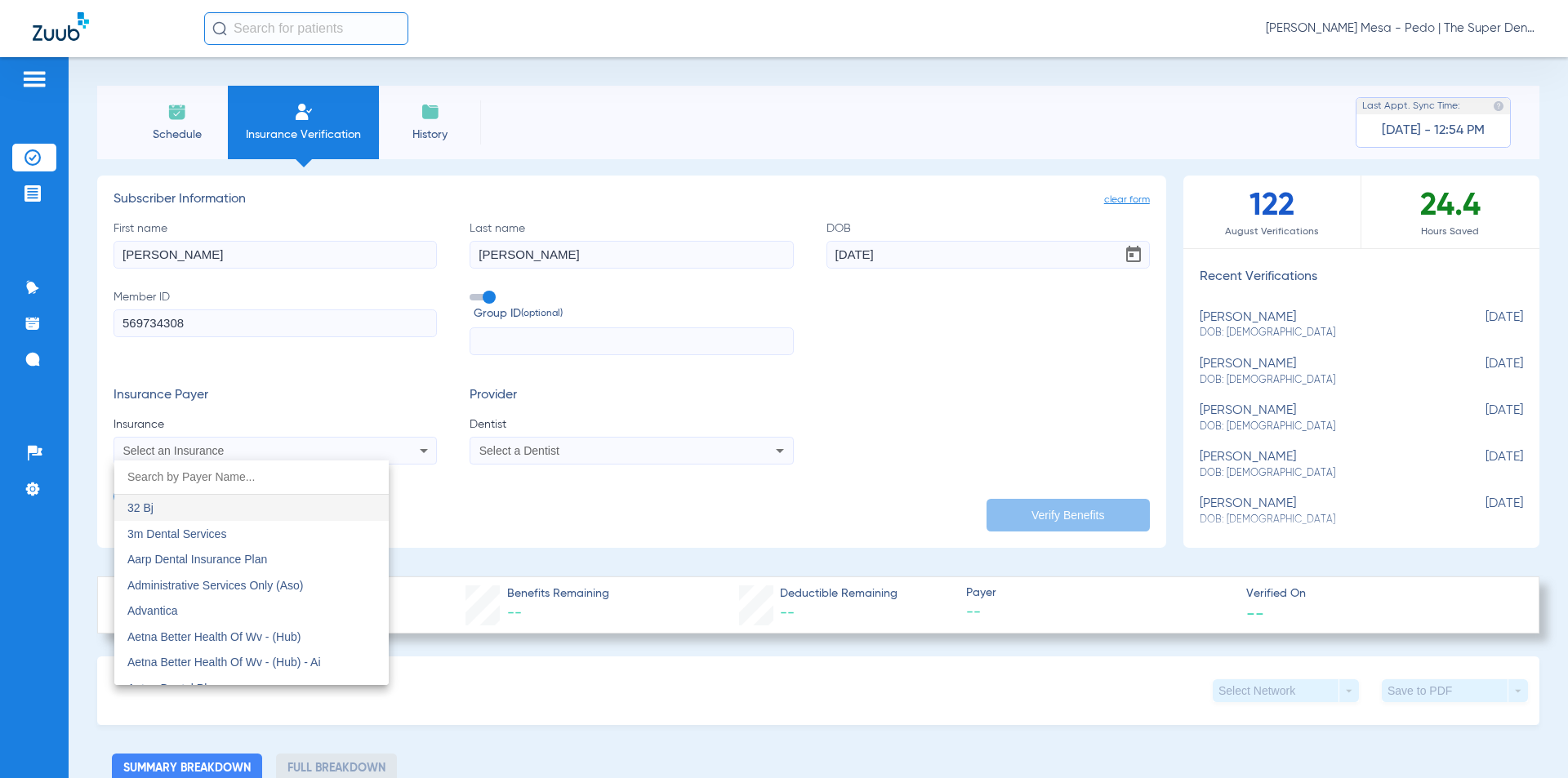
type input "x"
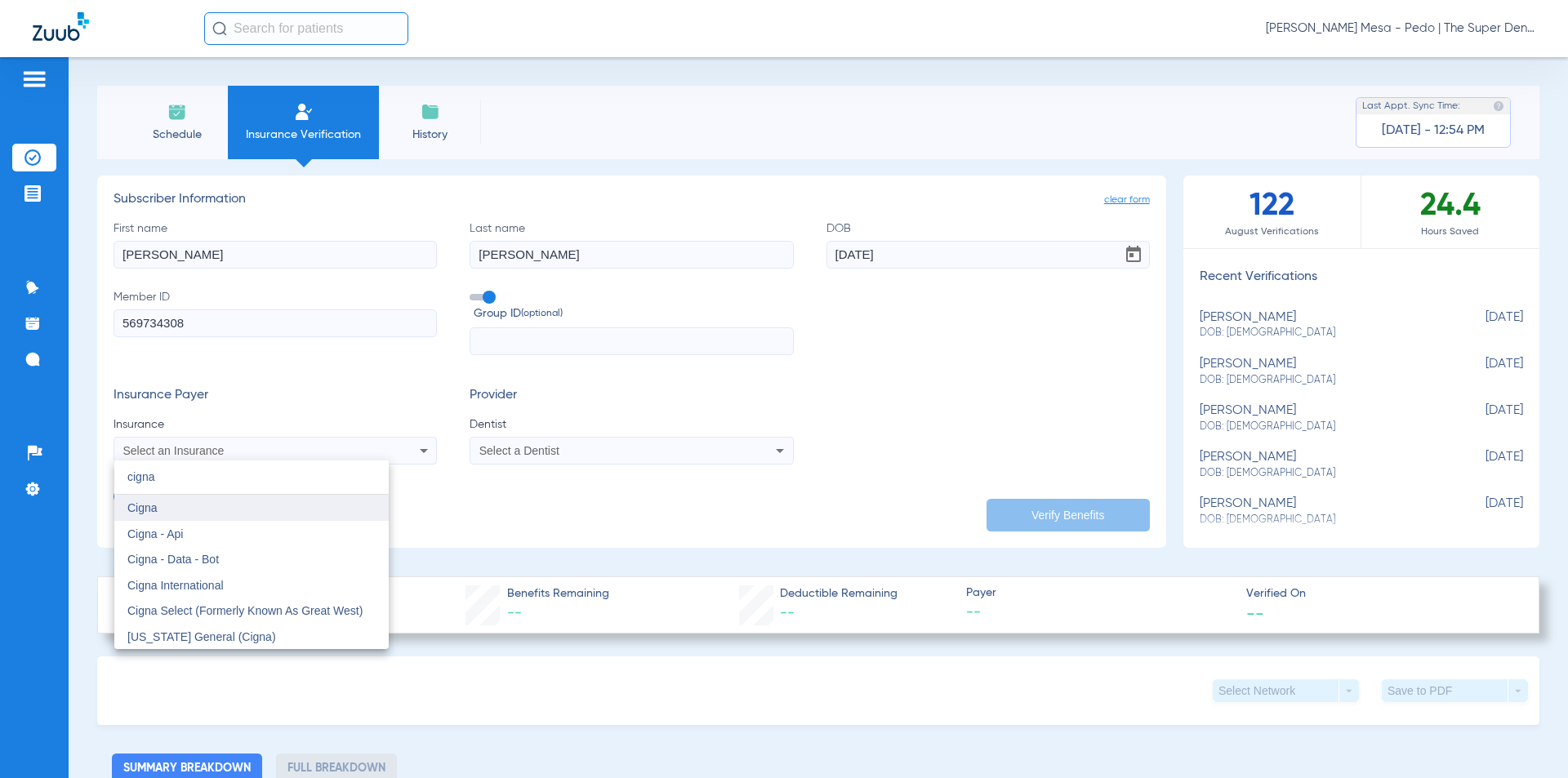
type input "cigna"
click at [172, 509] on mat-option "Cigna" at bounding box center [252, 508] width 275 height 26
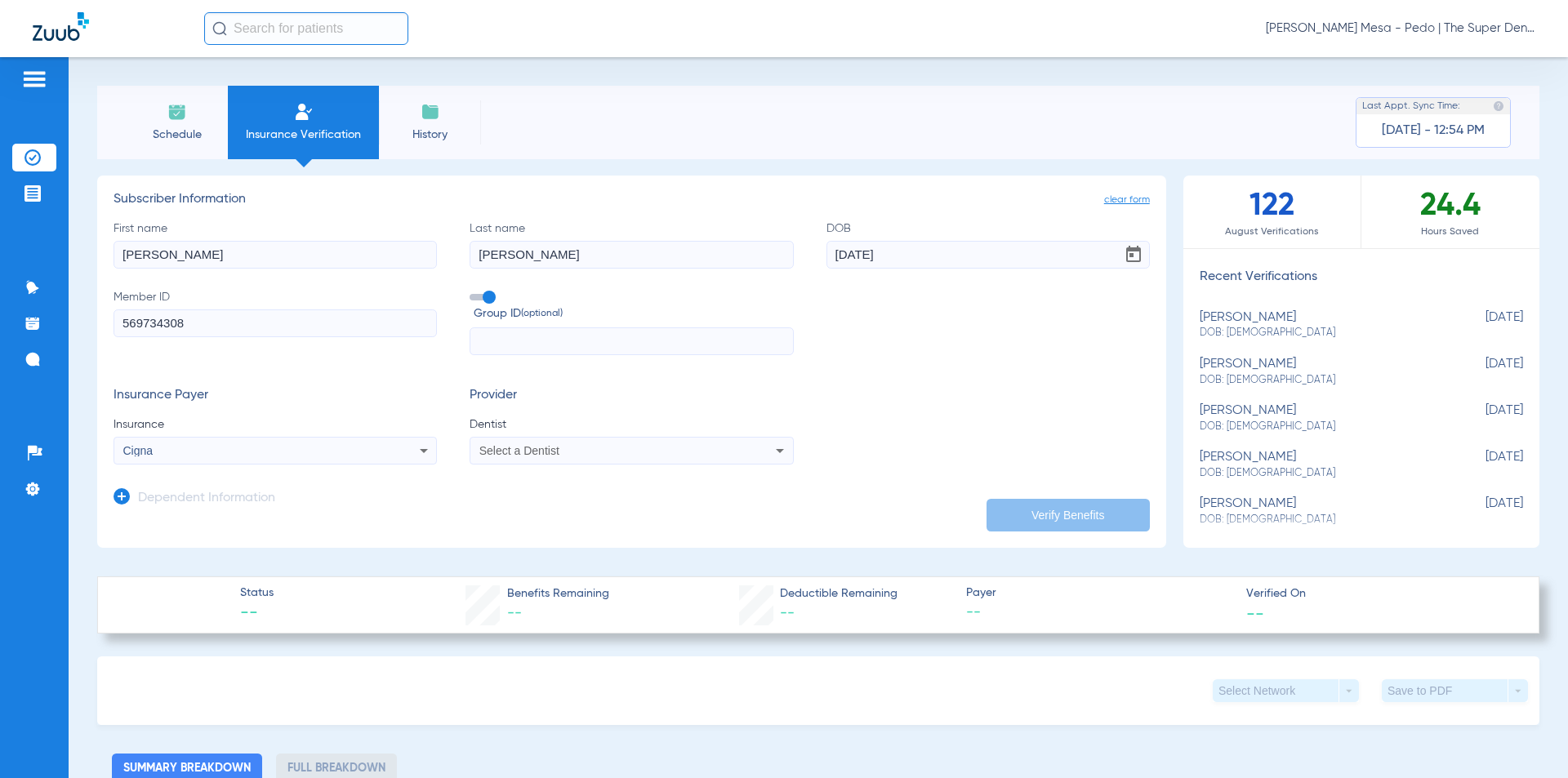
click at [501, 465] on app-dependent-form "Dependent Information" at bounding box center [632, 492] width 1036 height 55
click at [515, 456] on span "Select a Dentist" at bounding box center [519, 450] width 80 height 13
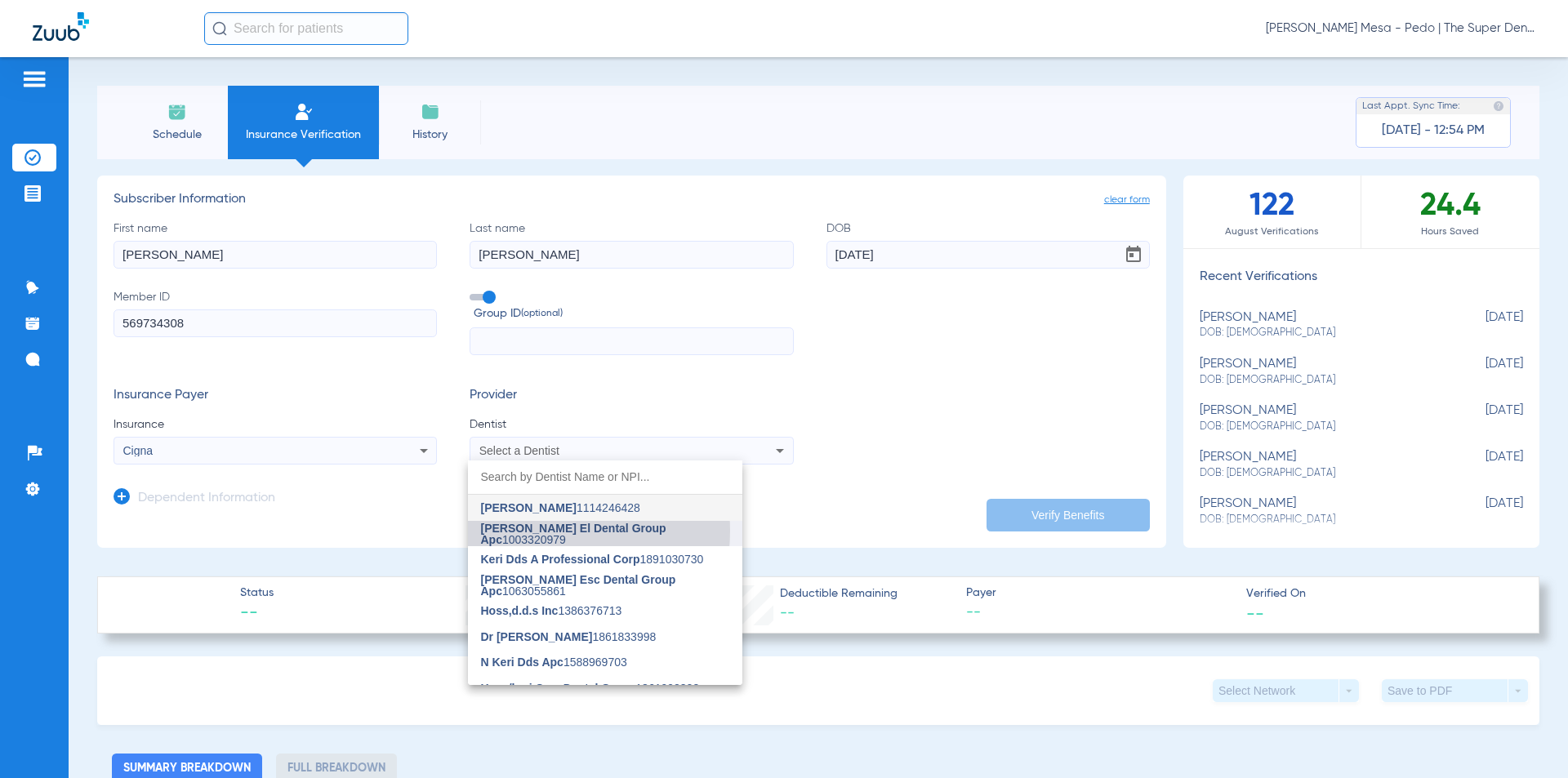
click at [526, 531] on span "[PERSON_NAME] El Dental Group Apc" at bounding box center [573, 534] width 185 height 24
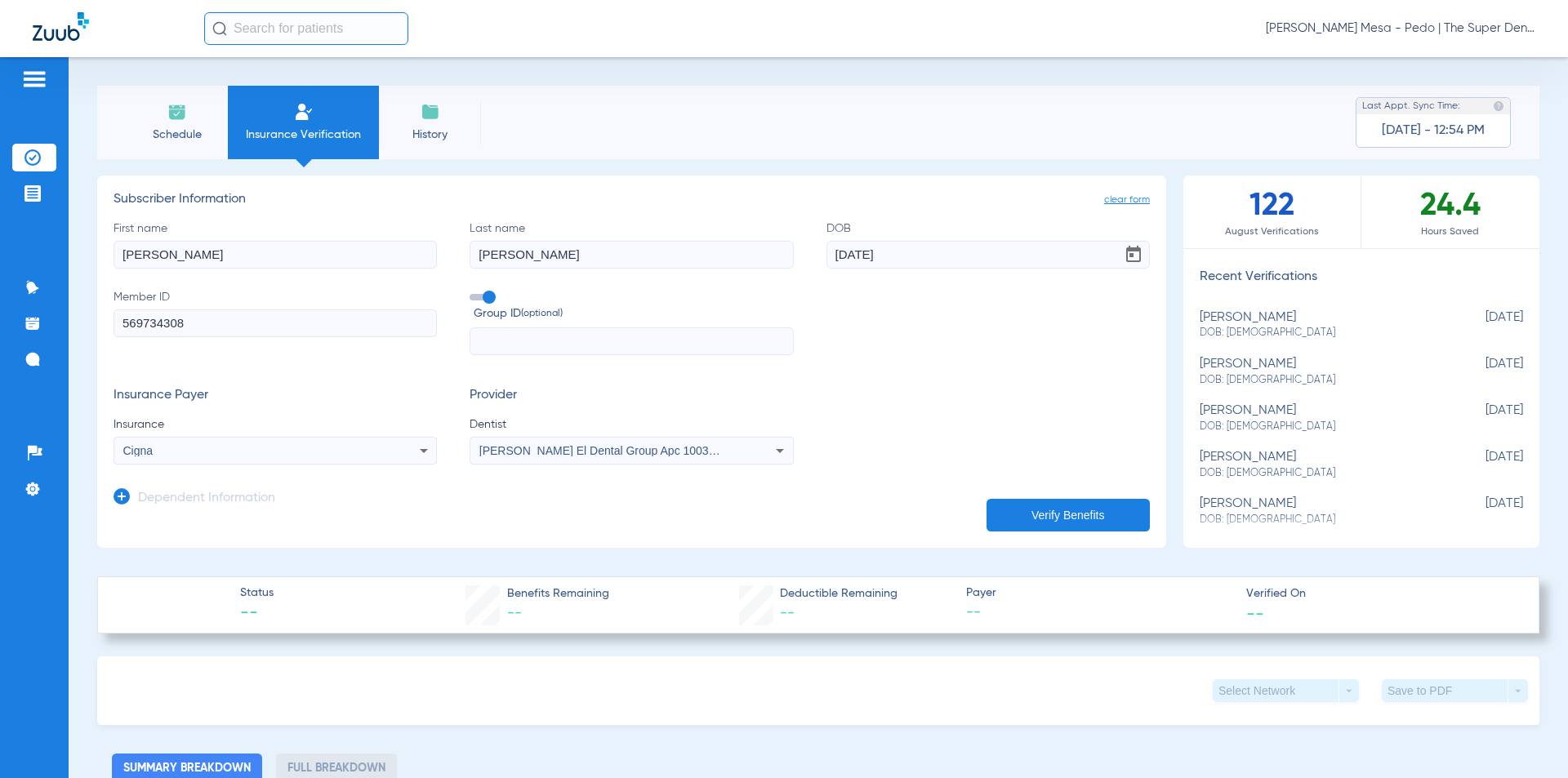
click at [295, 492] on app-dependent-form "Dependent Information" at bounding box center [632, 492] width 1036 height 55
click at [238, 501] on h3 "Dependent Information" at bounding box center [207, 499] width 137 height 17
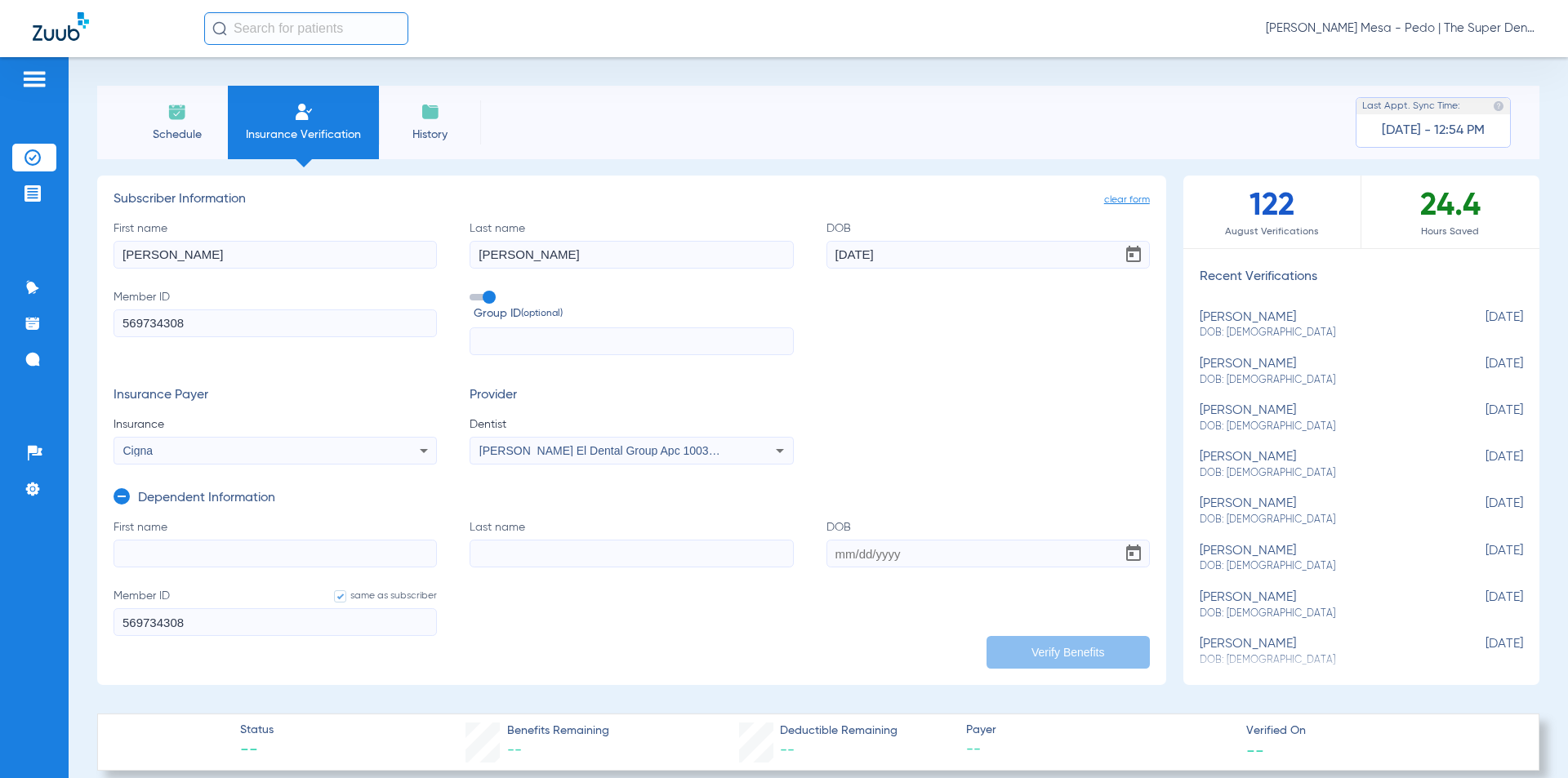
click at [233, 549] on input "First name" at bounding box center [276, 554] width 323 height 28
type input "[PERSON_NAME]"
type input "[DATE]"
click at [560, 557] on input "[PERSON_NAME]" at bounding box center [631, 554] width 323 height 28
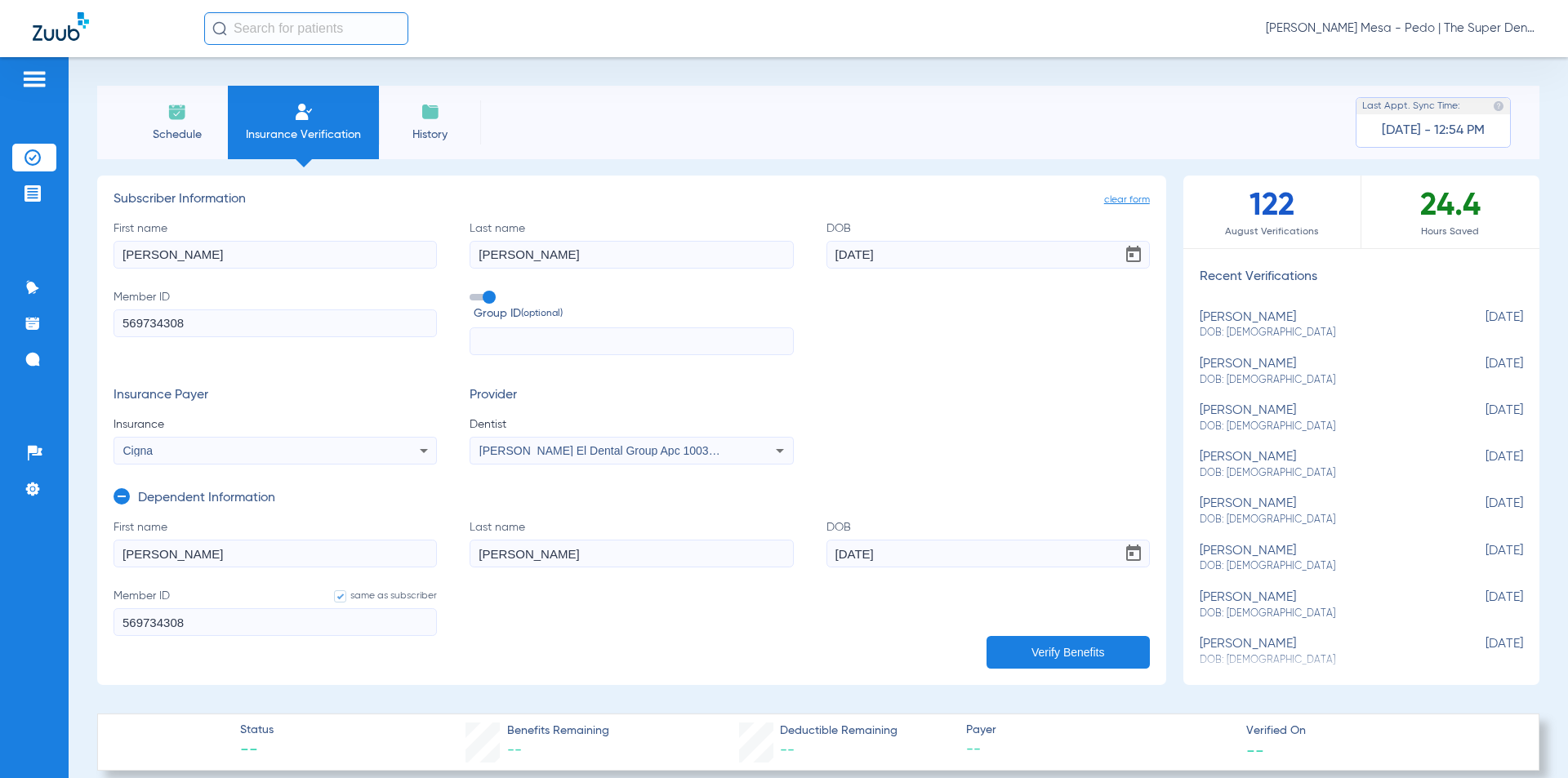
click at [1083, 651] on button "Verify Benefits" at bounding box center [1068, 653] width 163 height 33
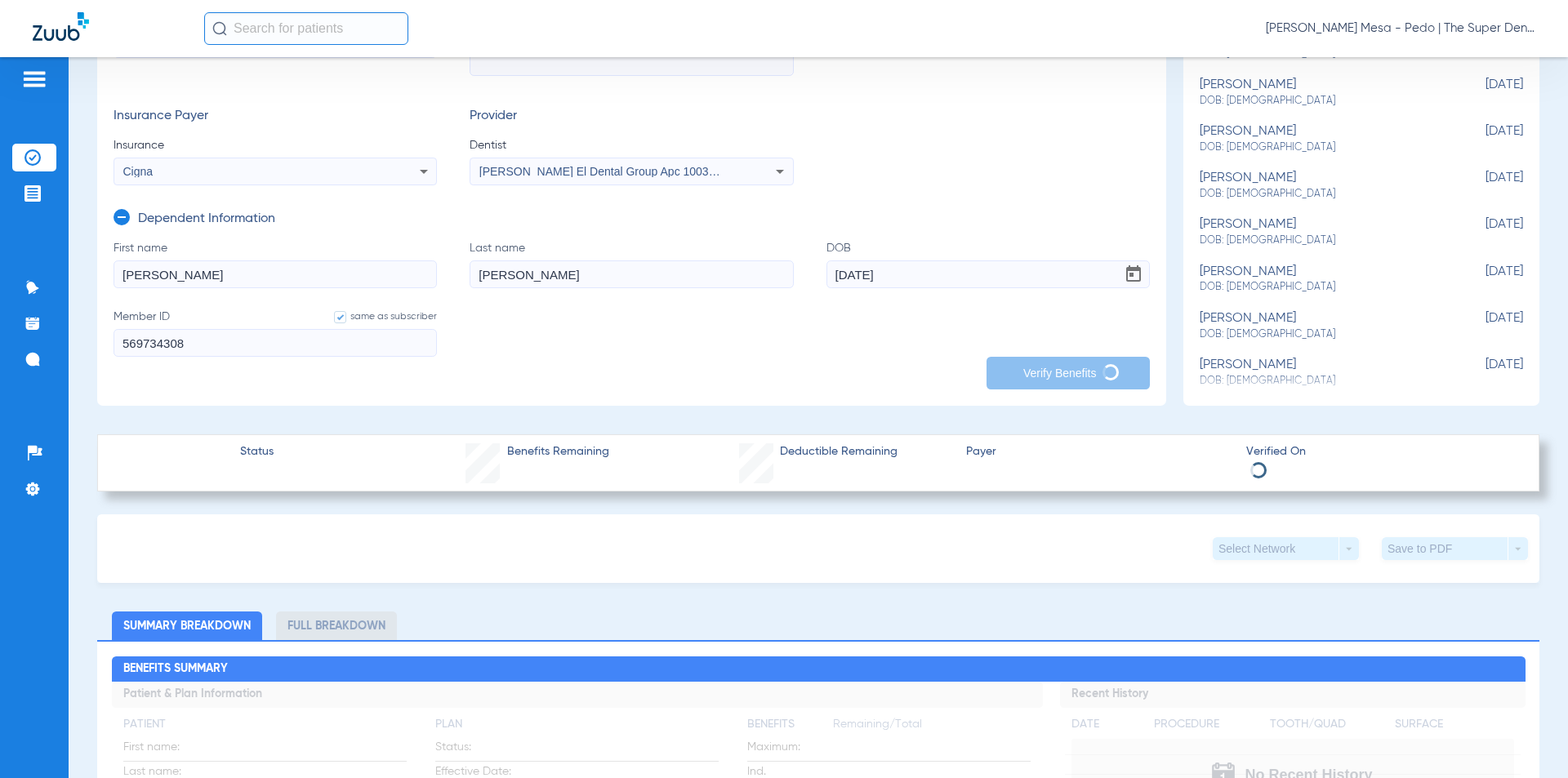
scroll to position [327, 0]
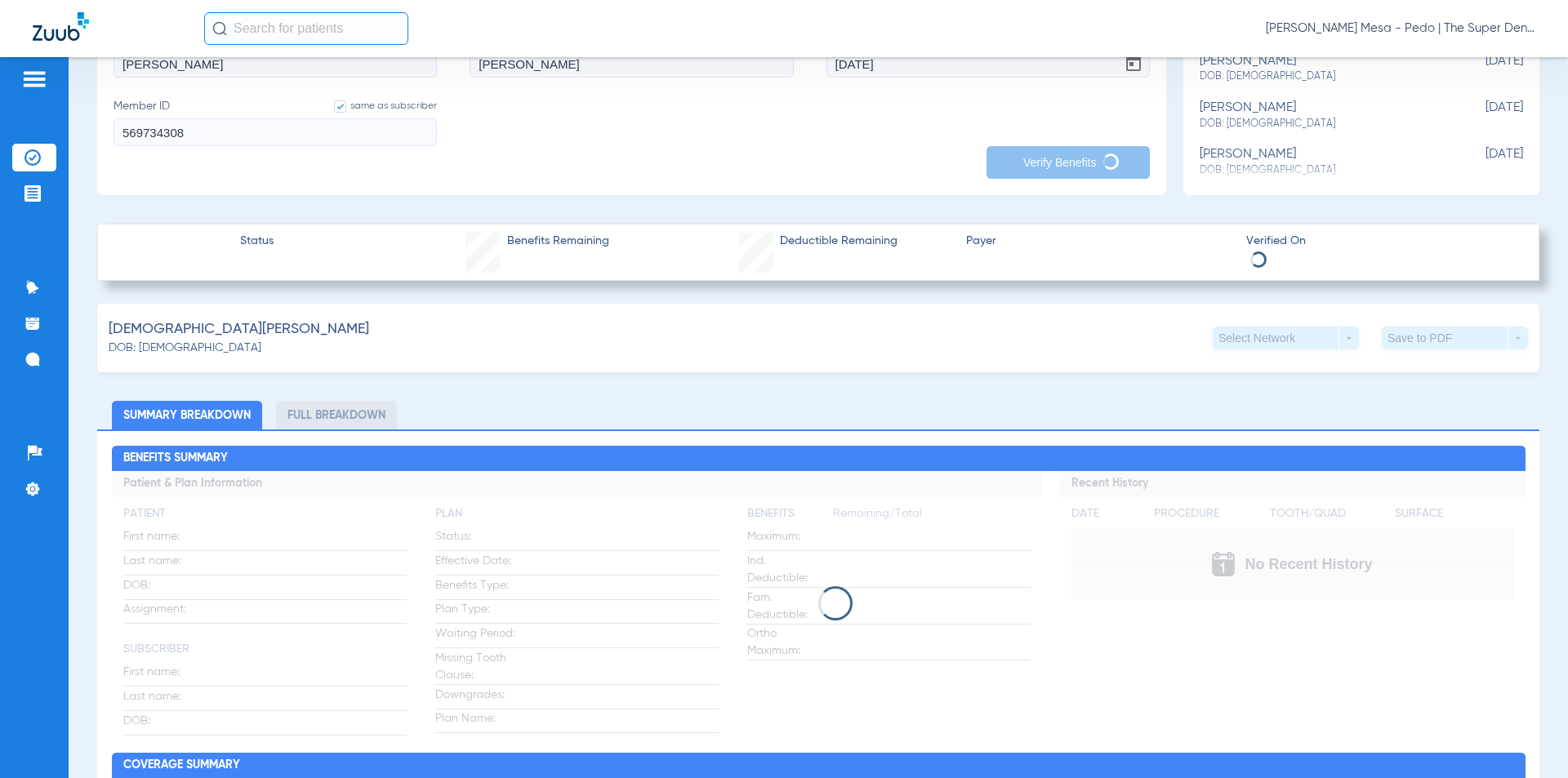
click at [705, 307] on app-manual-insurance-verification "clear form Subscriber Information First name [PERSON_NAME] Last name [PERSON_NA…" at bounding box center [818, 595] width 1442 height 1819
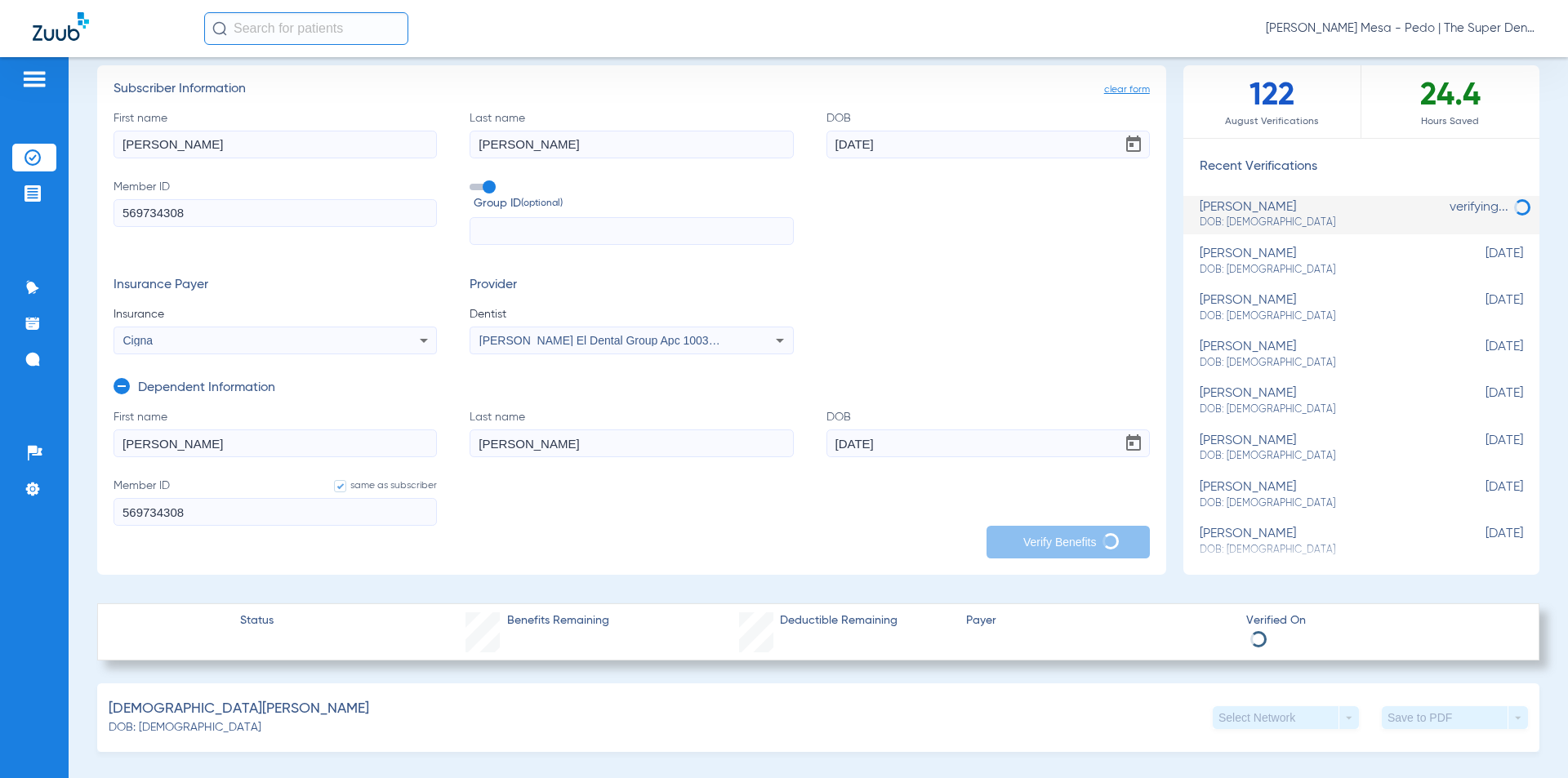
scroll to position [82, 0]
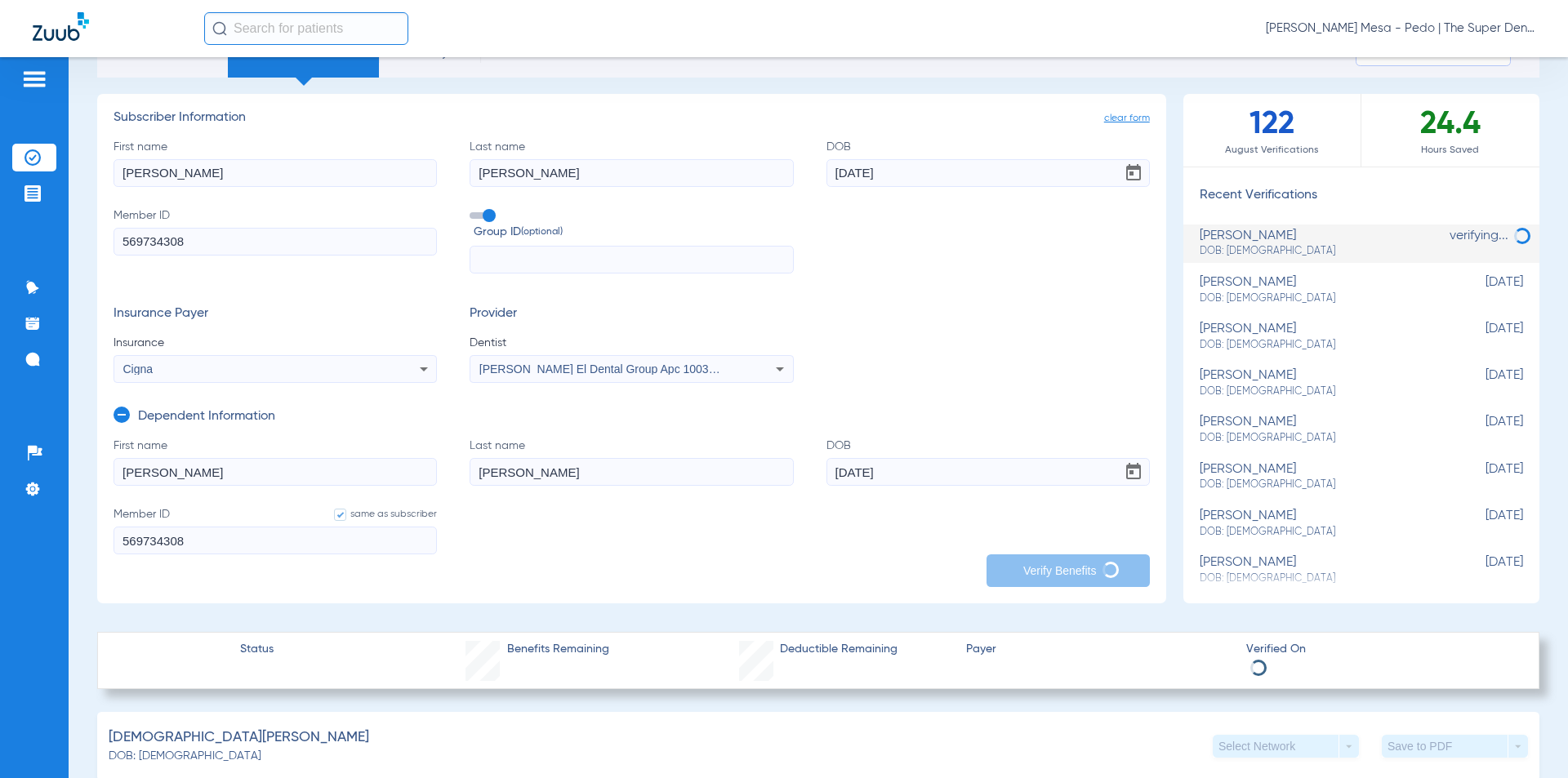
click at [185, 190] on div "First name [PERSON_NAME] Last name [PERSON_NAME] DOB [DEMOGRAPHIC_DATA] Member …" at bounding box center [632, 207] width 1036 height 136
click at [195, 182] on input "[PERSON_NAME]" at bounding box center [276, 173] width 323 height 28
type input "[PERSON_NAME]"
click at [1284, 232] on div "[PERSON_NAME]: [DEMOGRAPHIC_DATA]" at bounding box center [1320, 243] width 242 height 30
click at [1104, 116] on span "clear form" at bounding box center [1126, 118] width 46 height 17
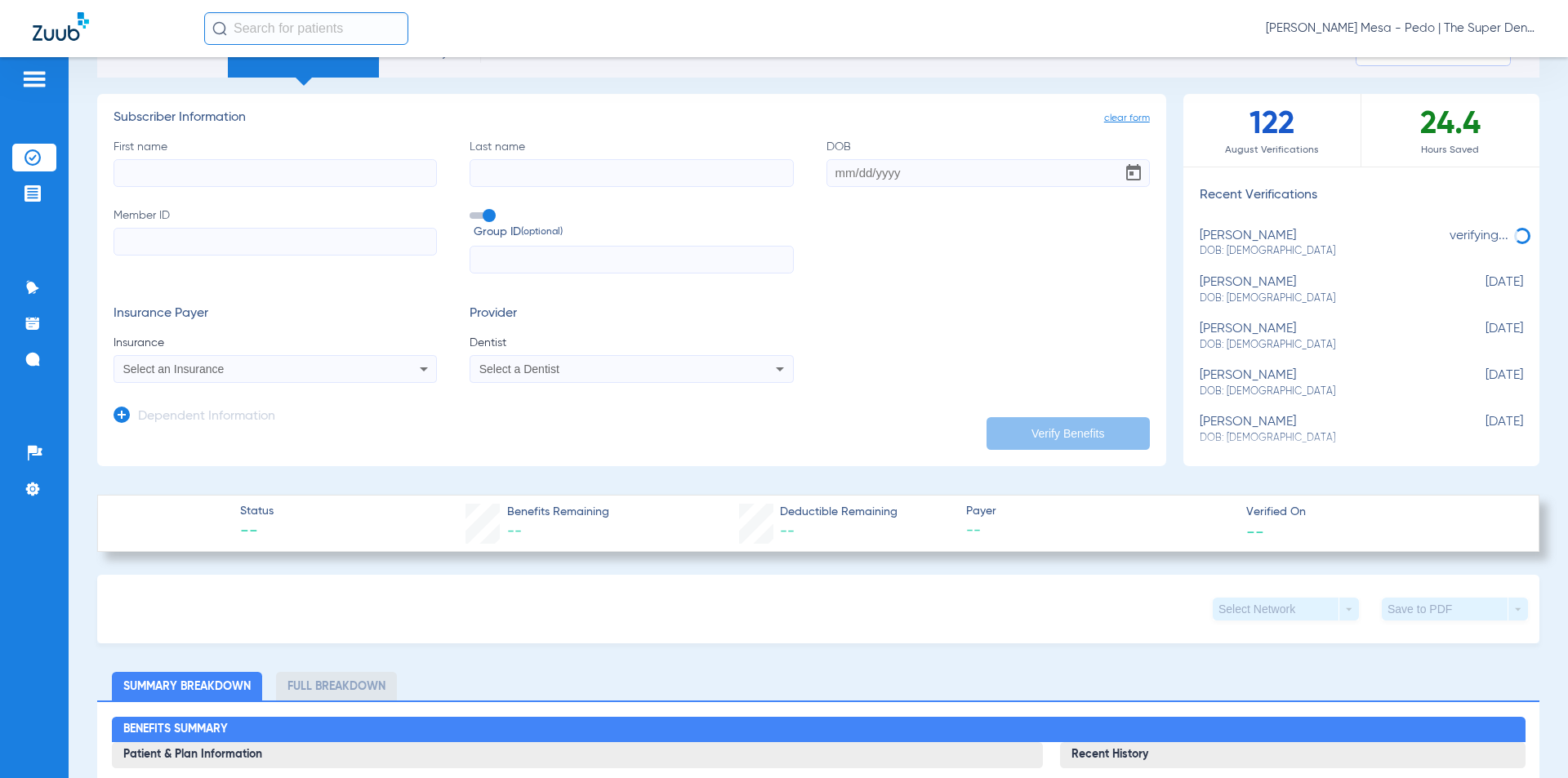
click at [1279, 233] on div "[PERSON_NAME]: [DEMOGRAPHIC_DATA]" at bounding box center [1320, 243] width 242 height 30
type input "[PERSON_NAME]"
type input "[DATE]"
type input "569734308"
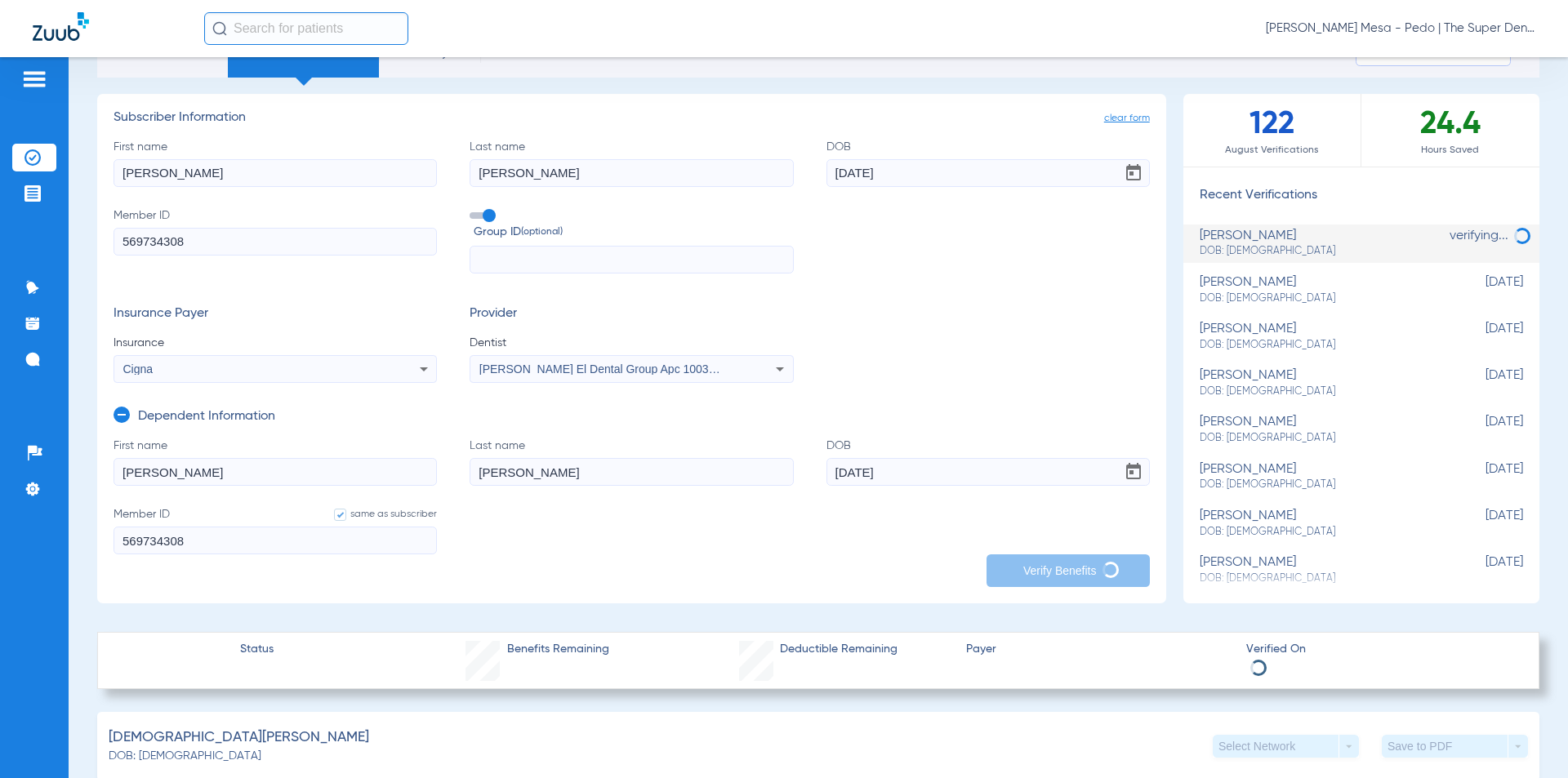
click at [236, 180] on input "[PERSON_NAME]" at bounding box center [276, 173] width 323 height 28
type input "[PERSON_NAME]"
click at [1134, 125] on span "clear form" at bounding box center [1126, 118] width 46 height 17
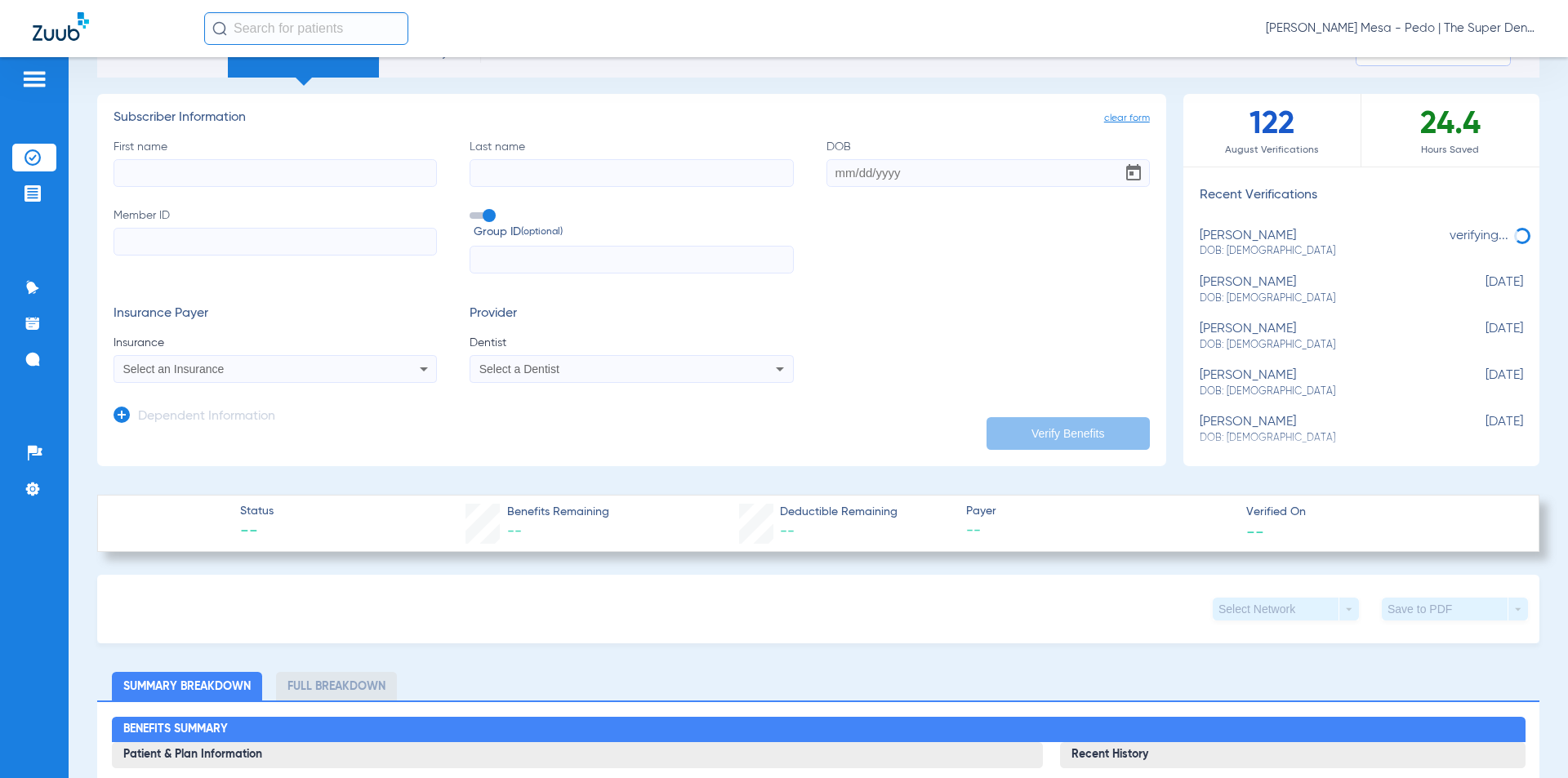
click at [383, 169] on input "First name" at bounding box center [276, 173] width 323 height 28
type input "[PERSON_NAME]"
drag, startPoint x: 914, startPoint y: 172, endPoint x: 868, endPoint y: 175, distance: 46.1
click at [868, 175] on input "[DATE]" at bounding box center [988, 173] width 323 height 28
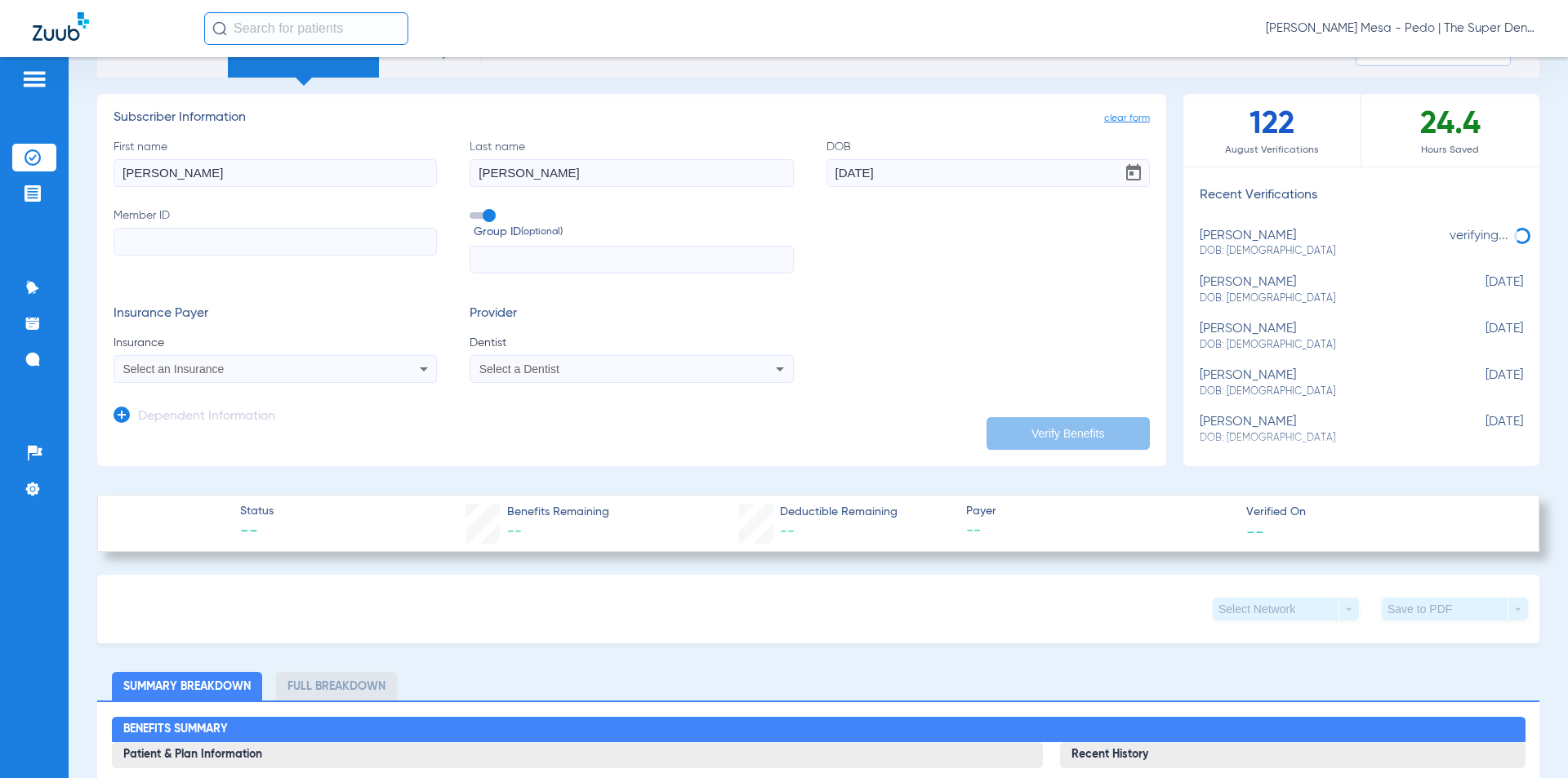
type input "[DATE]"
click at [257, 235] on input "Member ID" at bounding box center [276, 242] width 323 height 28
type input "569734308"
click at [262, 377] on div "Select an Insurance" at bounding box center [276, 369] width 322 height 20
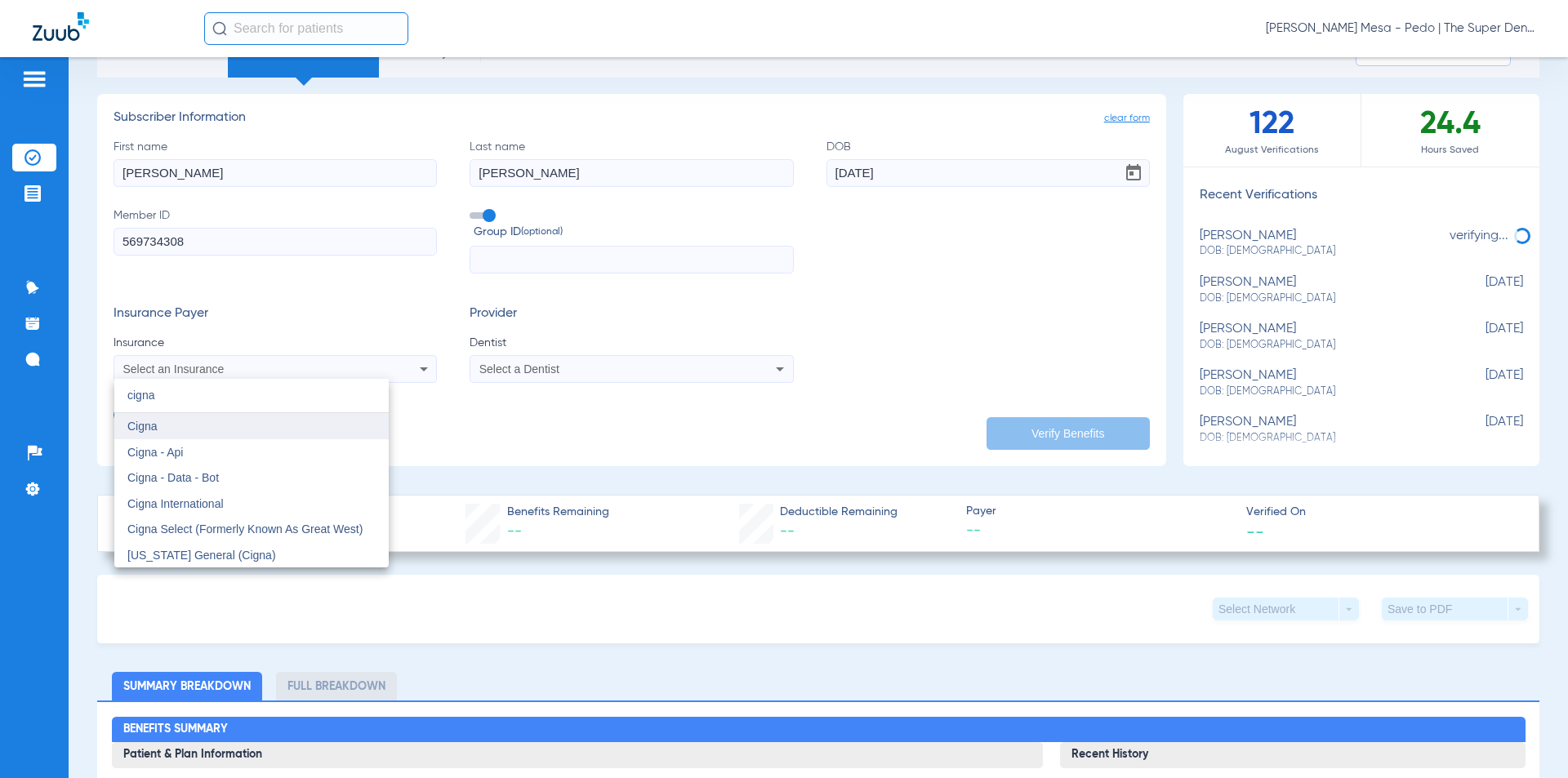
type input "cigna"
click at [239, 429] on mat-option "Cigna" at bounding box center [252, 426] width 275 height 26
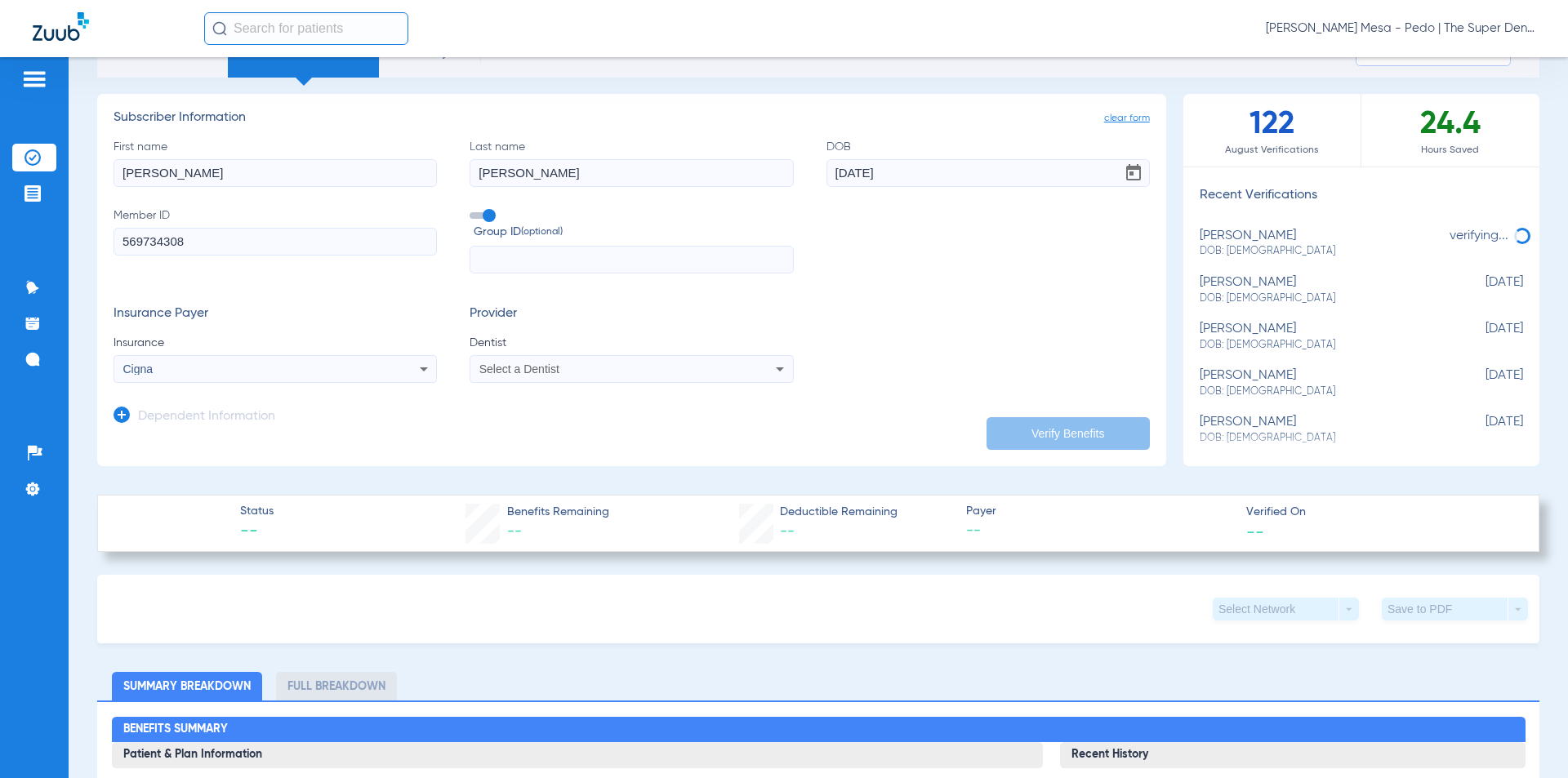
click at [570, 358] on mat-select "Select a Dentist" at bounding box center [631, 369] width 323 height 28
click at [578, 384] on app-dependent-form "Dependent Information" at bounding box center [632, 410] width 1036 height 55
click at [533, 375] on span "Select a Dentist" at bounding box center [519, 369] width 80 height 13
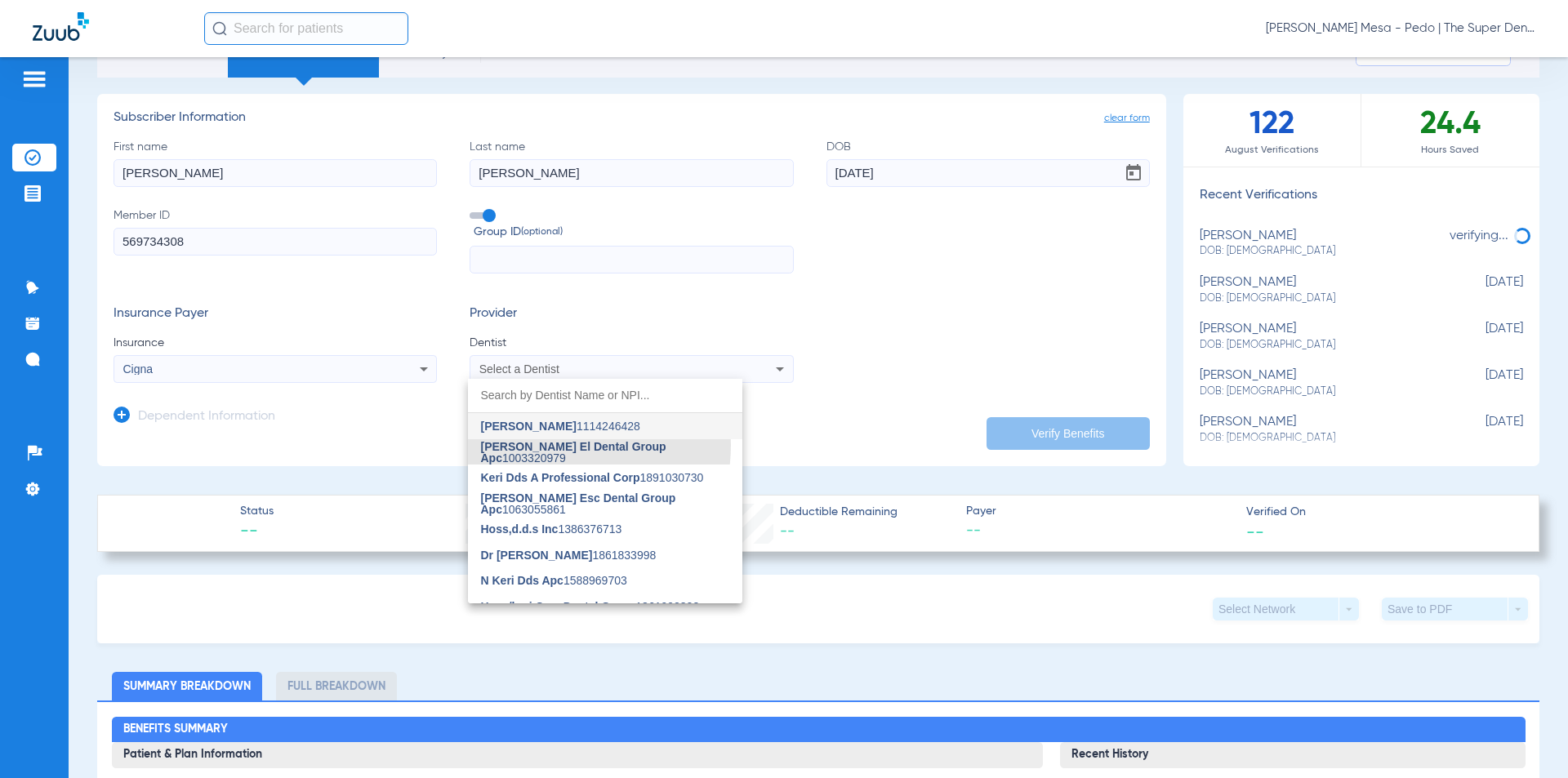
drag, startPoint x: 549, startPoint y: 445, endPoint x: 815, endPoint y: 542, distance: 283.1
click at [551, 445] on span "[PERSON_NAME] El Dental Group Apc" at bounding box center [573, 452] width 185 height 24
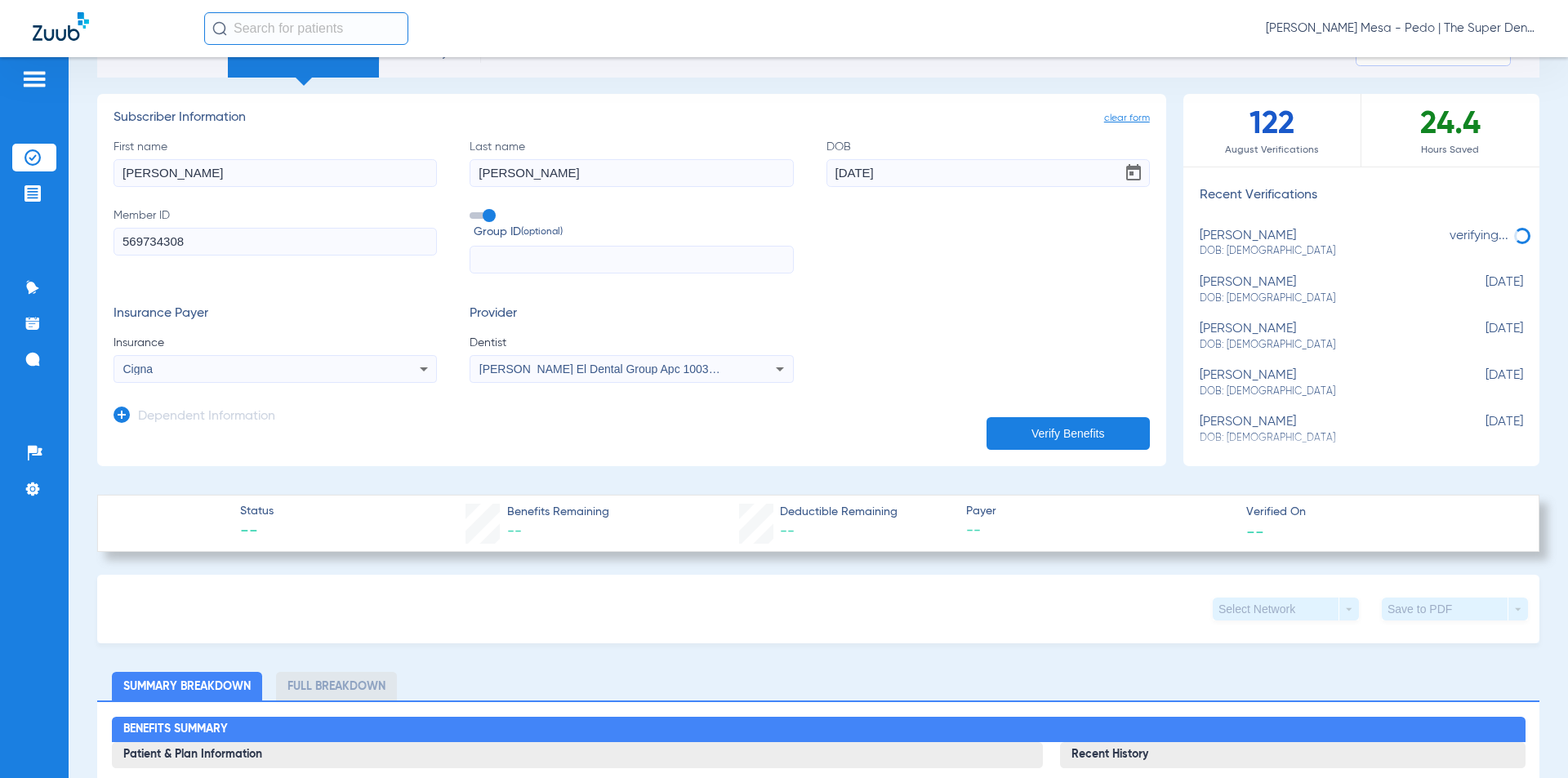
click at [185, 415] on h3 "Dependent Information" at bounding box center [207, 417] width 137 height 17
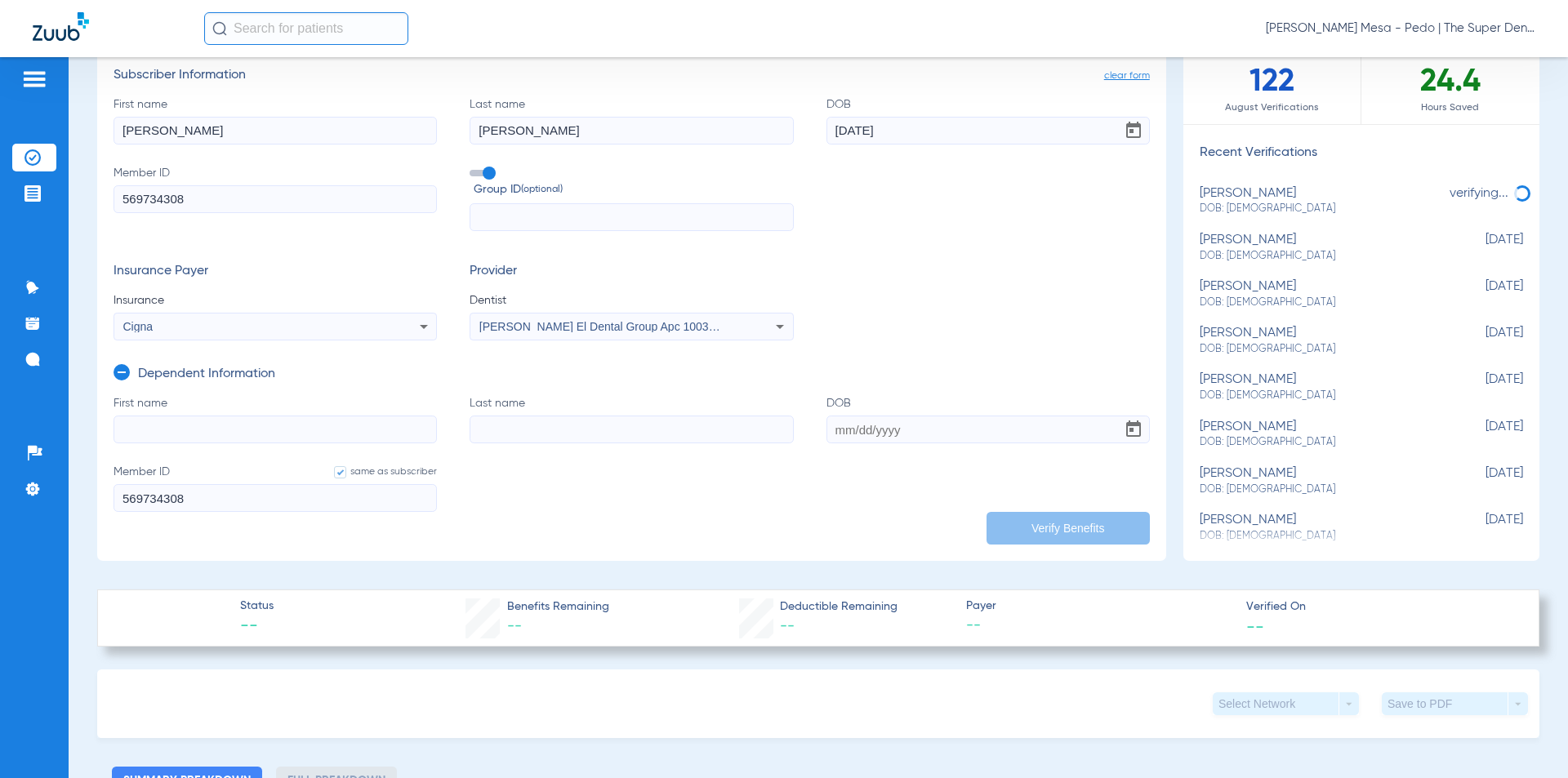
scroll to position [163, 0]
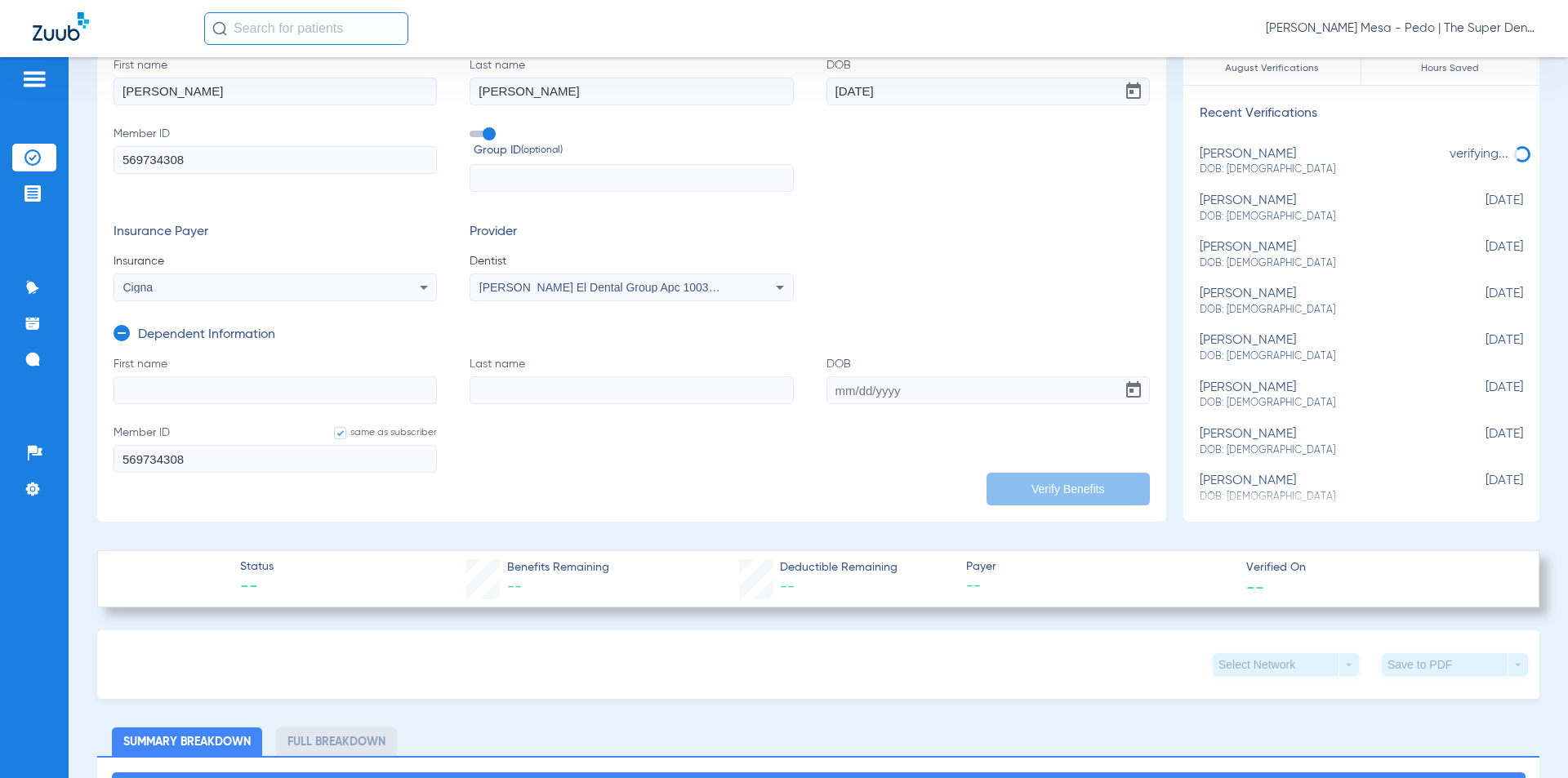
click at [275, 396] on input "First name" at bounding box center [276, 390] width 323 height 28
type input "[PERSON_NAME]"
type input "[DATE]"
click at [555, 388] on input "[PERSON_NAME]" at bounding box center [631, 390] width 323 height 28
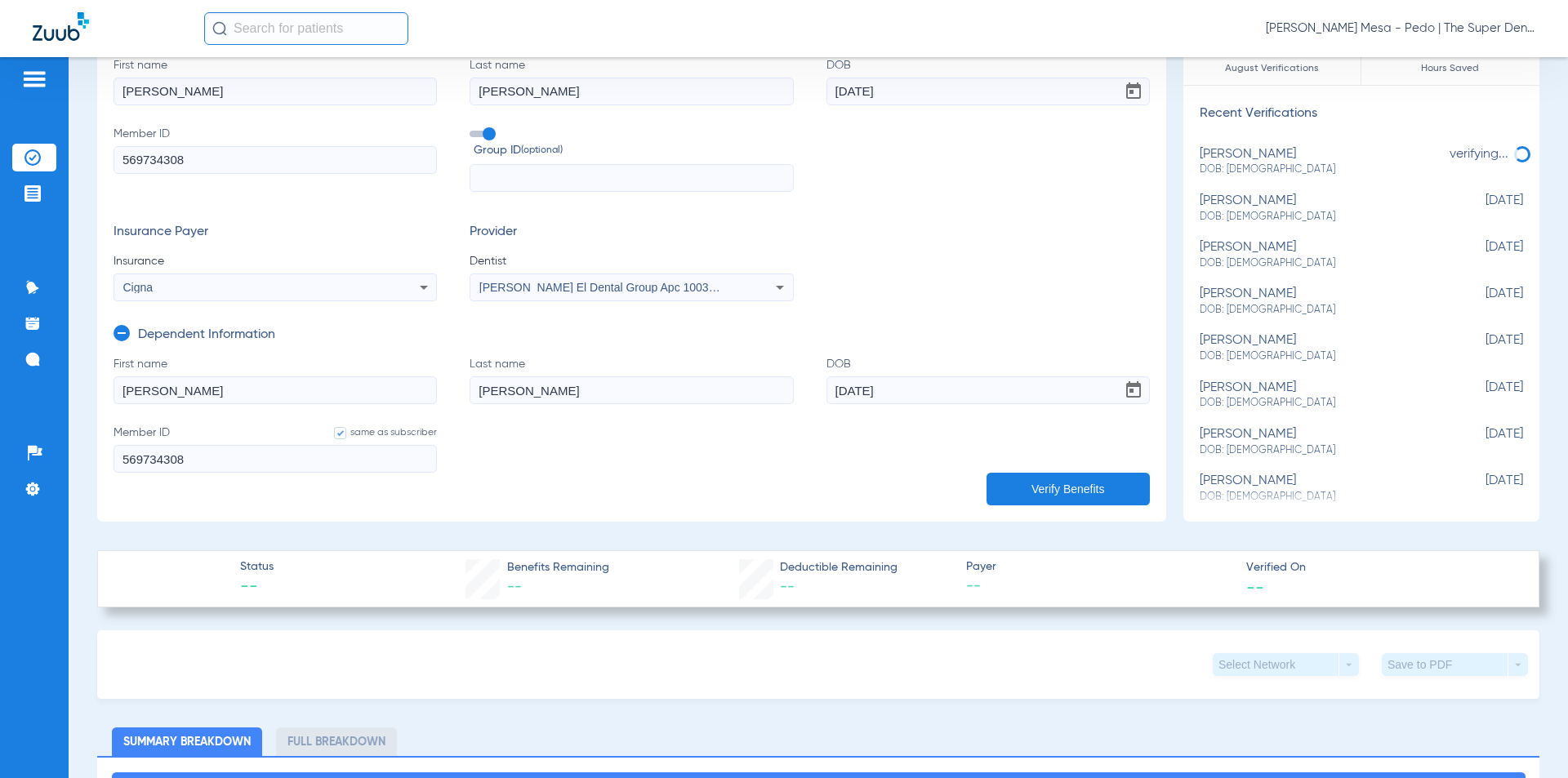
click at [1074, 494] on button "Verify Benefits" at bounding box center [1068, 489] width 163 height 33
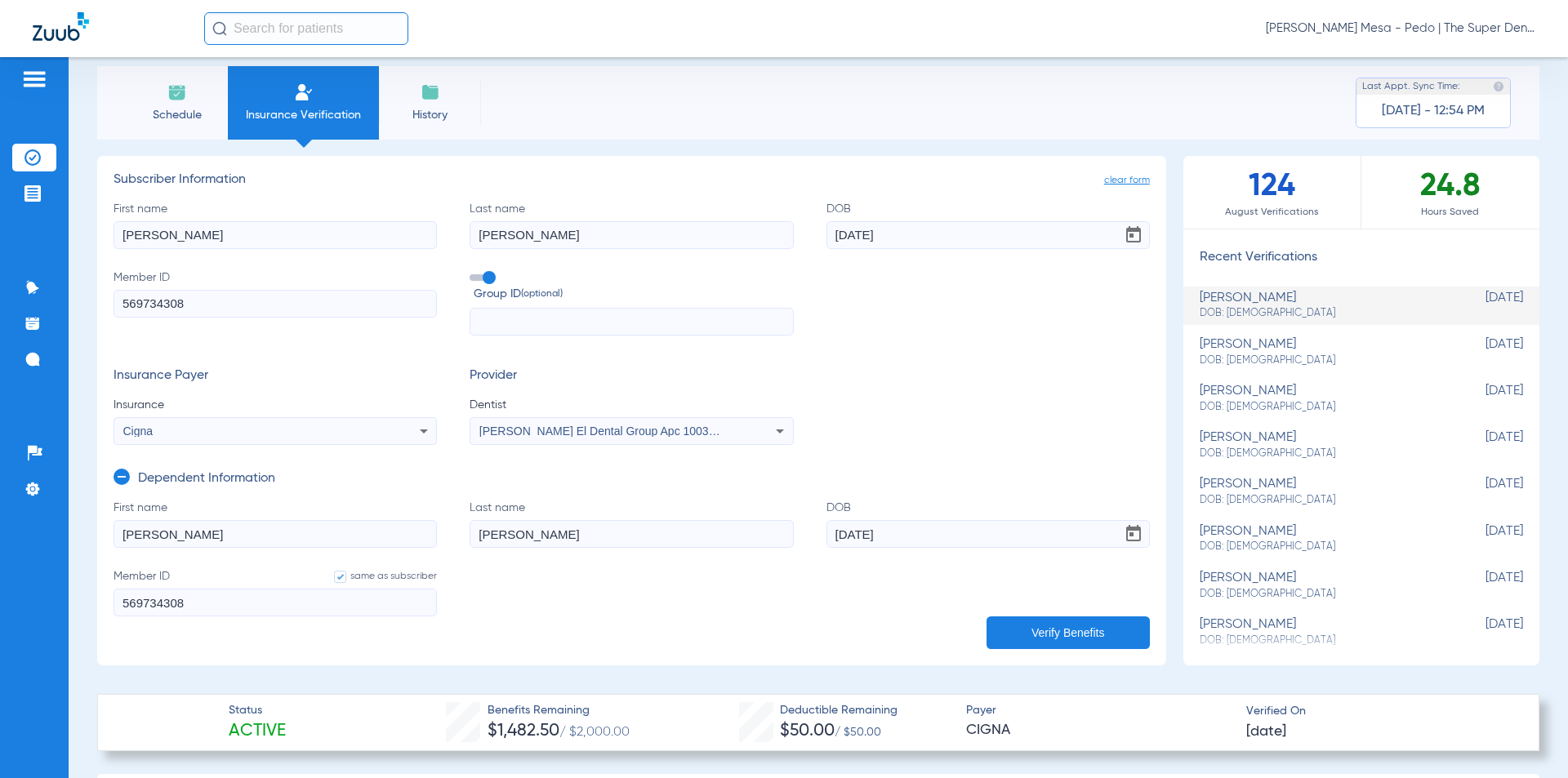
scroll to position [0, 0]
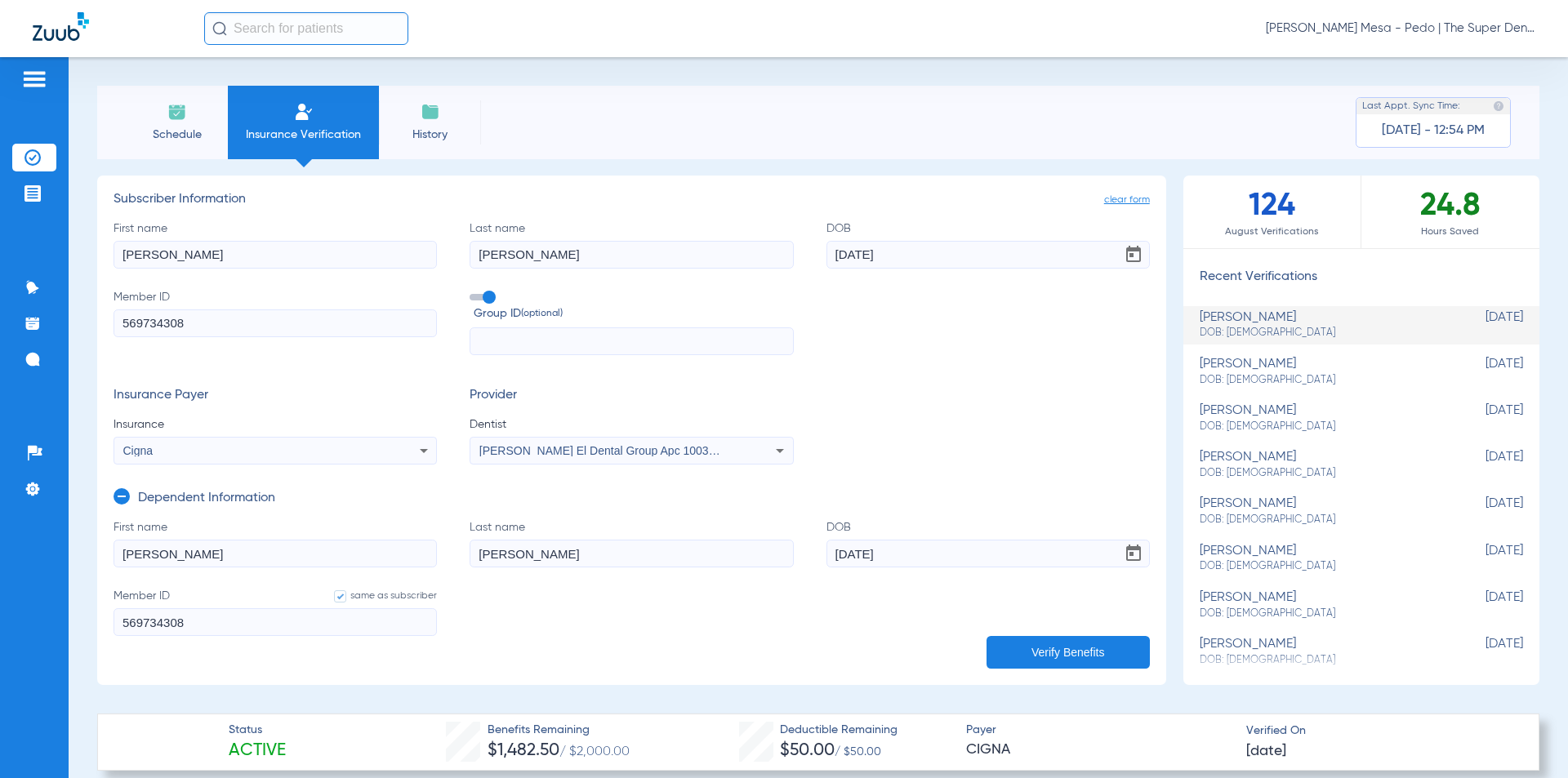
drag, startPoint x: 251, startPoint y: 248, endPoint x: 0, endPoint y: 295, distance: 255.4
click at [0, 294] on div "Patients Insurance Verification Treatment Acceptance Communication Activity App…" at bounding box center [784, 446] width 1568 height 778
type input "[PERSON_NAME]"
click at [1119, 193] on span "clear form" at bounding box center [1126, 200] width 46 height 17
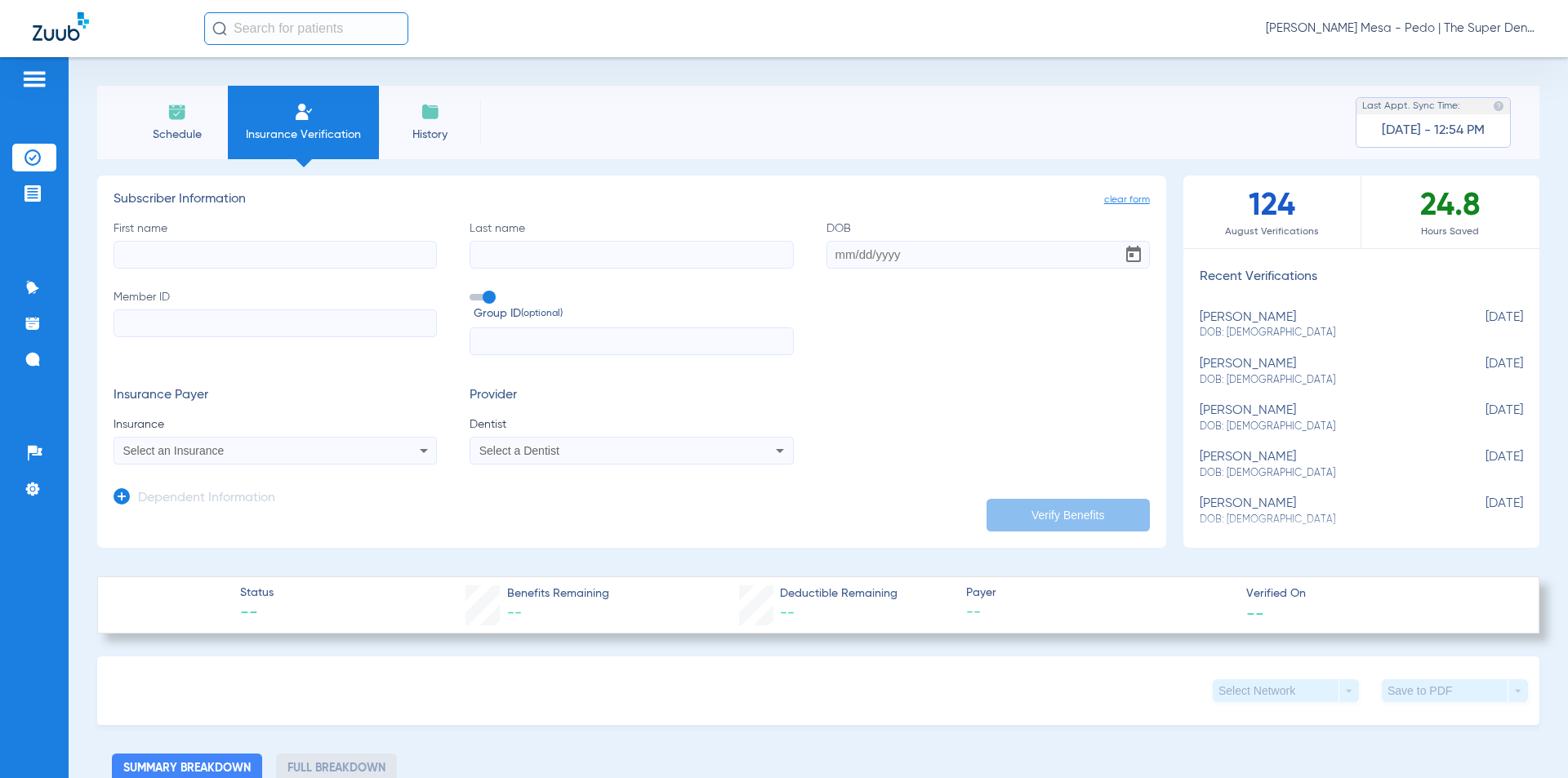
click at [155, 267] on input "First name" at bounding box center [276, 255] width 323 height 28
type input "[PERSON_NAME]"
type input "[DATE]"
click at [158, 317] on input "Member ID" at bounding box center [276, 323] width 323 height 28
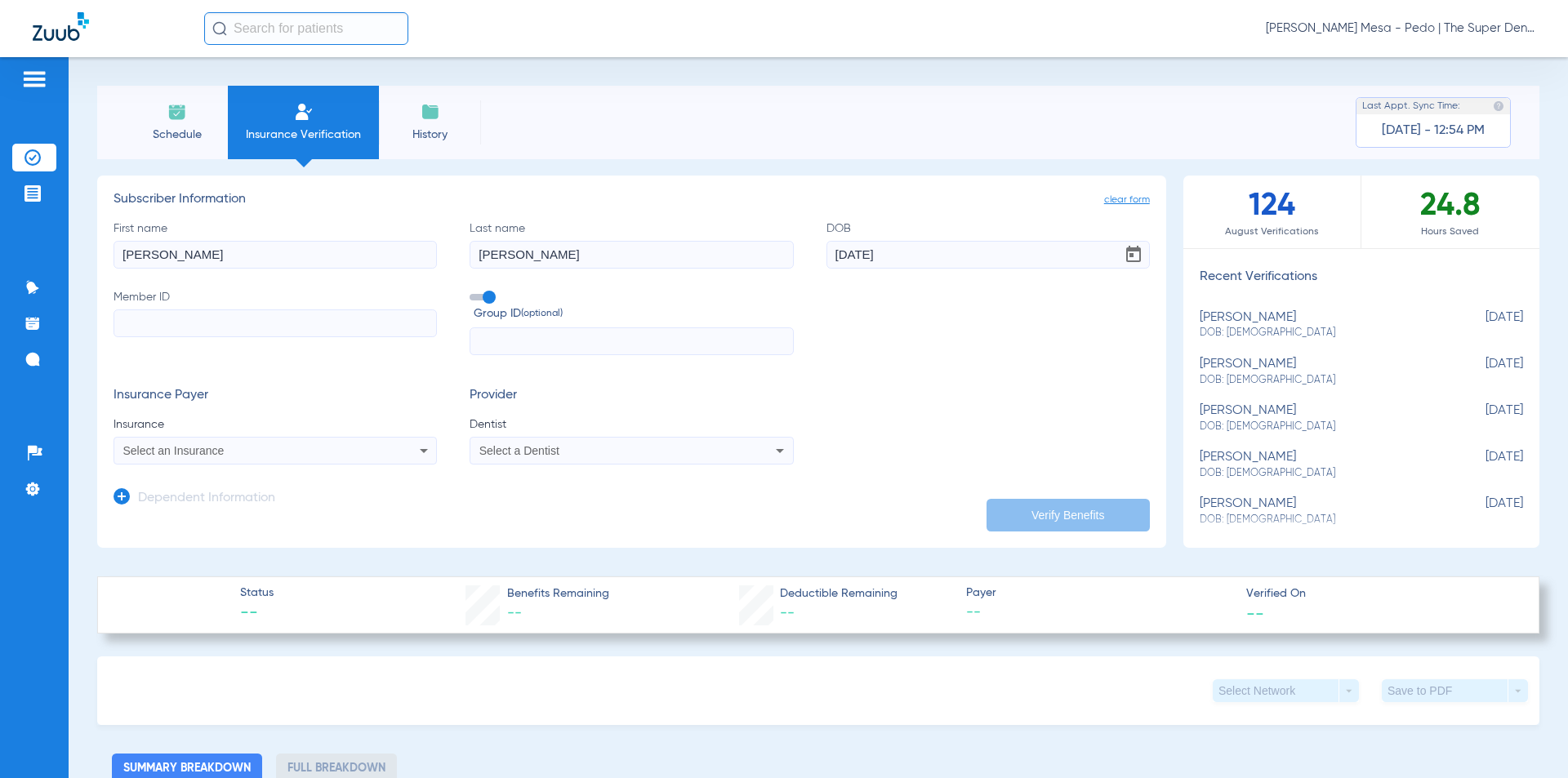
paste input "987504801"
type input "987504801"
click at [277, 455] on div "Select an Insurance" at bounding box center [245, 450] width 244 height 11
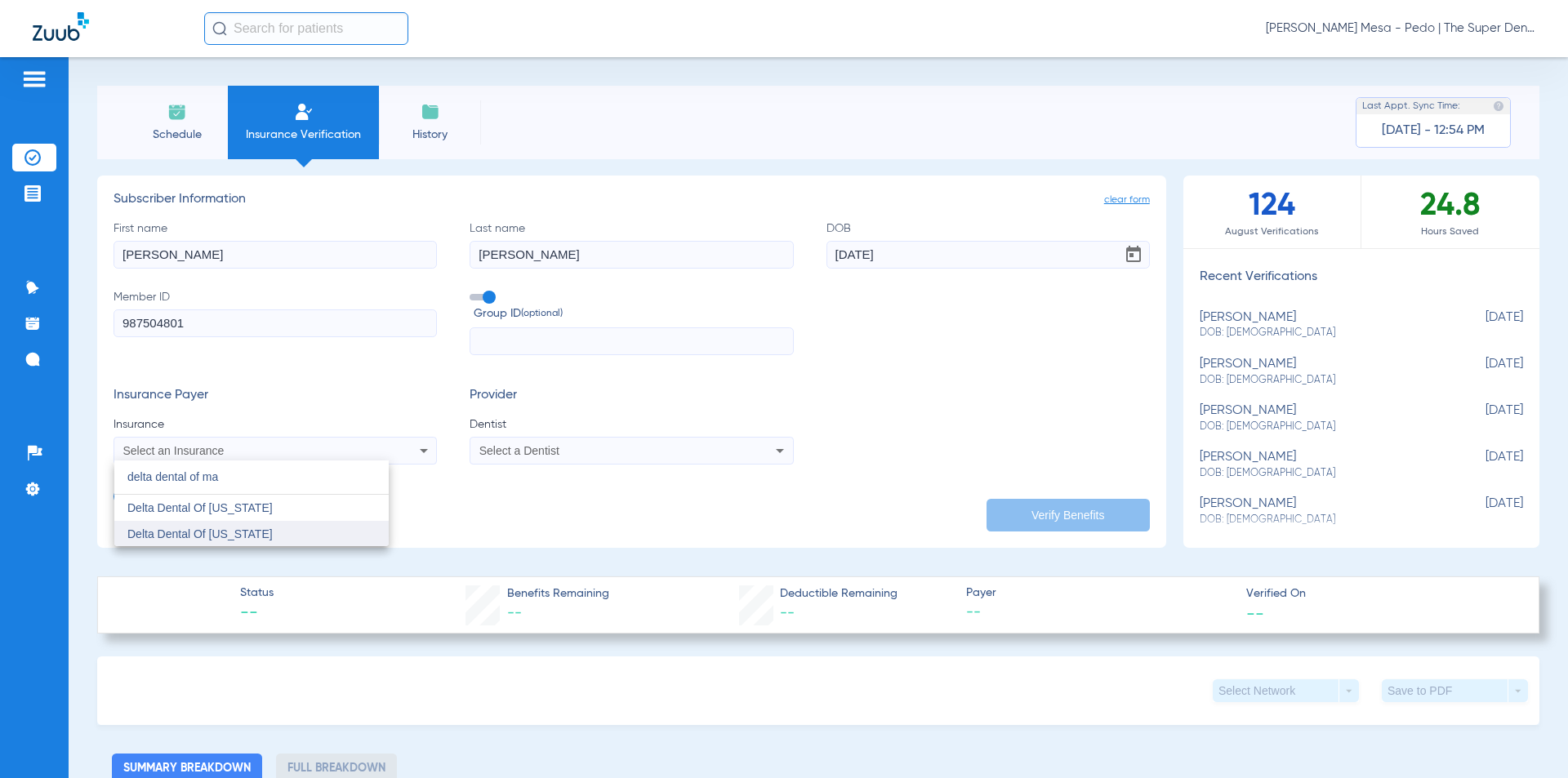
type input "delta dental of ma"
click at [290, 536] on mat-option "Delta Dental Of [US_STATE]" at bounding box center [252, 534] width 275 height 26
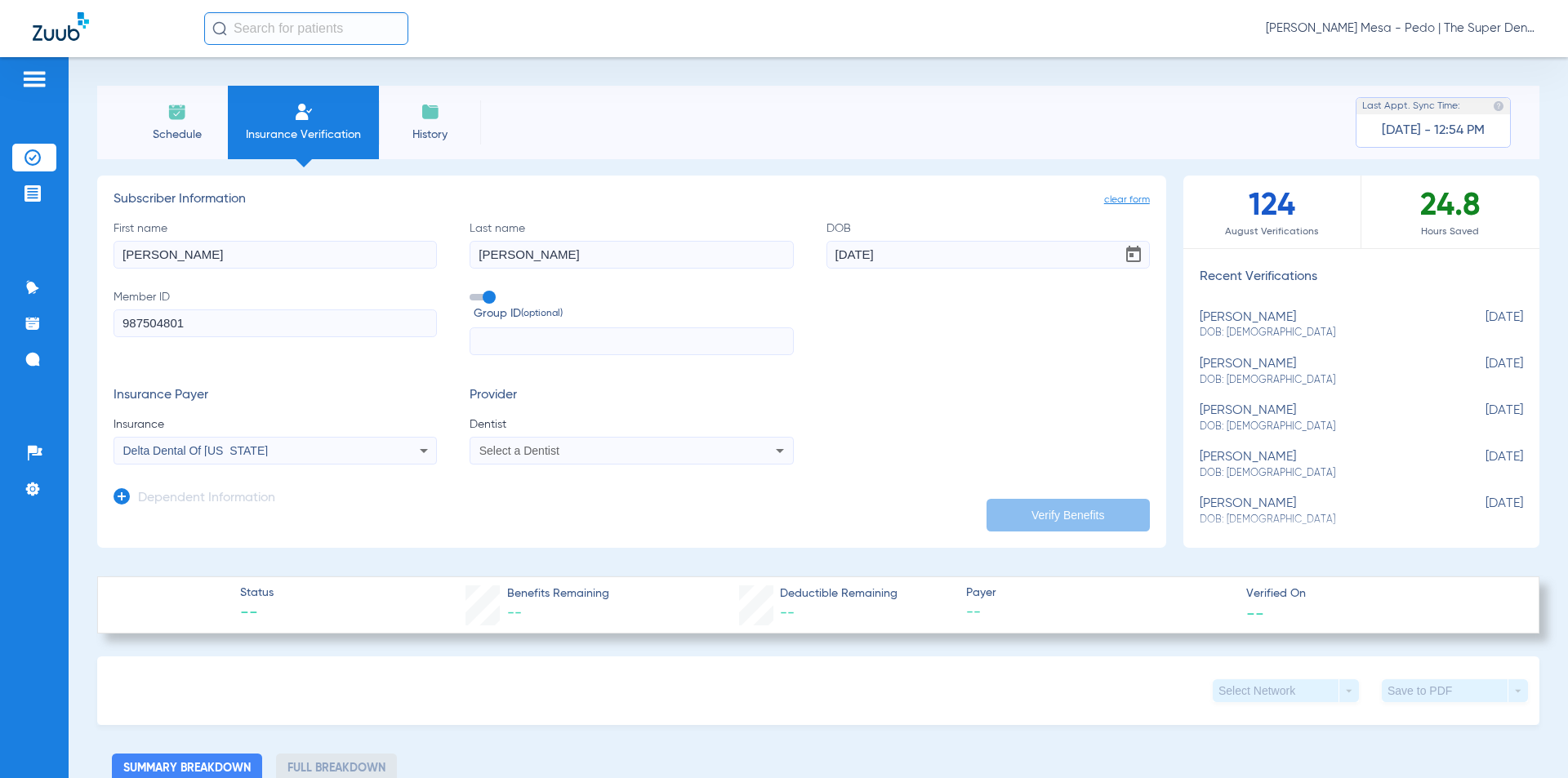
click at [511, 457] on div "Select a Dentist" at bounding box center [631, 450] width 322 height 20
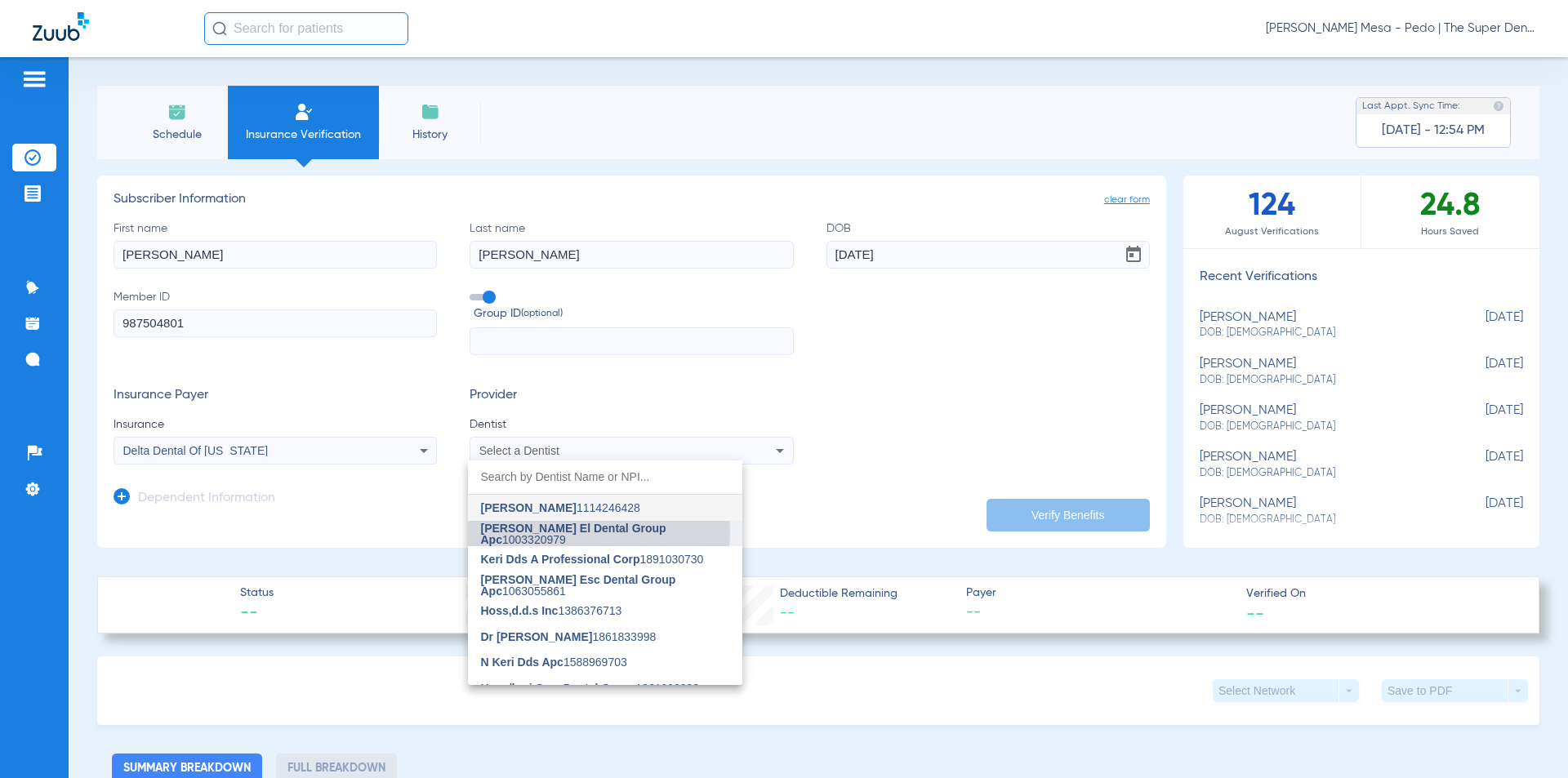
click at [559, 532] on span "[PERSON_NAME] El Dental Group Apc" at bounding box center [573, 534] width 185 height 24
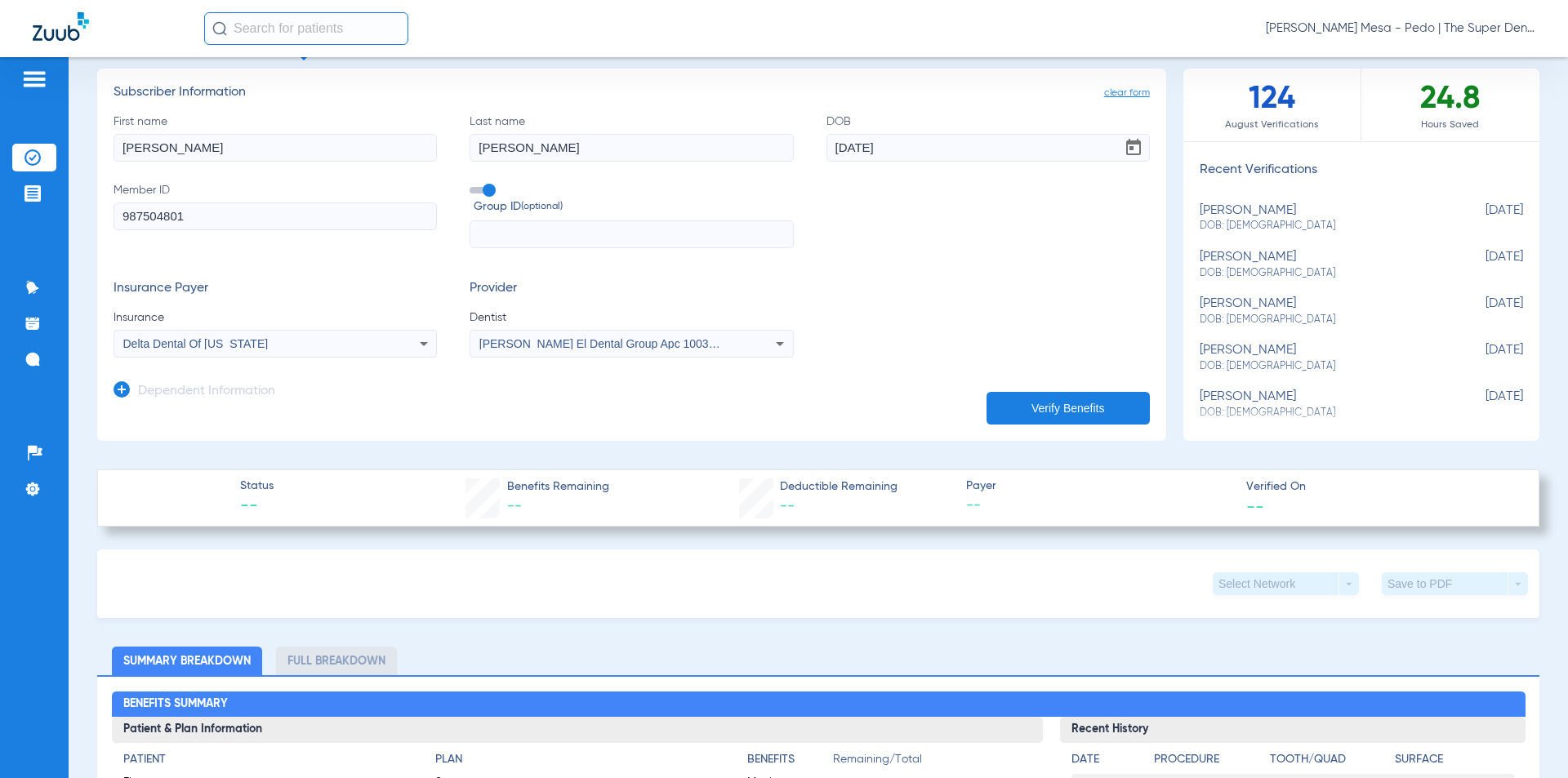
scroll to position [163, 0]
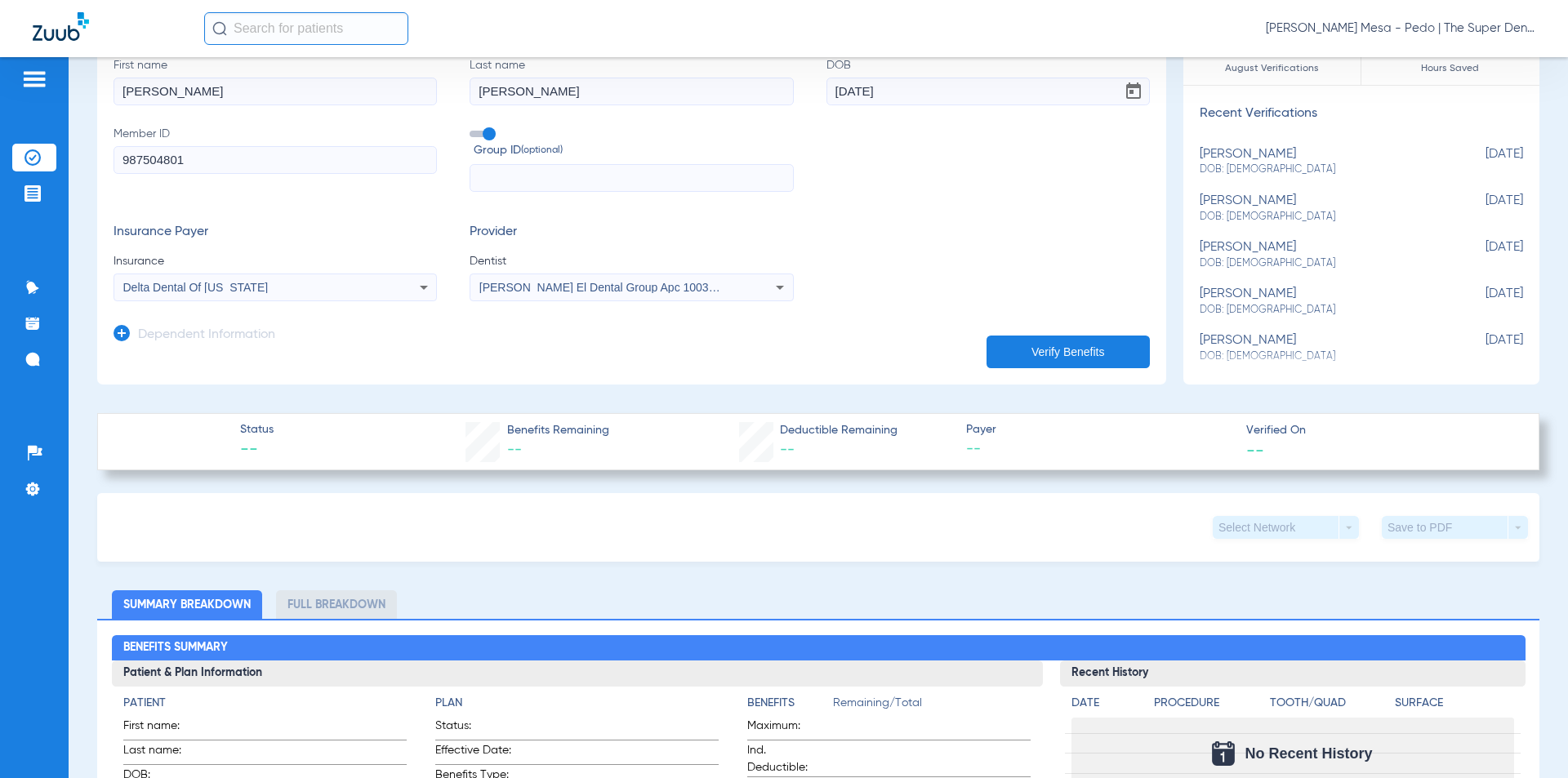
click at [183, 319] on app-dependent-form "Dependent Information" at bounding box center [632, 329] width 1036 height 55
click at [143, 335] on h3 "Dependent Information" at bounding box center [207, 336] width 137 height 17
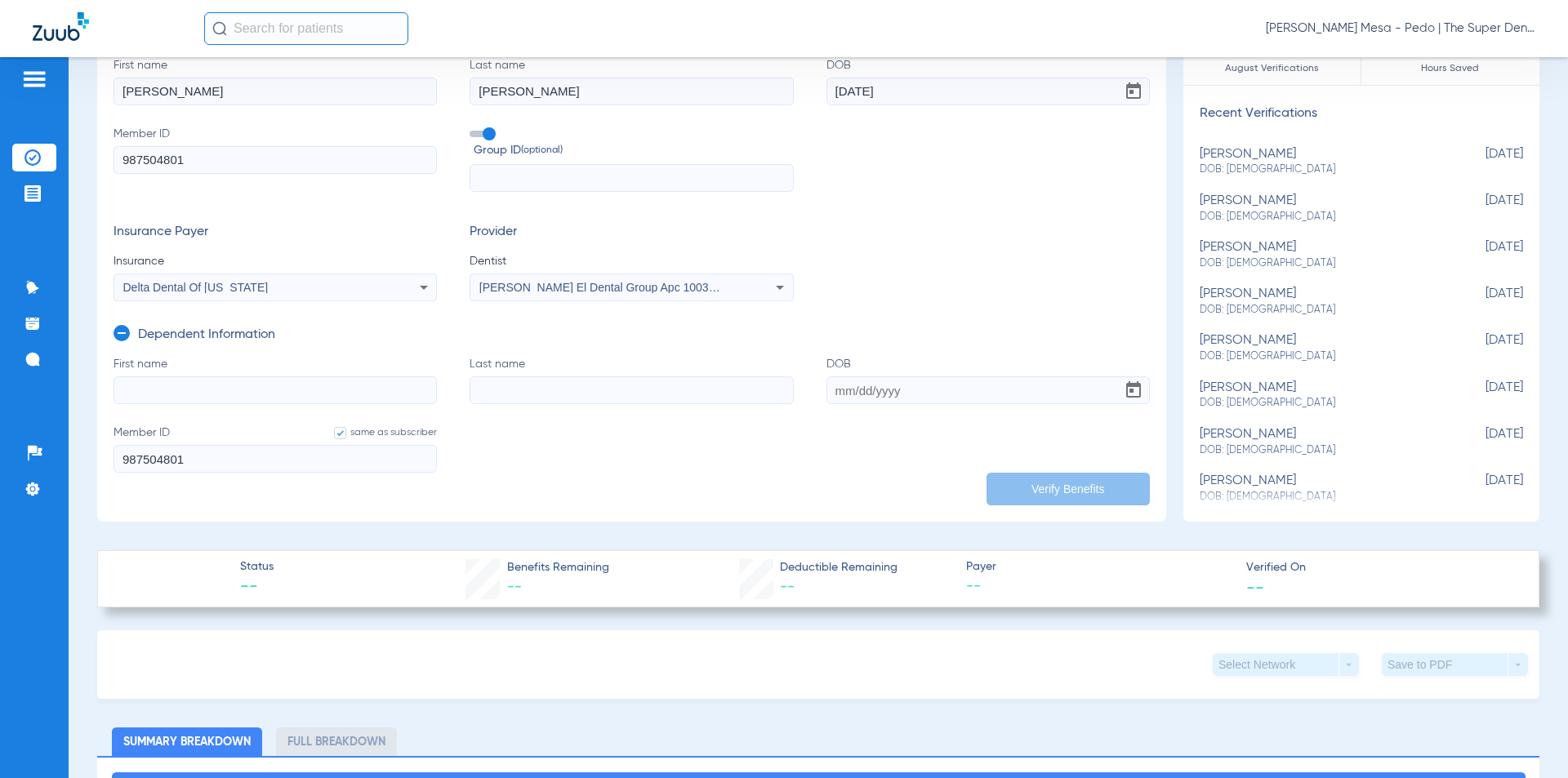
click at [247, 392] on input "First name" at bounding box center [276, 390] width 323 height 28
type input "[PERSON_NAME]"
type input "[DATE]"
click at [247, 392] on input "[PERSON_NAME]" at bounding box center [276, 390] width 323 height 28
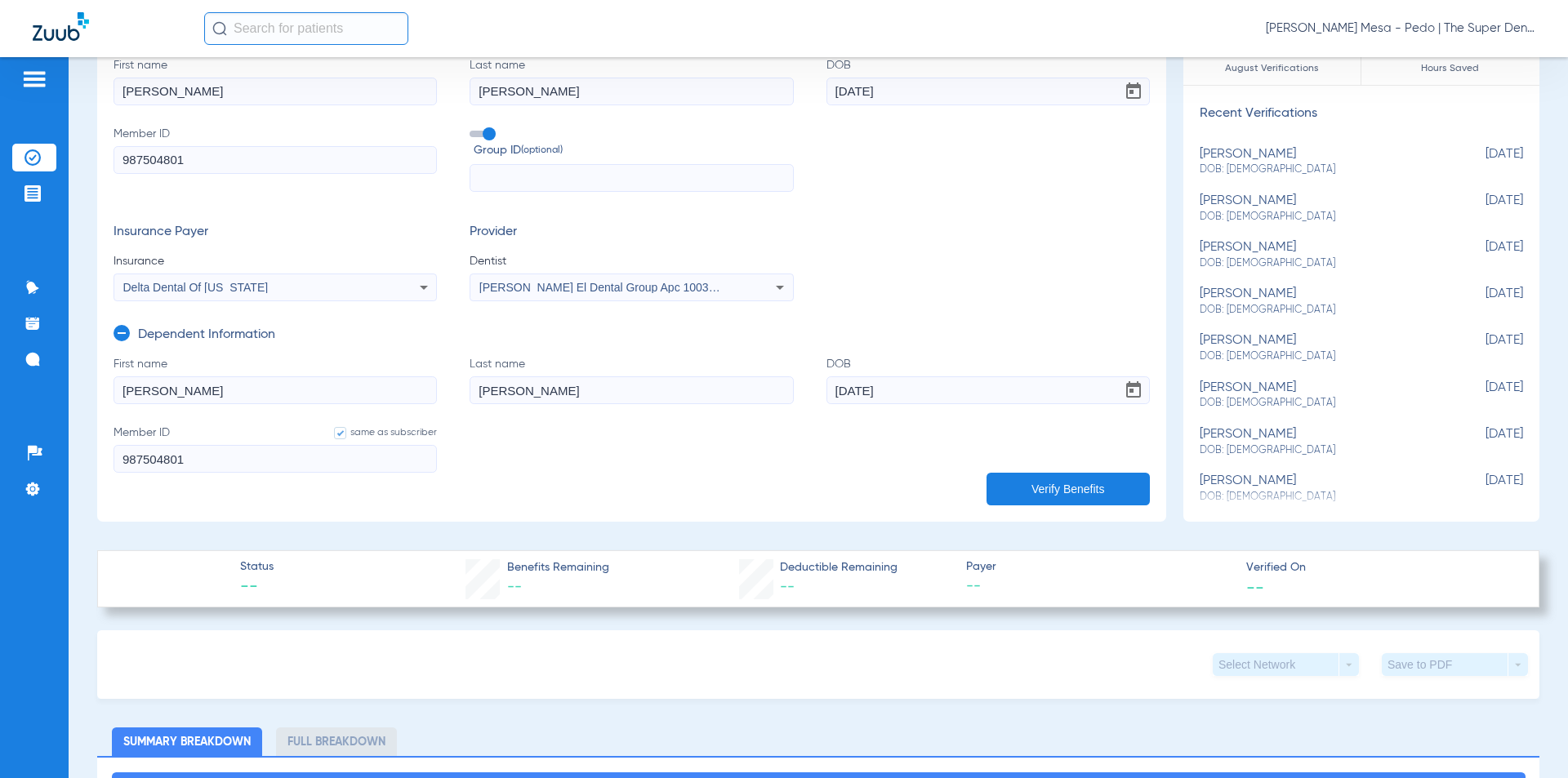
click at [1080, 475] on button "Verify Benefits" at bounding box center [1068, 489] width 163 height 33
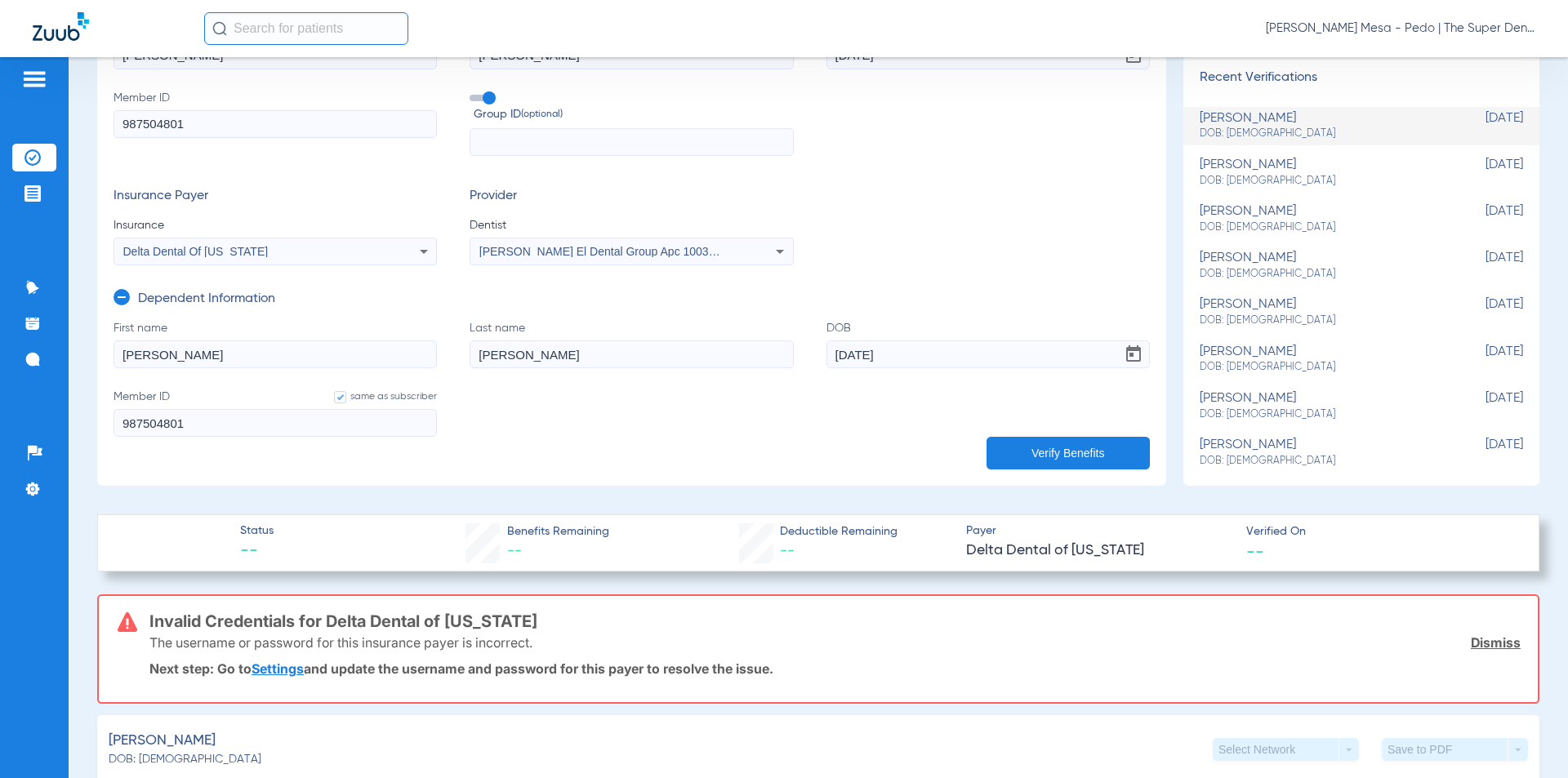
scroll to position [82, 0]
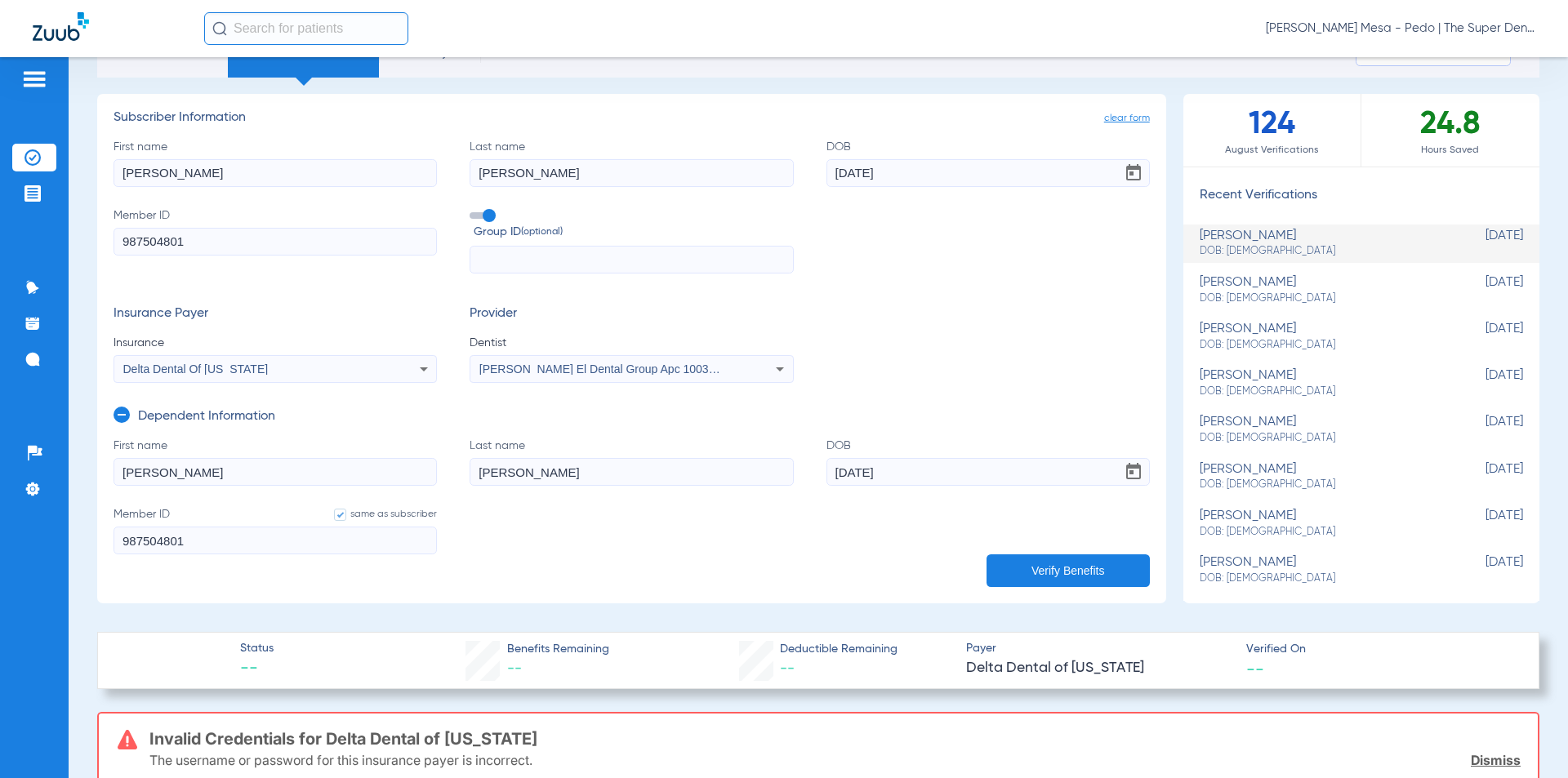
drag, startPoint x: 1169, startPoint y: 383, endPoint x: 1175, endPoint y: 209, distance: 174.1
click at [1183, 209] on ul "[PERSON_NAME] DOB: [DEMOGRAPHIC_DATA] [DEMOGRAPHIC_DATA] [PERSON_NAME]: [DEMOGR…" at bounding box center [1361, 402] width 356 height 397
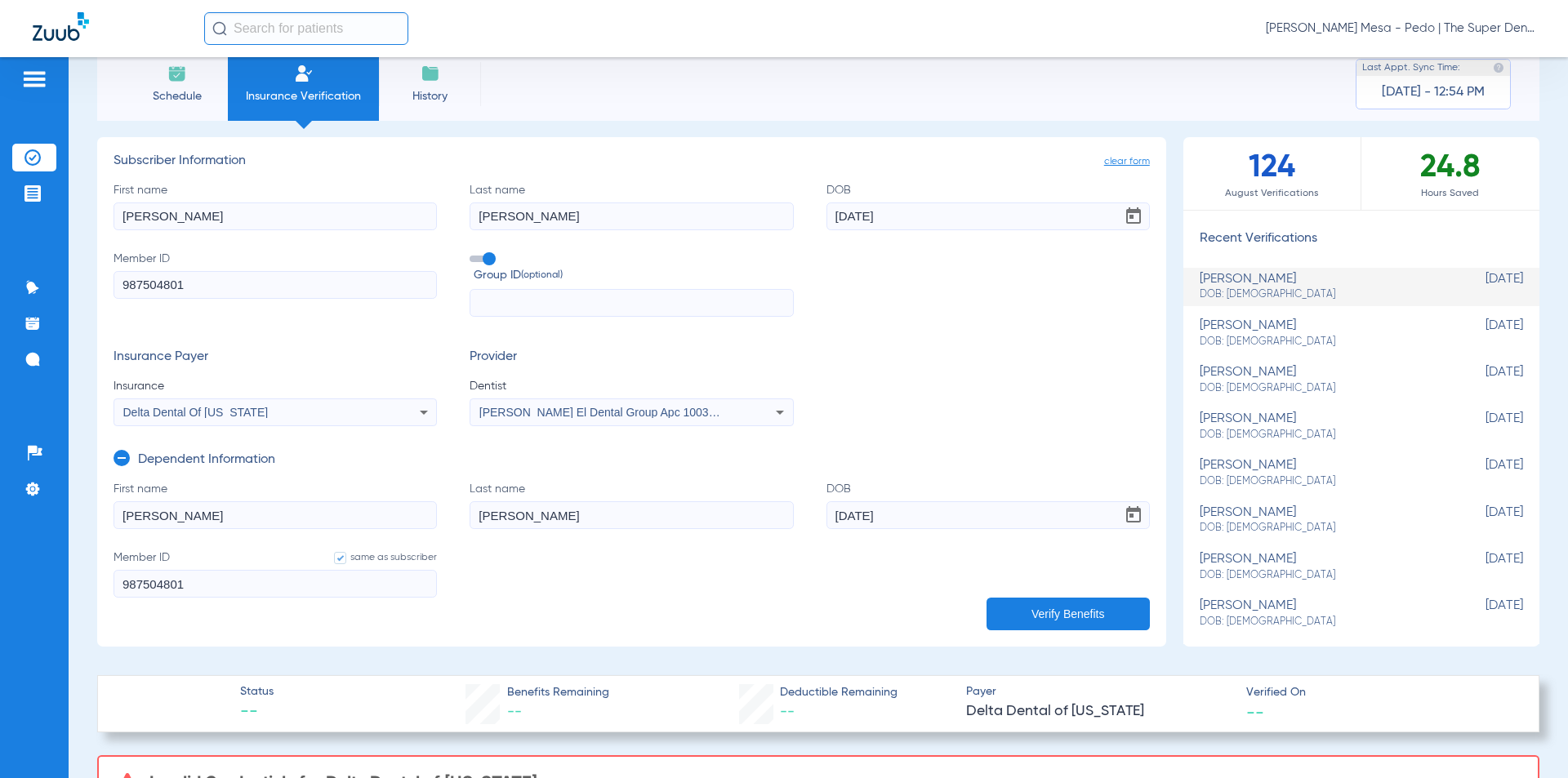
scroll to position [0, 0]
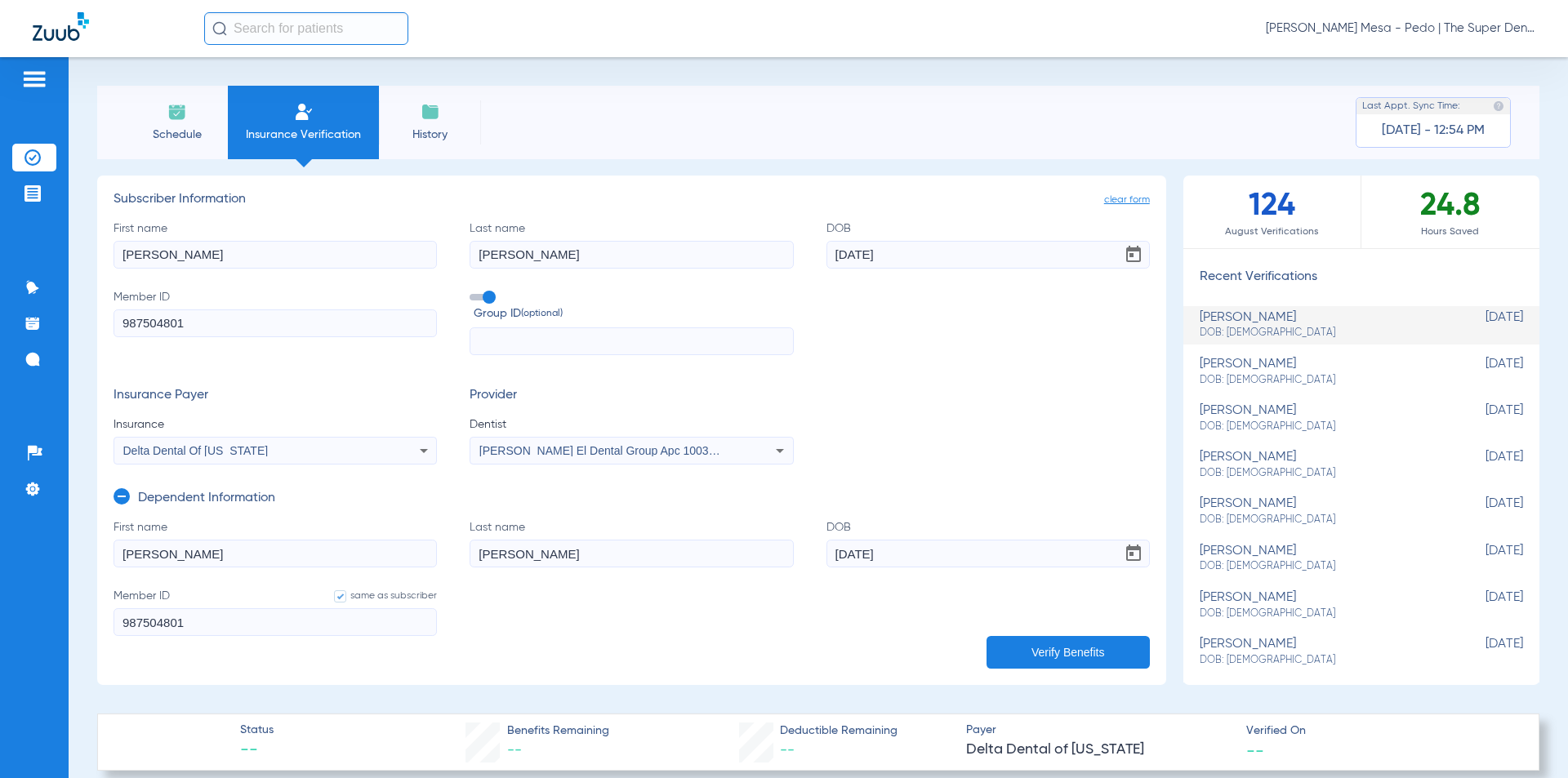
click at [1107, 196] on span "clear form" at bounding box center [1126, 200] width 46 height 17
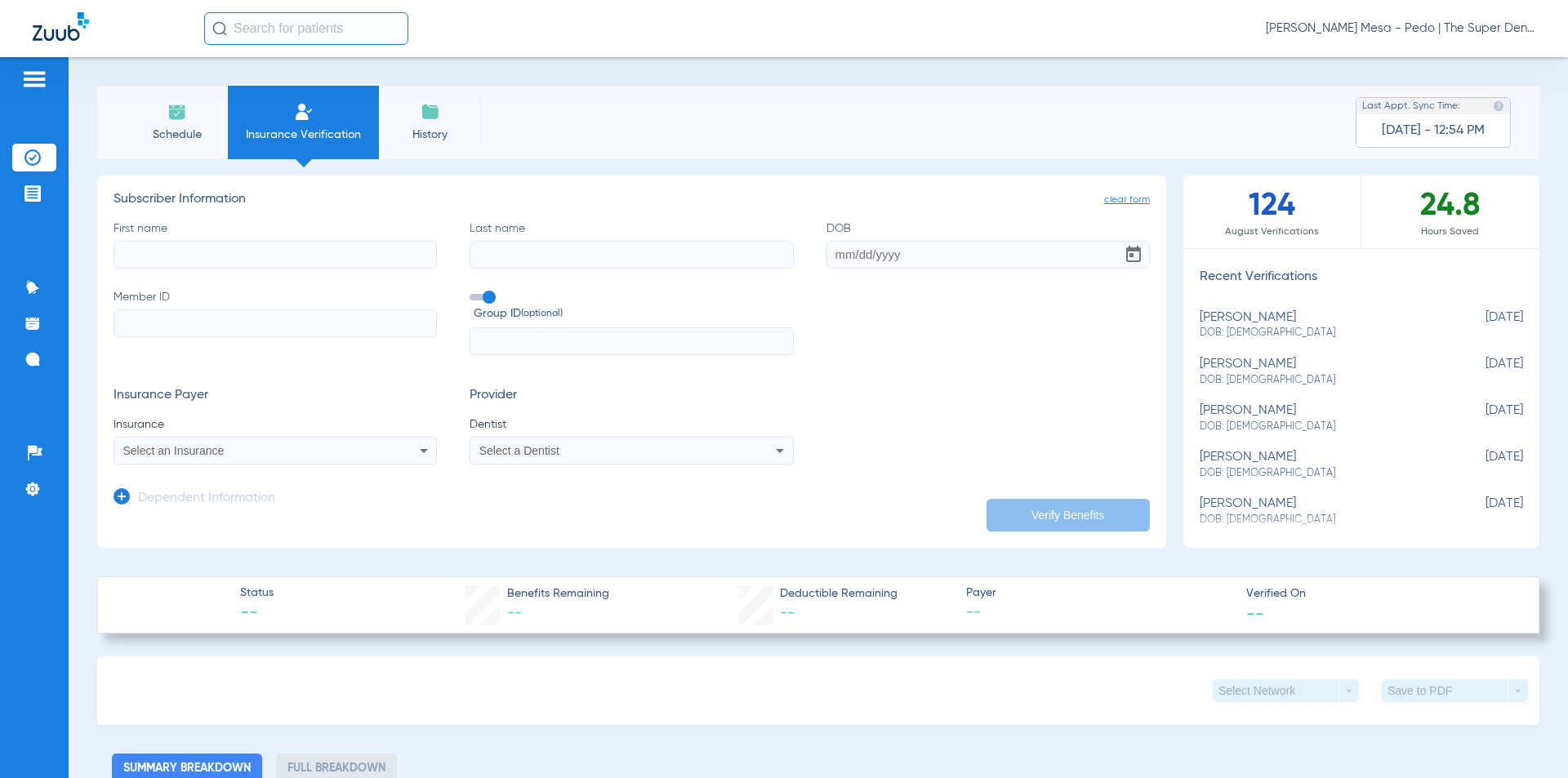
click at [422, 105] on img at bounding box center [430, 111] width 20 height 20
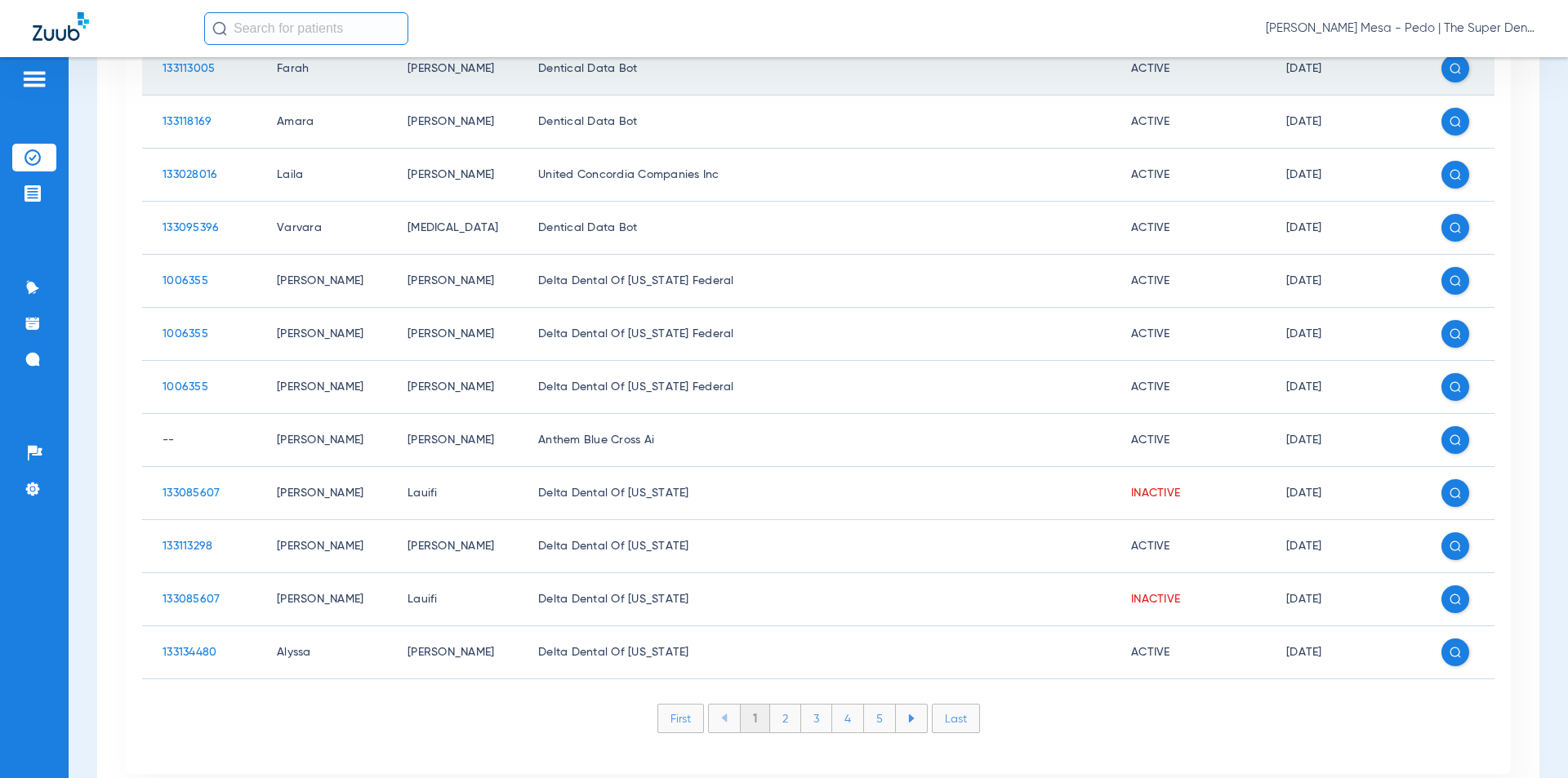
scroll to position [438, 0]
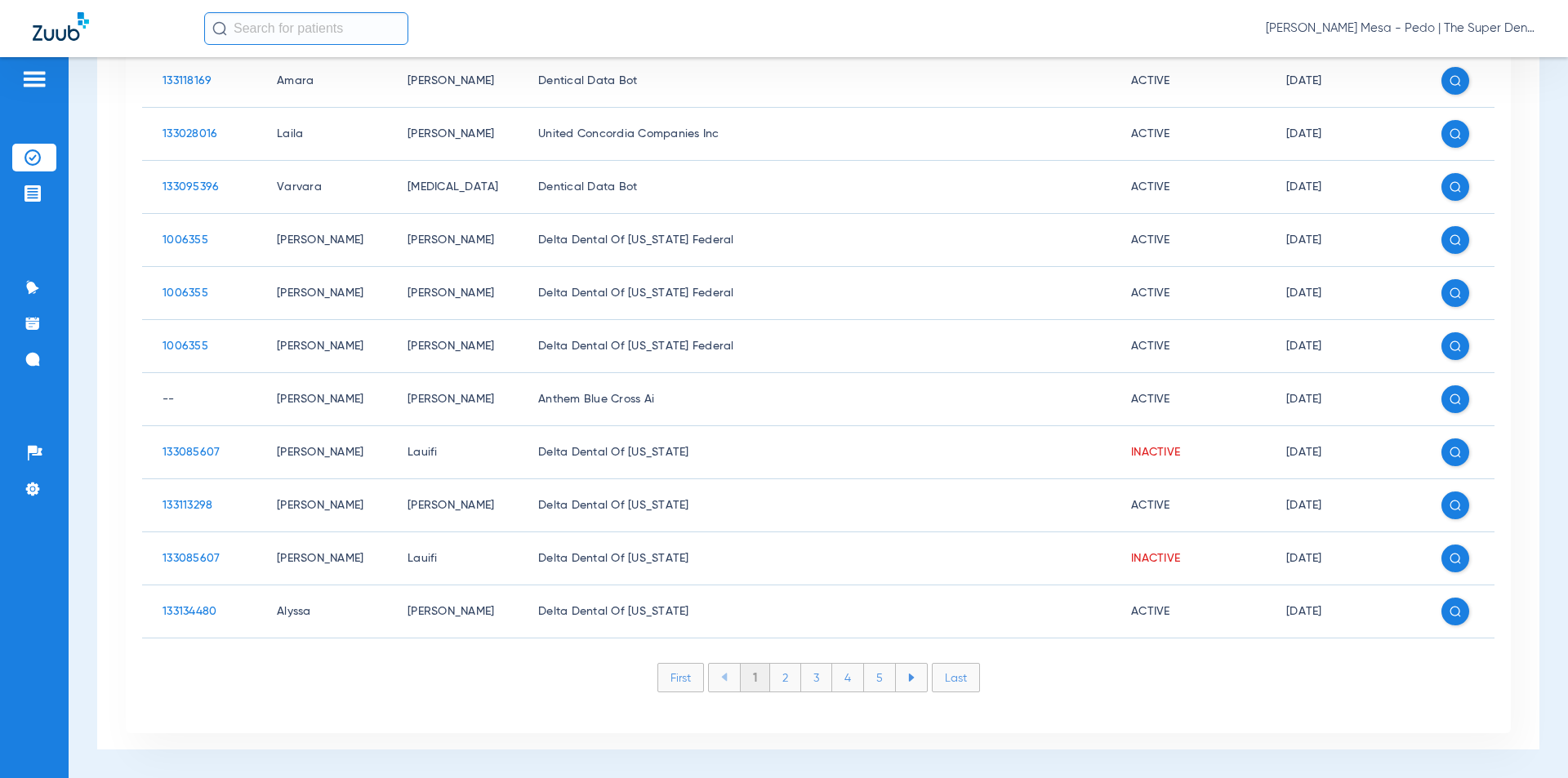
click at [770, 680] on li "2" at bounding box center [786, 678] width 31 height 28
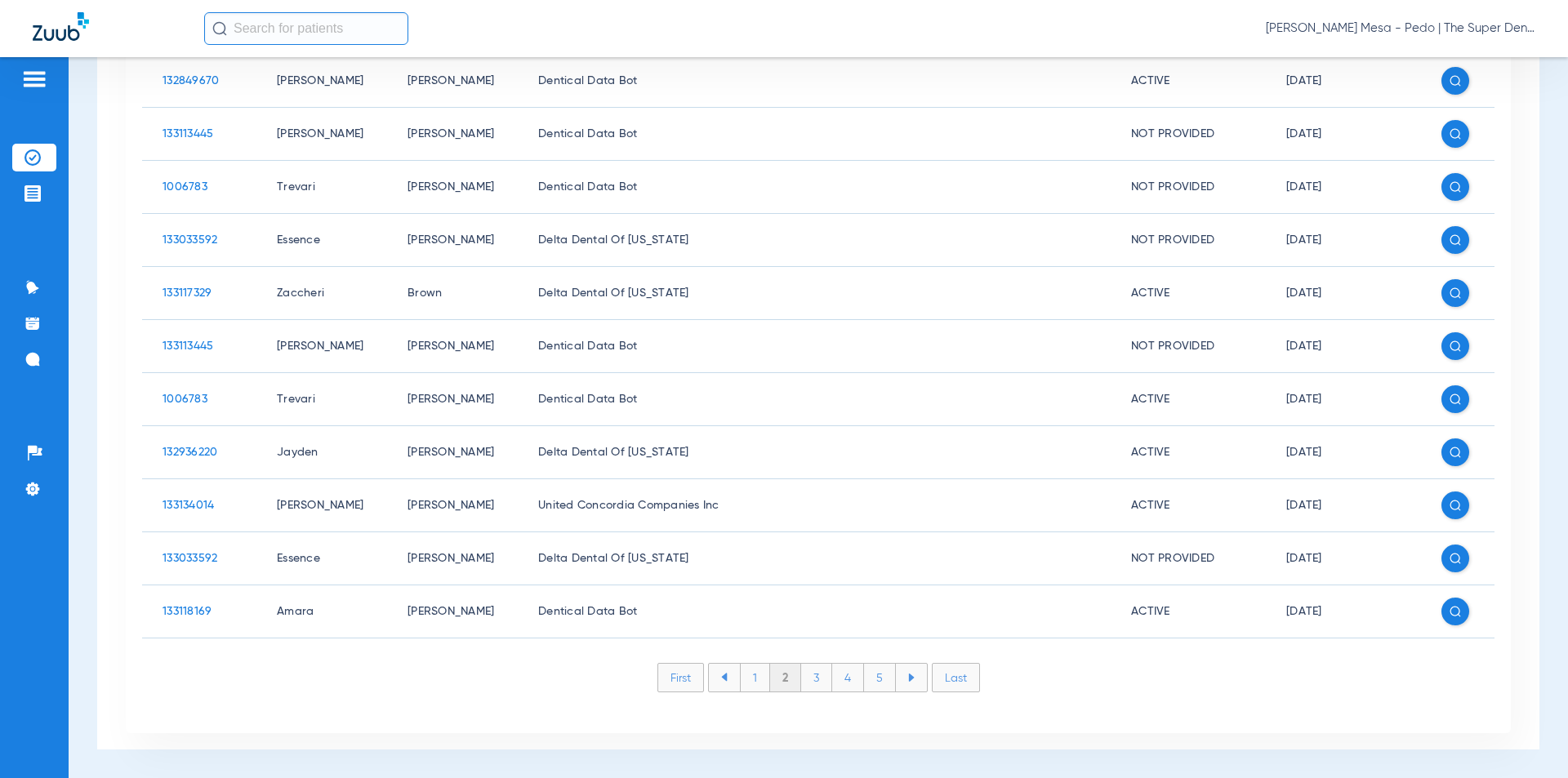
click at [673, 680] on li "First" at bounding box center [681, 678] width 47 height 30
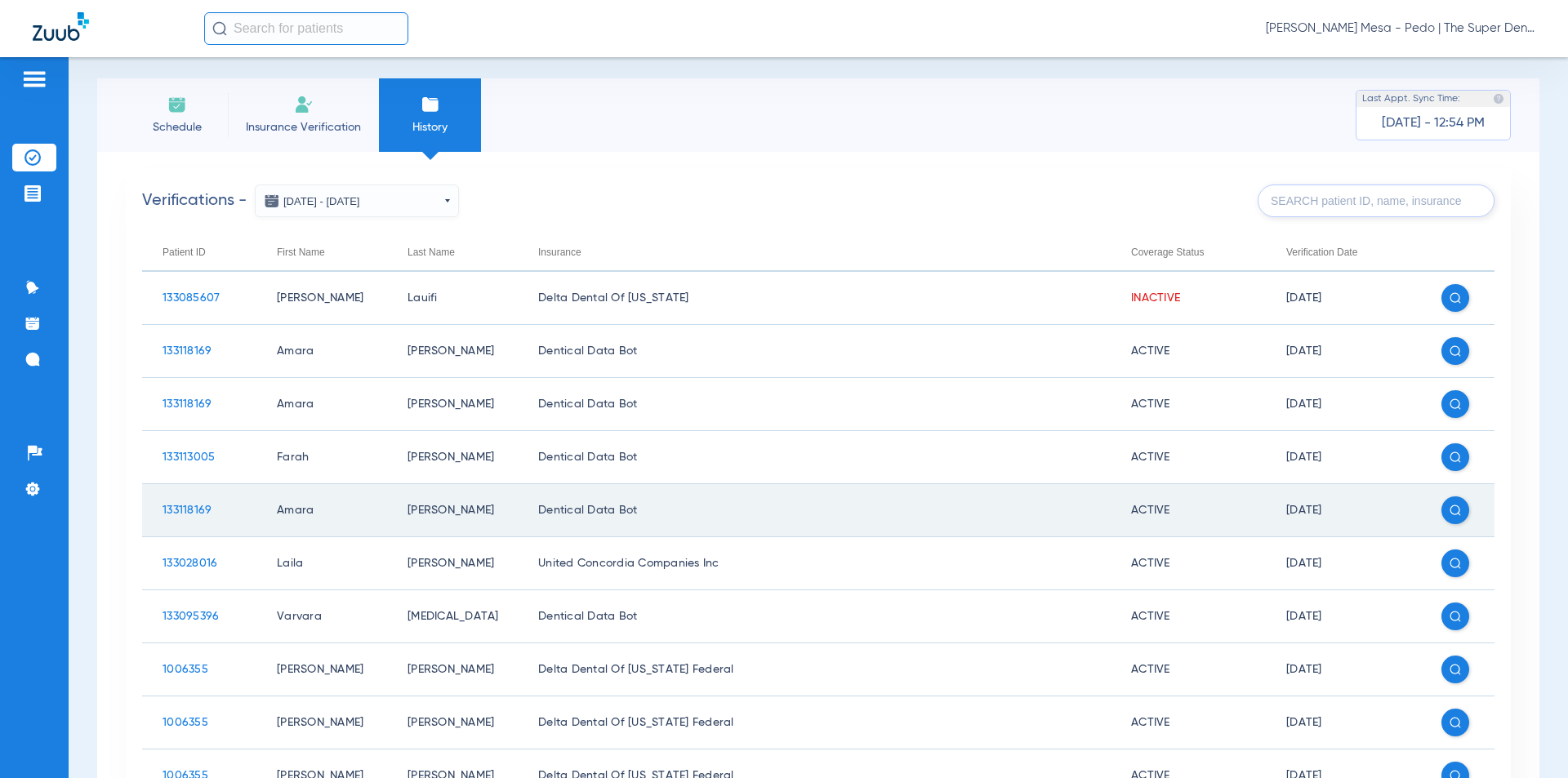
scroll to position [0, 0]
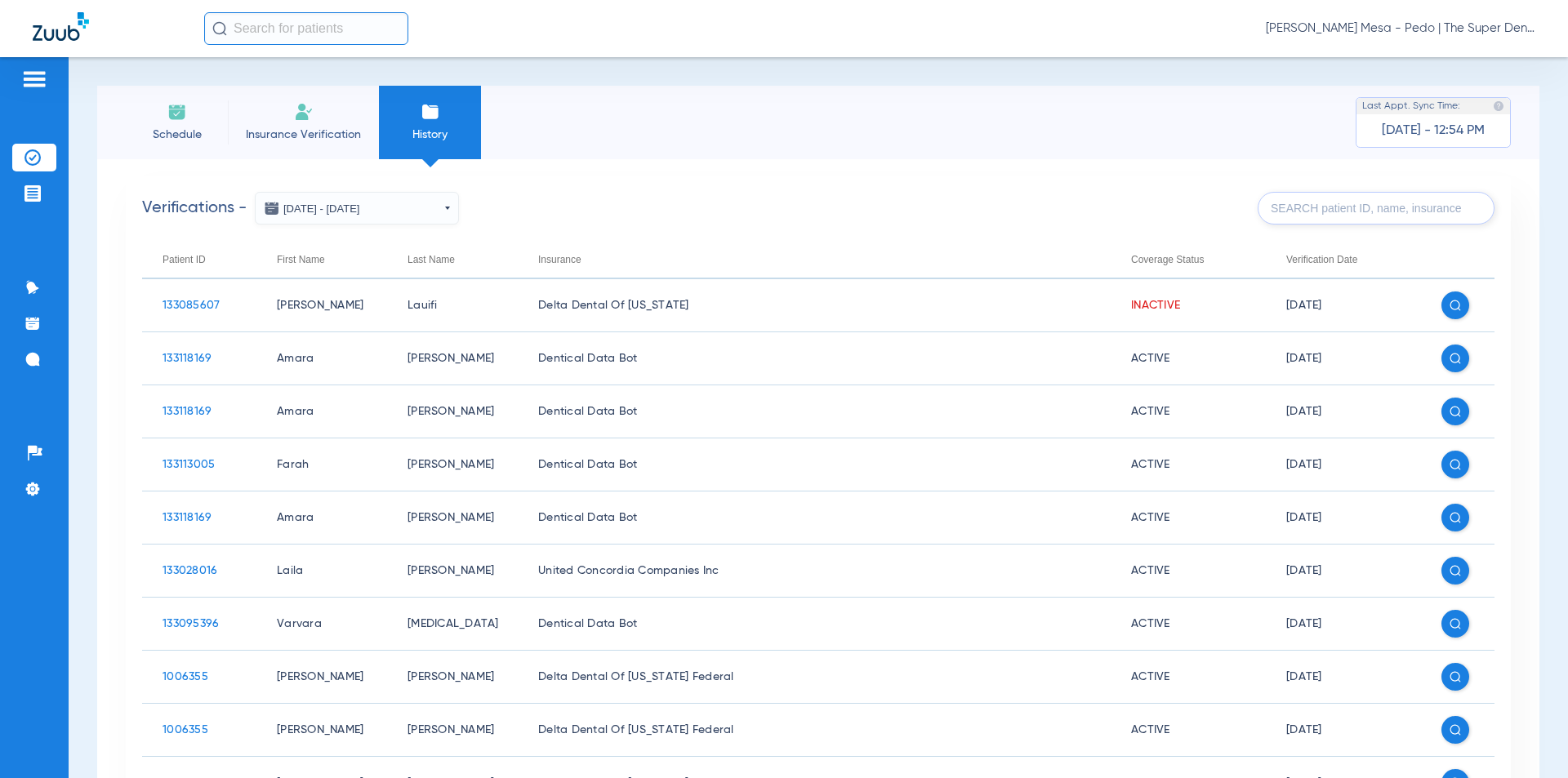
drag, startPoint x: 240, startPoint y: 113, endPoint x: 262, endPoint y: 114, distance: 22.0
click at [242, 113] on li "Insurance Verification" at bounding box center [303, 123] width 151 height 74
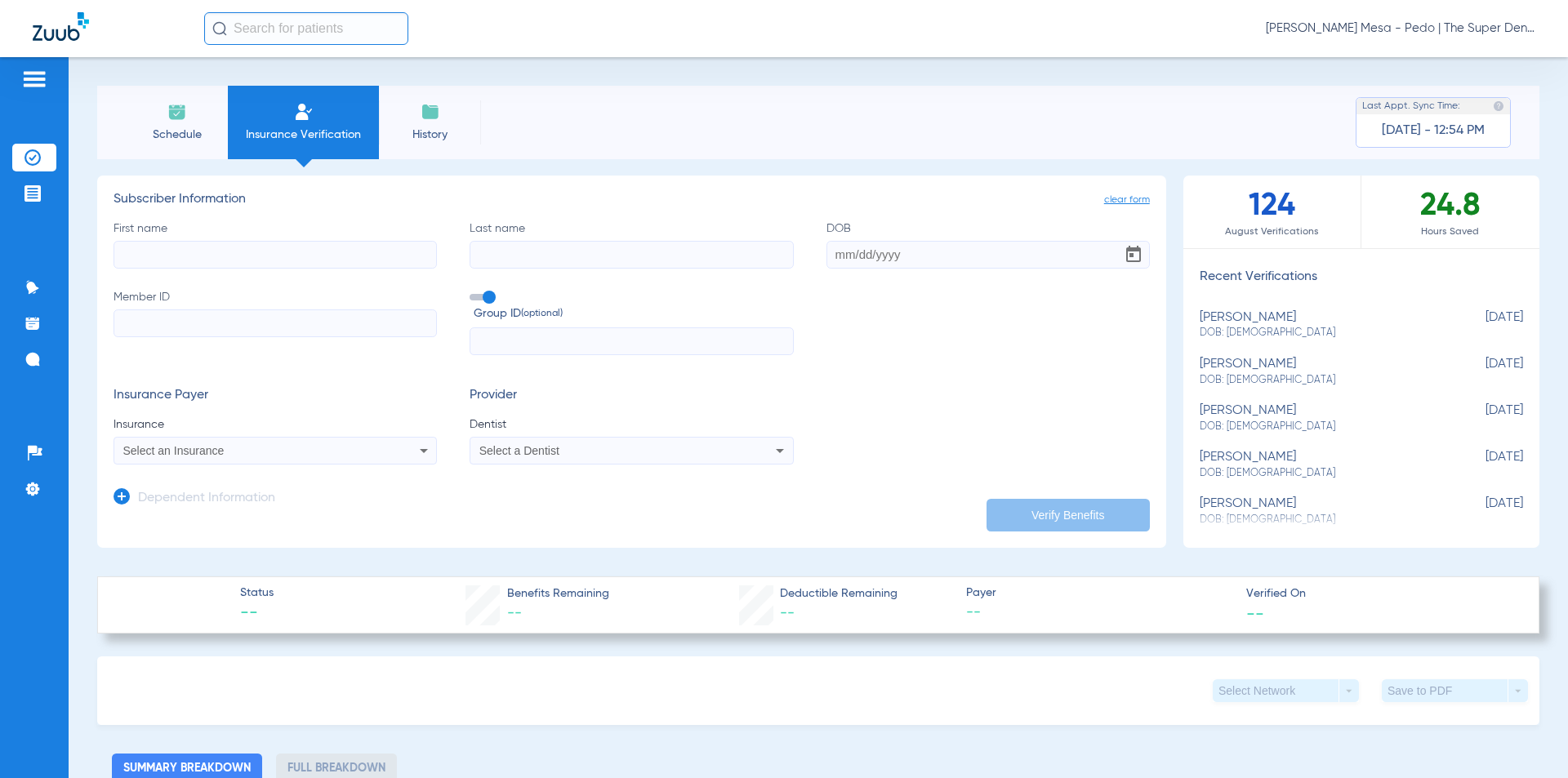
click at [355, 254] on input "First name" at bounding box center [276, 255] width 323 height 28
type input "[PERSON_NAME]"
type input "Operana"
type input "[DATE]"
click at [314, 322] on input "Member ID" at bounding box center [276, 323] width 323 height 28
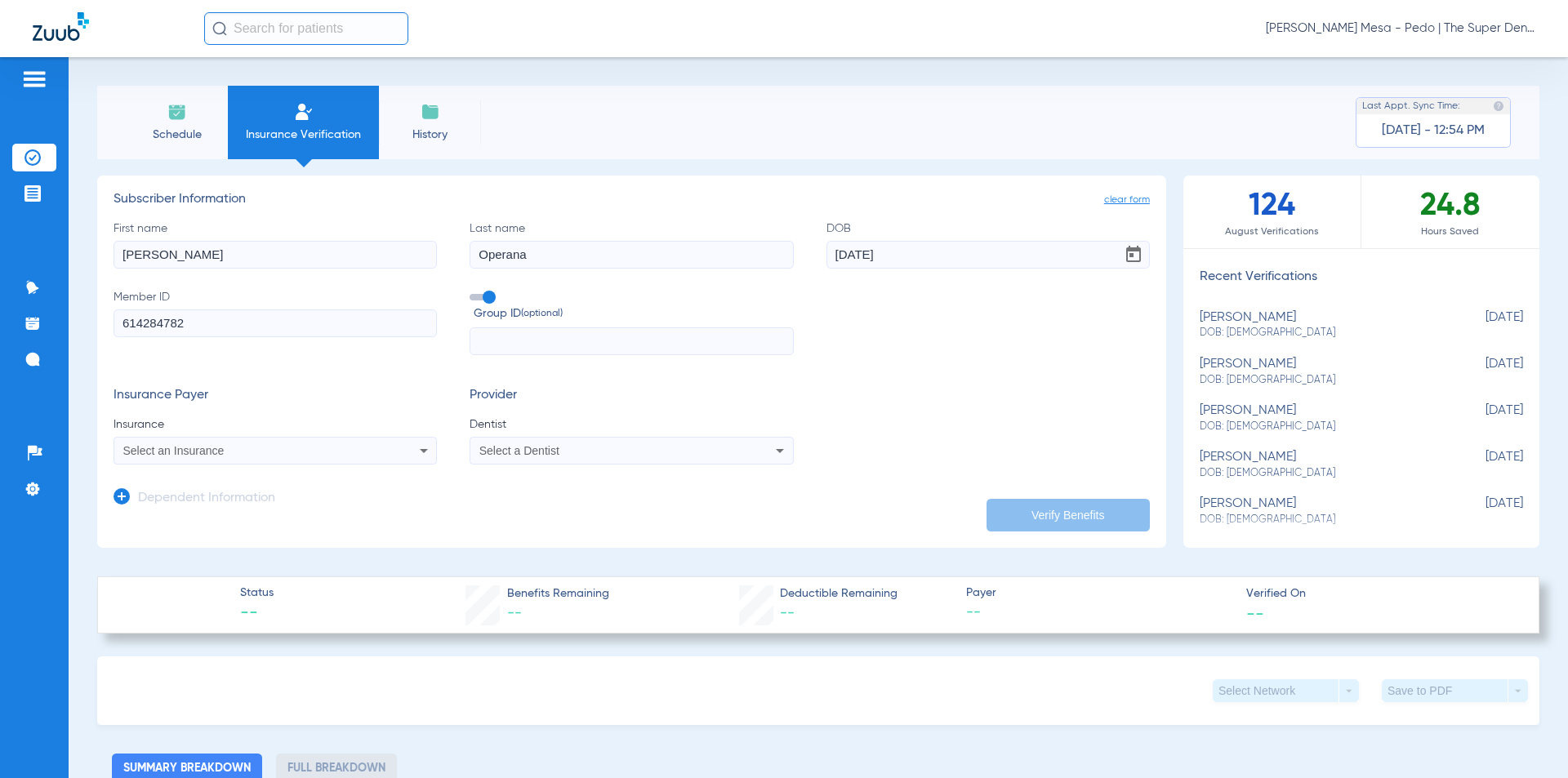
type input "614284782"
click at [361, 463] on mat-select "Select an Insurance" at bounding box center [276, 451] width 323 height 28
click at [361, 457] on div "Select an Insurance" at bounding box center [276, 450] width 322 height 20
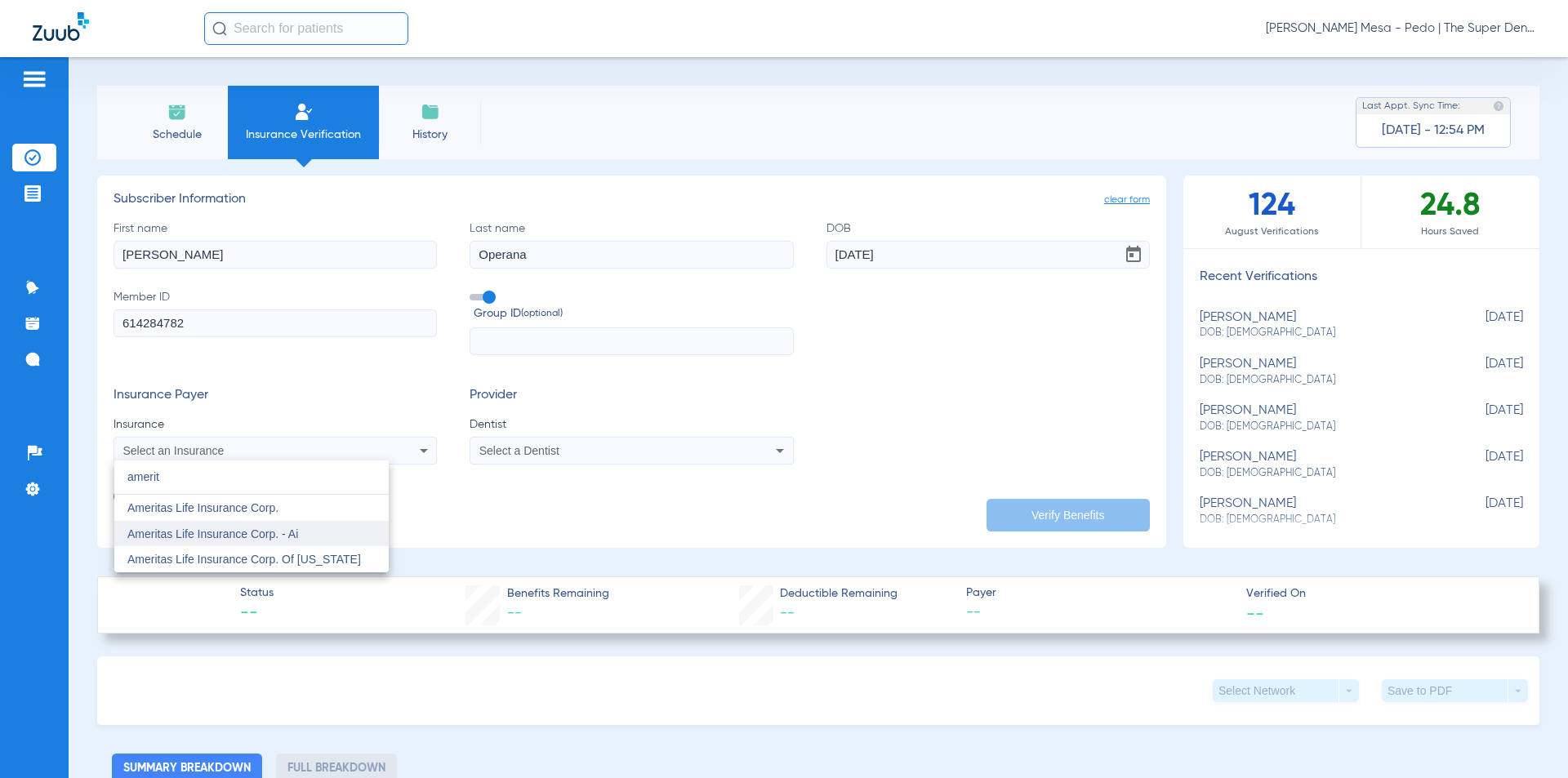
type input "amerit"
drag, startPoint x: 330, startPoint y: 532, endPoint x: 357, endPoint y: 528, distance: 27.3
click at [330, 532] on mat-option "Ameritas Life Insurance Corp. - Ai" at bounding box center [252, 534] width 275 height 26
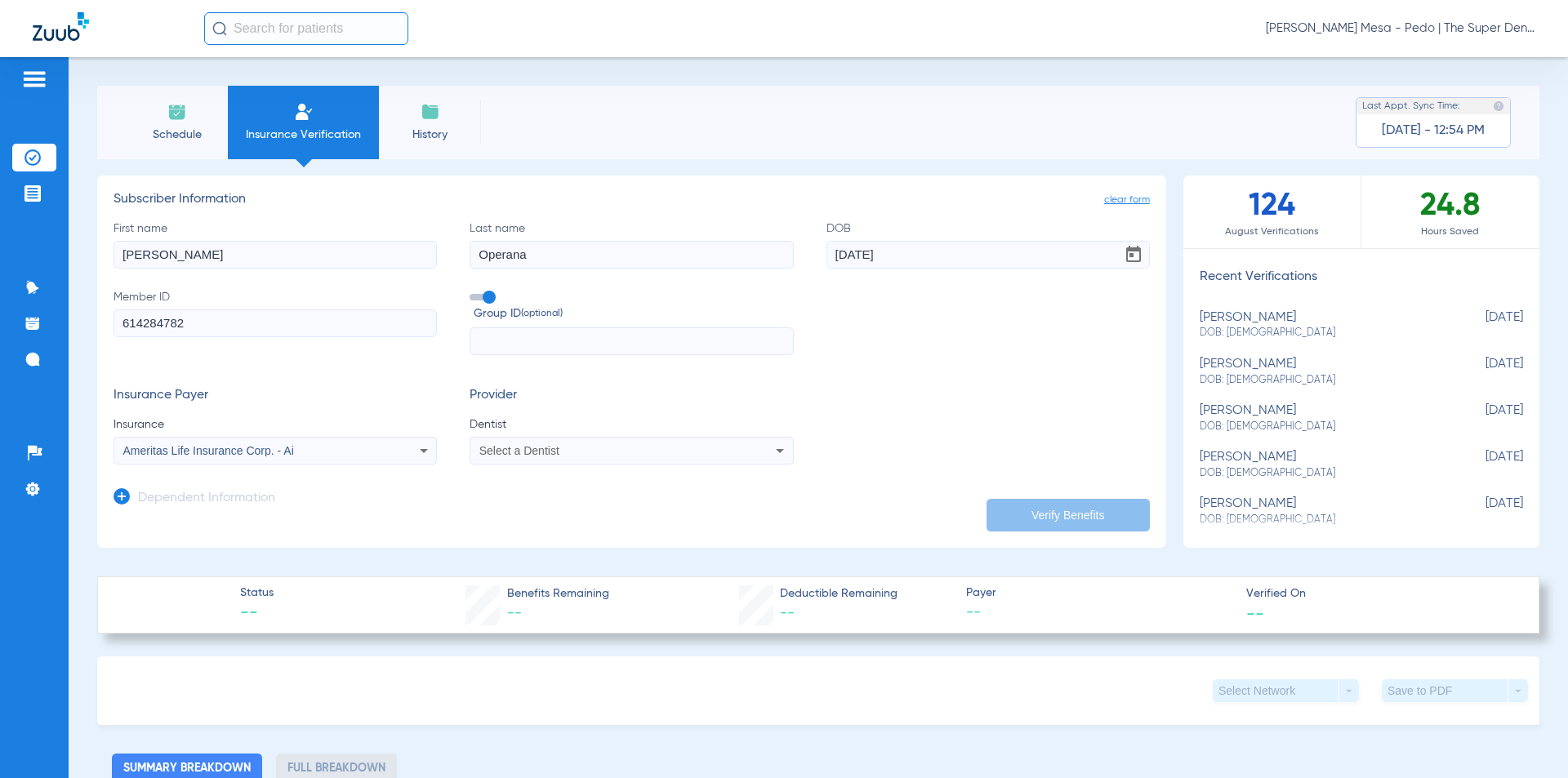
click at [543, 451] on span "Select a Dentist" at bounding box center [519, 450] width 80 height 13
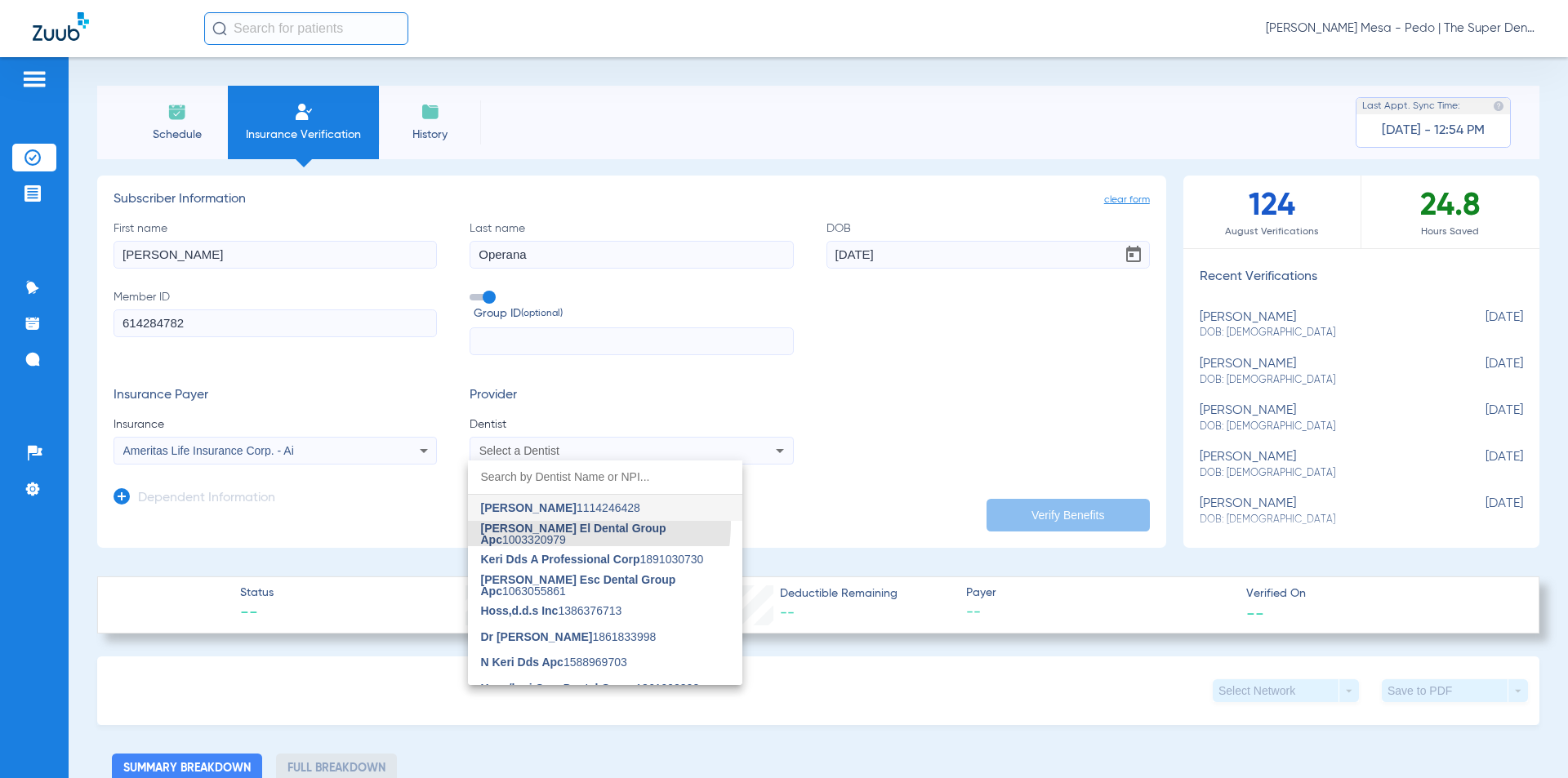
click at [552, 526] on mat-option "[PERSON_NAME] El Dental Group Apc 1003320979" at bounding box center [605, 534] width 275 height 26
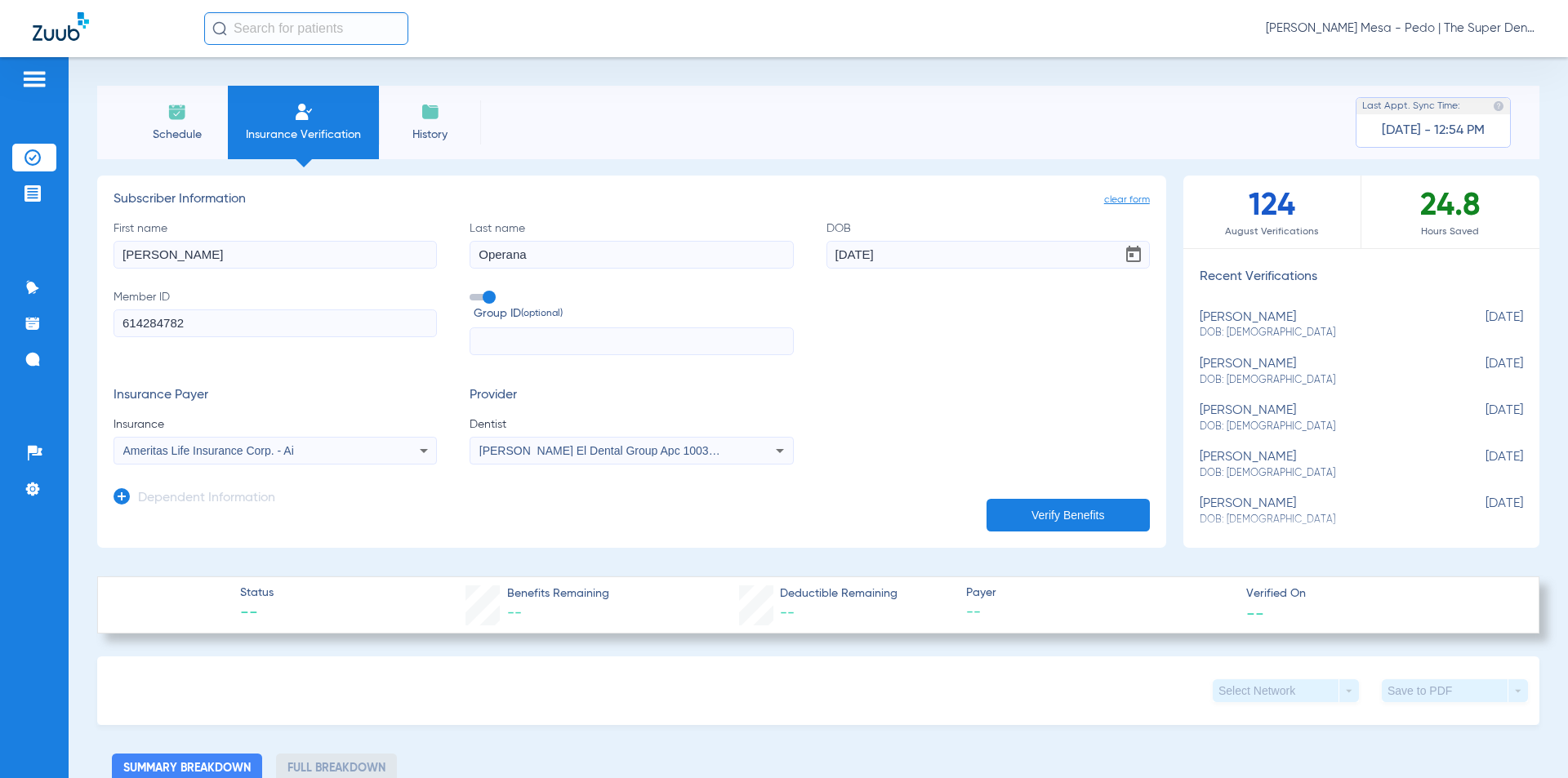
click at [269, 489] on div "Dependent Information" at bounding box center [195, 502] width 162 height 34
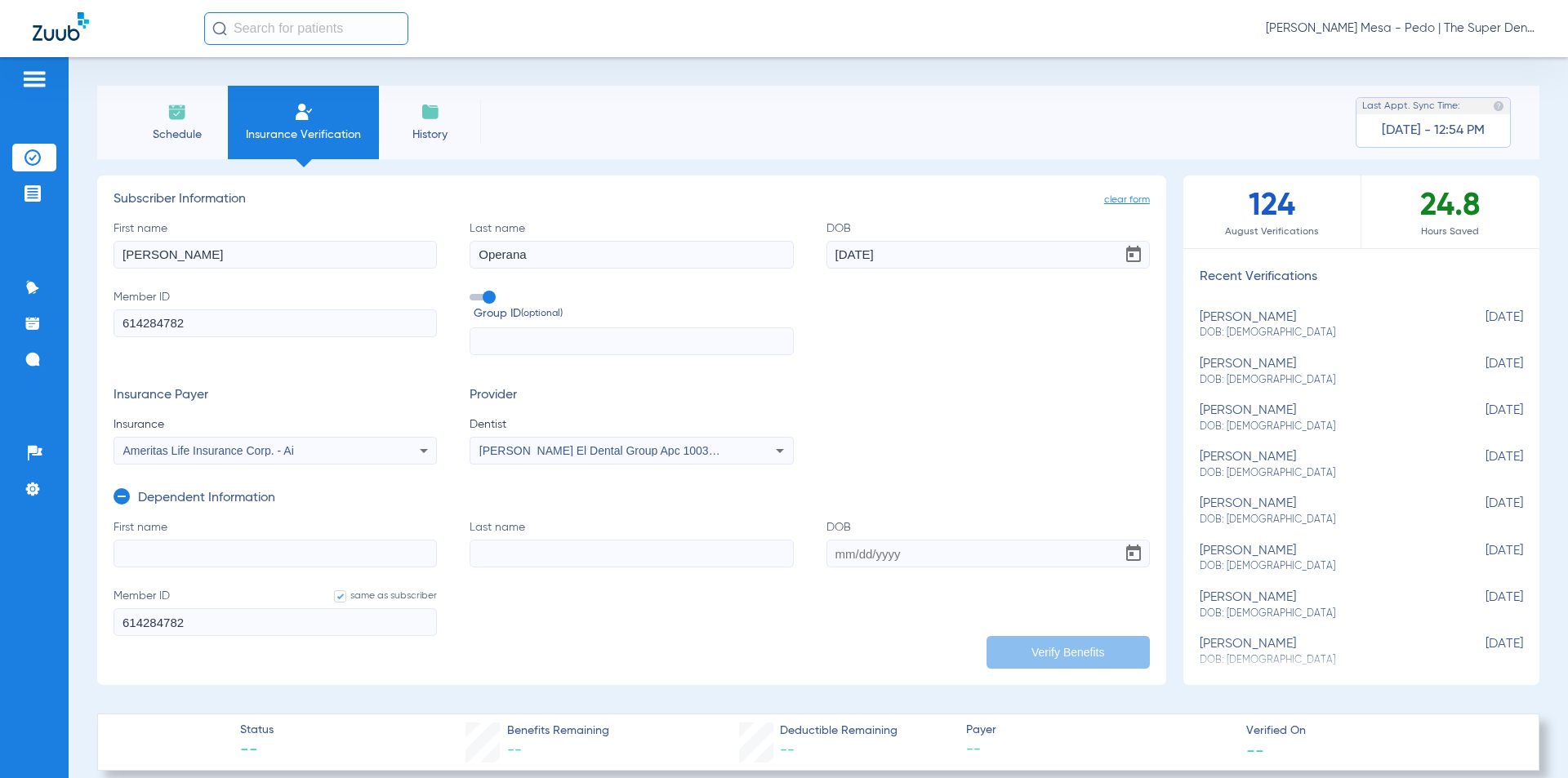
click at [276, 552] on input "First name" at bounding box center [276, 554] width 323 height 28
type input "Skyler"
type input "Operana"
type input "[DATE]"
click at [547, 549] on input "Operana" at bounding box center [631, 554] width 323 height 28
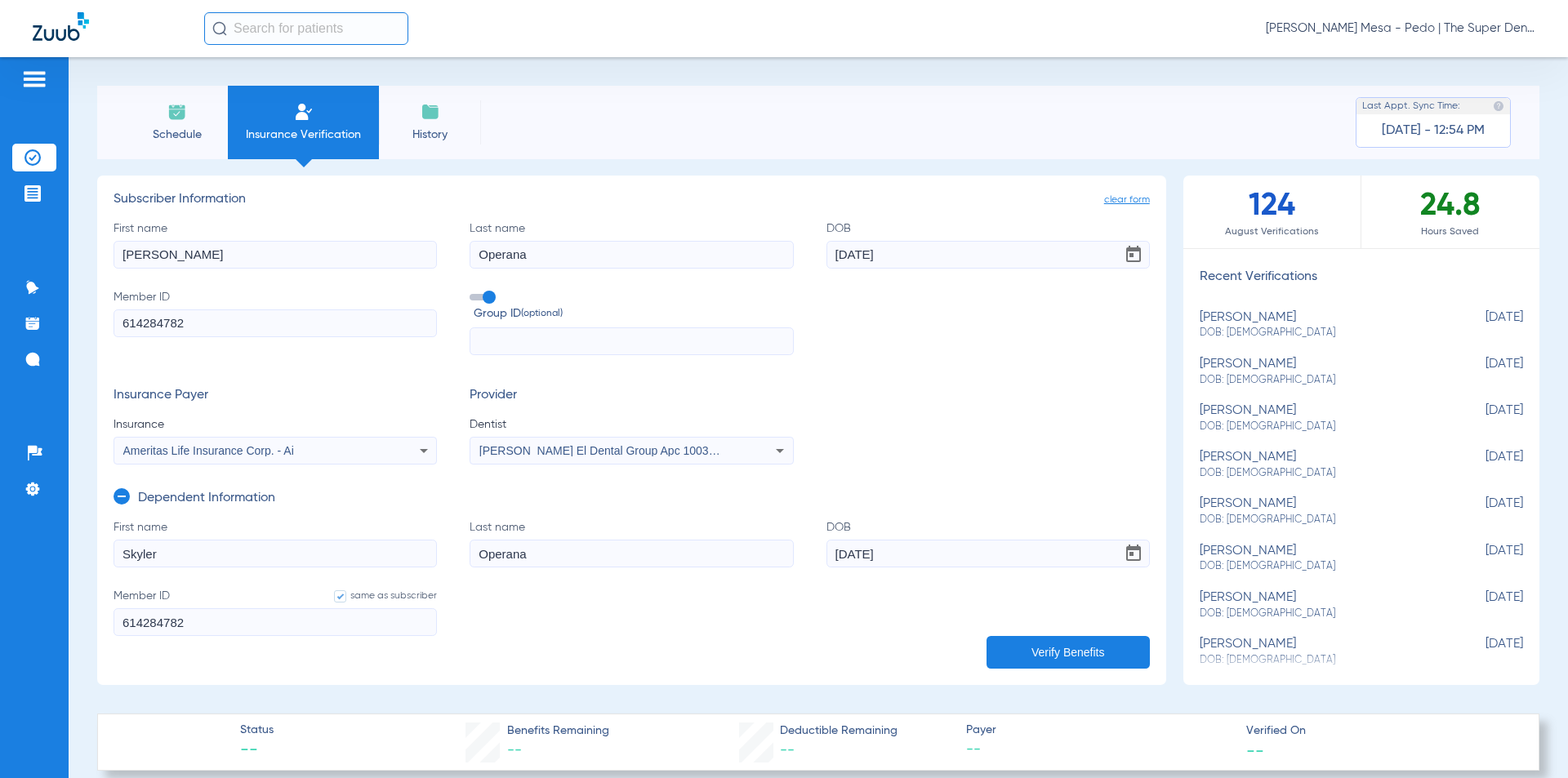
click at [1065, 654] on button "Verify Benefits" at bounding box center [1068, 653] width 163 height 33
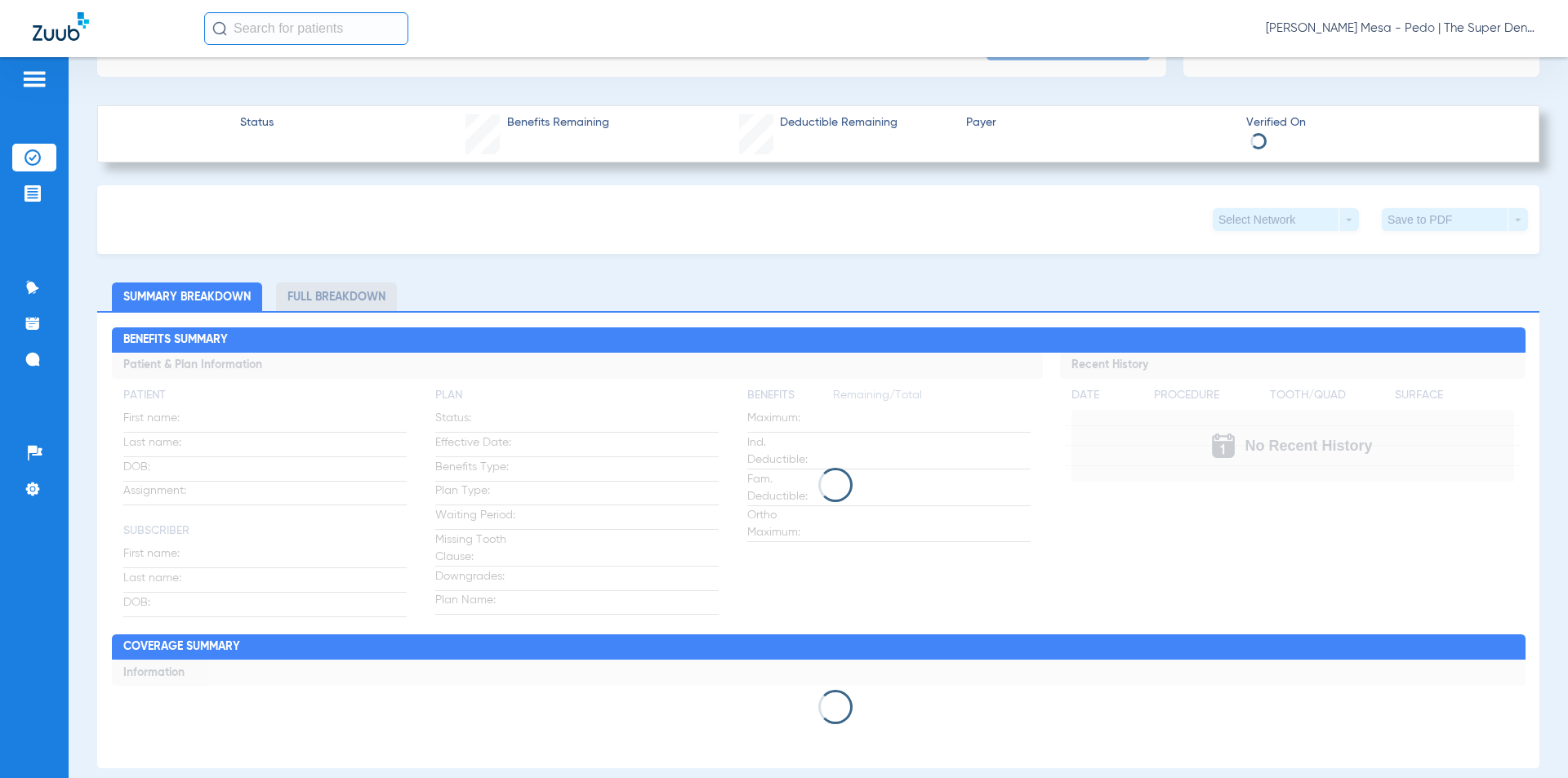
scroll to position [572, 0]
